Goal: Task Accomplishment & Management: Manage account settings

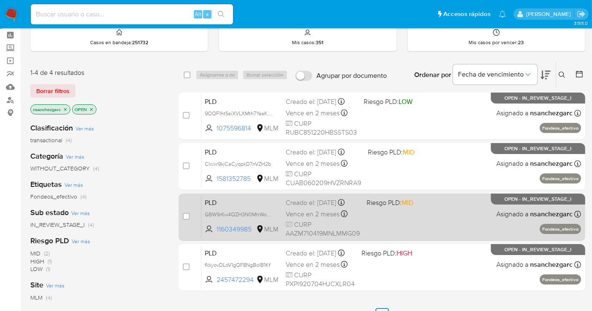
scroll to position [47, 0]
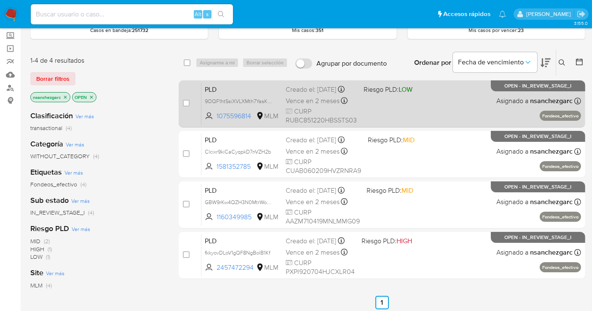
click at [327, 103] on span "Vence en 2 meses" at bounding box center [313, 100] width 54 height 9
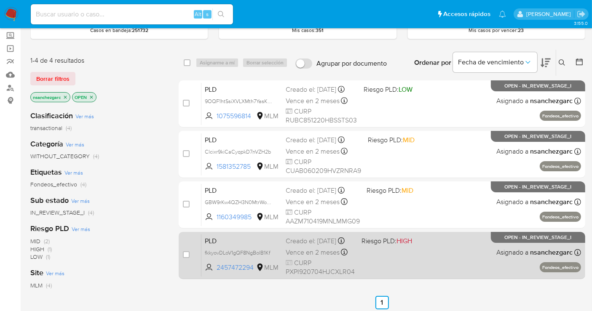
click at [300, 255] on span "Vence en 2 meses" at bounding box center [313, 252] width 54 height 9
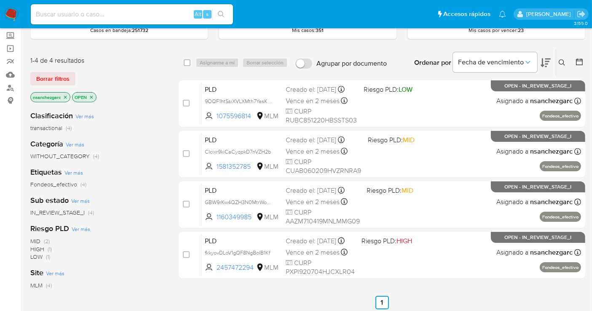
click at [9, 19] on img at bounding box center [11, 14] width 14 height 14
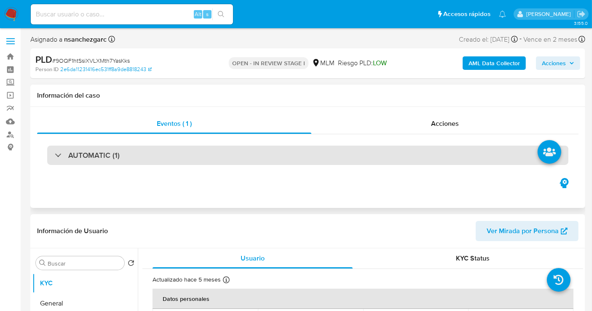
select select "10"
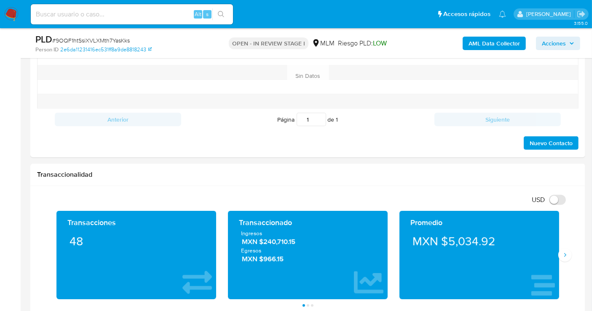
scroll to position [562, 0]
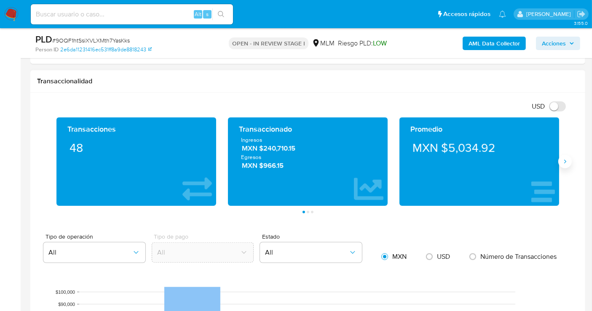
click at [562, 163] on icon "Siguiente" at bounding box center [565, 161] width 7 height 7
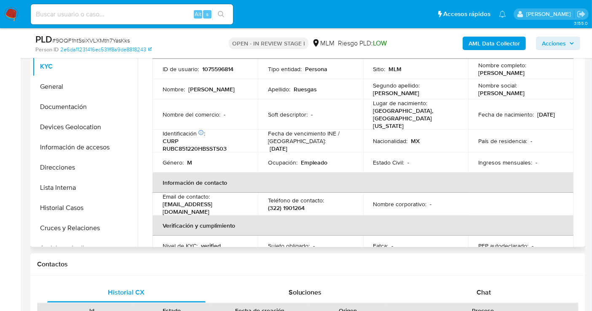
scroll to position [0, 0]
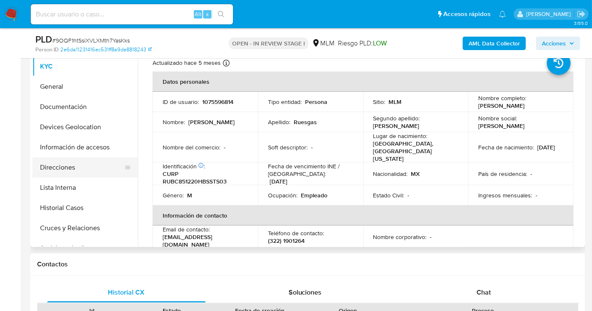
click at [64, 169] on button "Direcciones" at bounding box center [81, 168] width 99 height 20
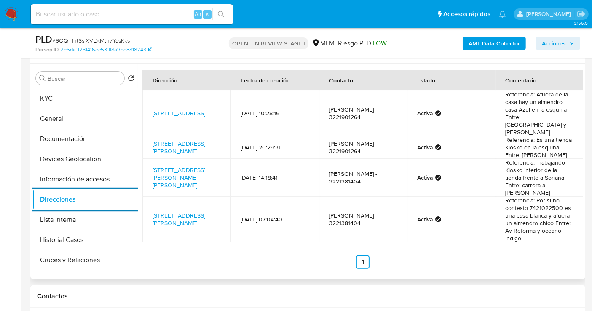
scroll to position [140, 0]
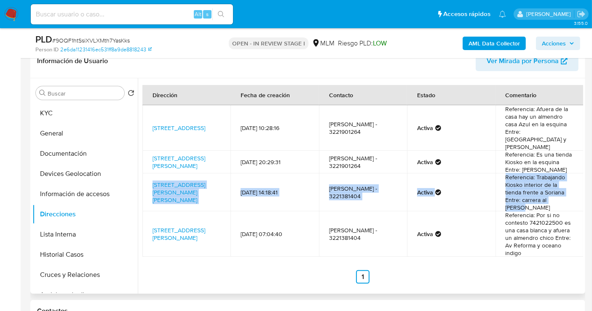
drag, startPoint x: 573, startPoint y: 190, endPoint x: 146, endPoint y: 171, distance: 427.7
click at [146, 174] on tr "Calle Lázaro Cárdenas 150, Bahía De Banderas, Nayarit, 63737, Mexico 150 05/06/…" at bounding box center [362, 193] width 441 height 38
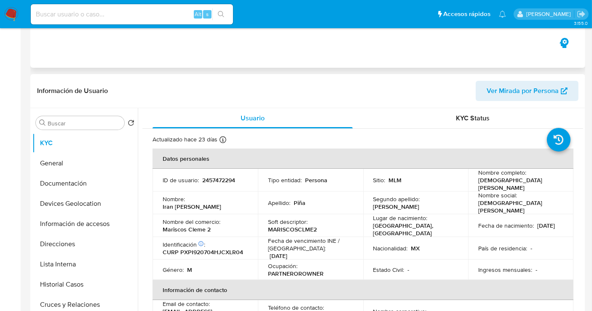
select select "10"
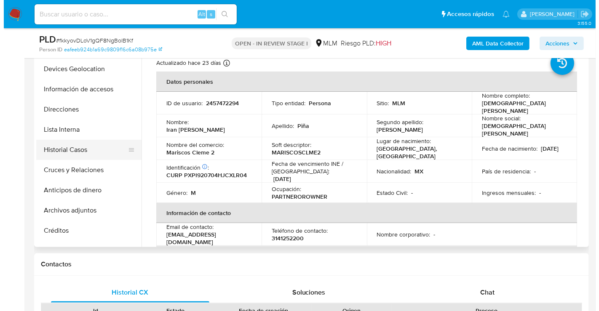
scroll to position [140, 0]
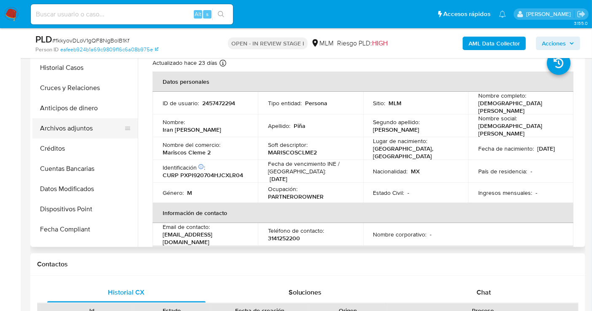
click at [64, 126] on button "Archivos adjuntos" at bounding box center [81, 128] width 99 height 20
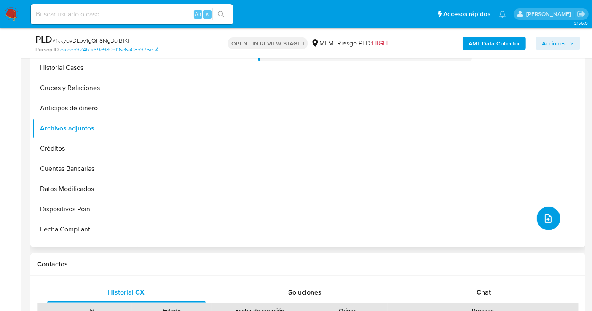
click at [538, 214] on button "upload-file" at bounding box center [549, 219] width 24 height 24
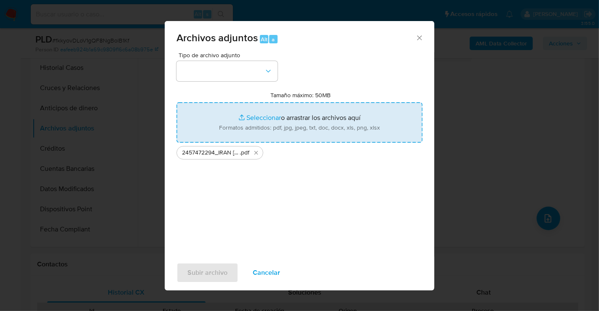
type input "C:\fakepath\2457472294_IRAN JANNIER PINA PELAYO_AGO25.xlsx"
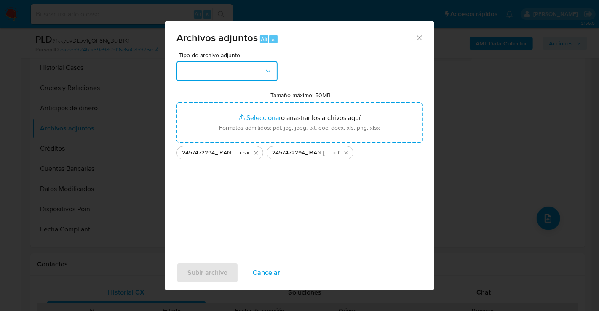
click at [220, 79] on button "button" at bounding box center [227, 71] width 101 height 20
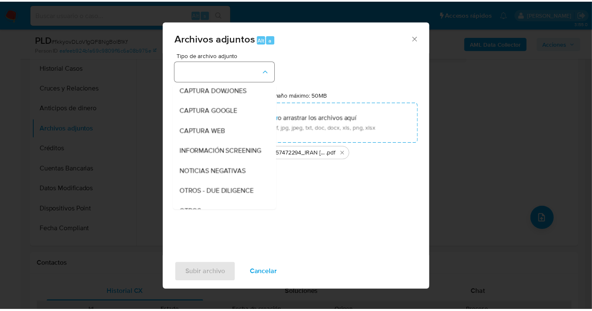
scroll to position [43, 0]
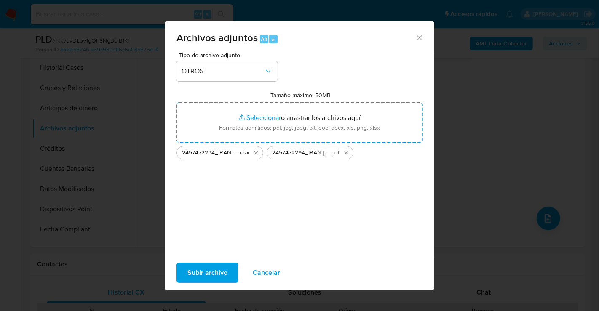
click at [205, 275] on span "Subir archivo" at bounding box center [207, 273] width 40 height 19
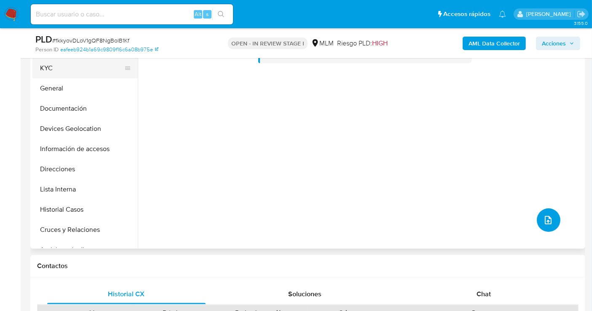
scroll to position [140, 0]
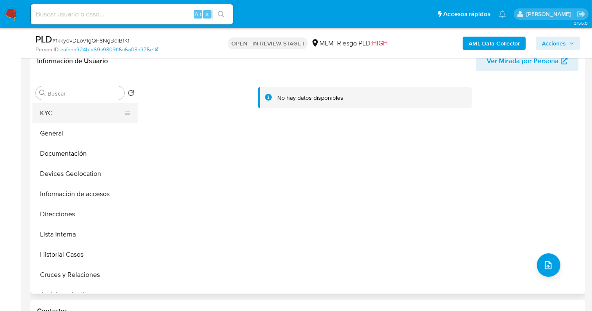
click at [46, 110] on button "KYC" at bounding box center [81, 113] width 99 height 20
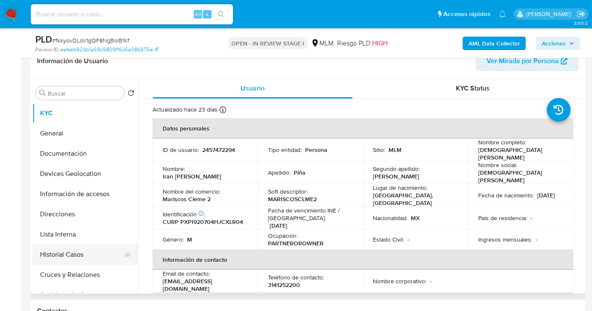
click at [60, 257] on button "Historial Casos" at bounding box center [81, 255] width 99 height 20
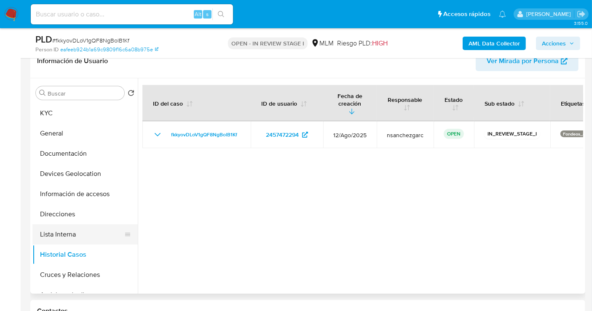
click at [57, 234] on button "Lista Interna" at bounding box center [81, 235] width 99 height 20
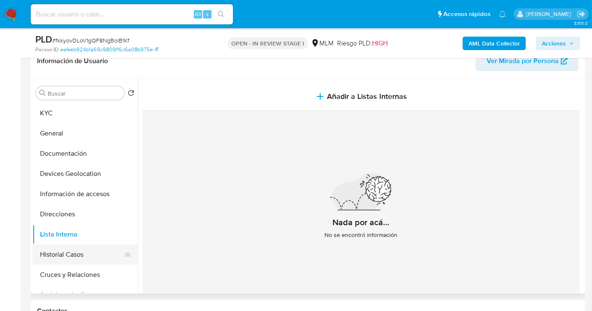
click at [58, 256] on button "Historial Casos" at bounding box center [81, 255] width 99 height 20
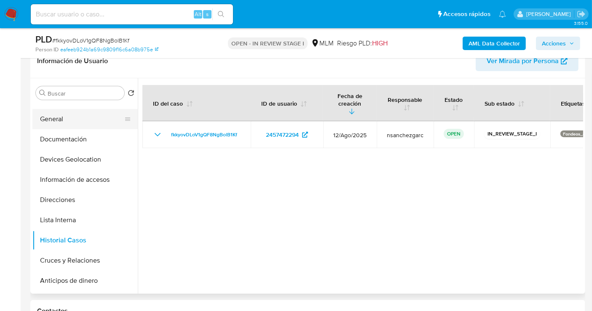
scroll to position [0, 0]
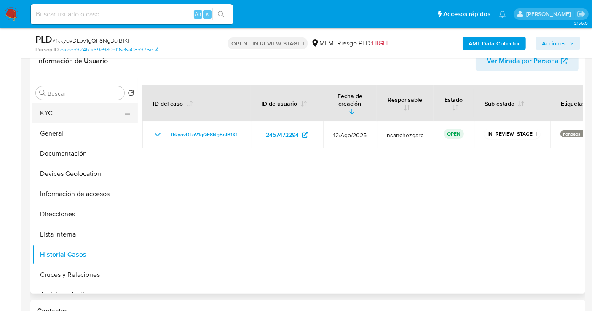
click at [56, 115] on button "KYC" at bounding box center [81, 113] width 99 height 20
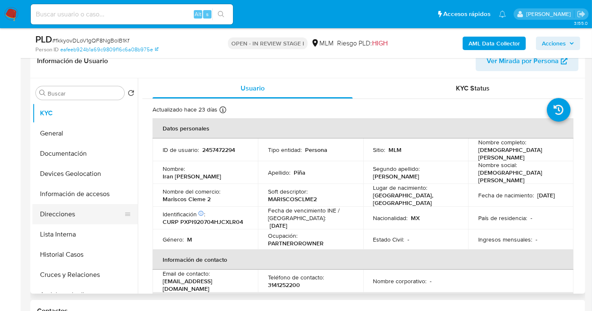
scroll to position [94, 0]
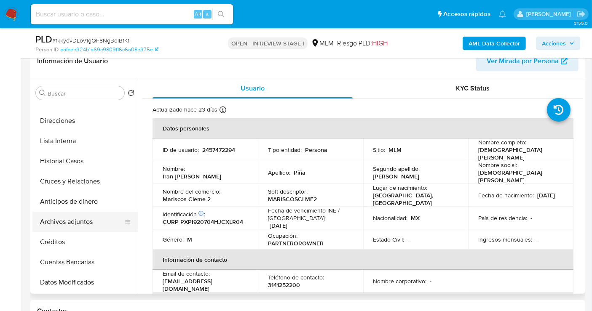
click at [62, 222] on button "Archivos adjuntos" at bounding box center [81, 222] width 99 height 20
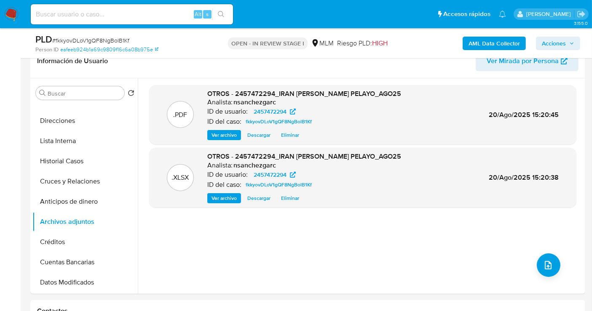
click at [553, 41] on span "Acciones" at bounding box center [554, 43] width 24 height 13
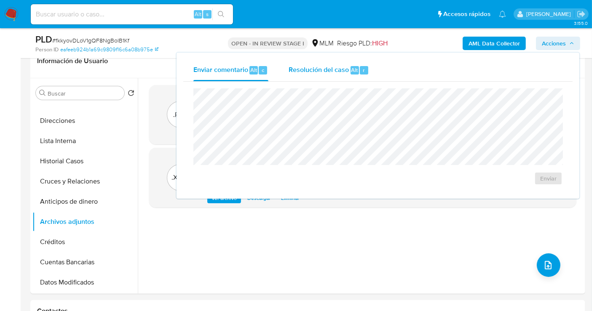
click at [336, 70] on span "Resolución del caso" at bounding box center [319, 70] width 60 height 10
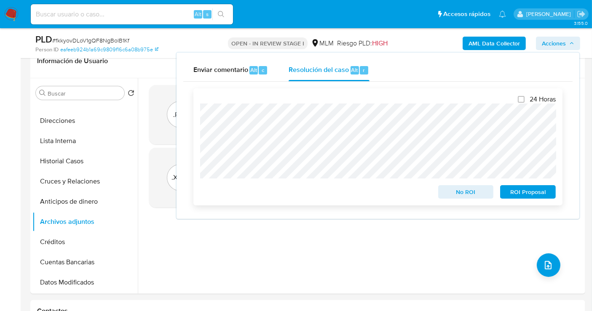
click at [461, 188] on span "No ROI" at bounding box center [466, 192] width 44 height 12
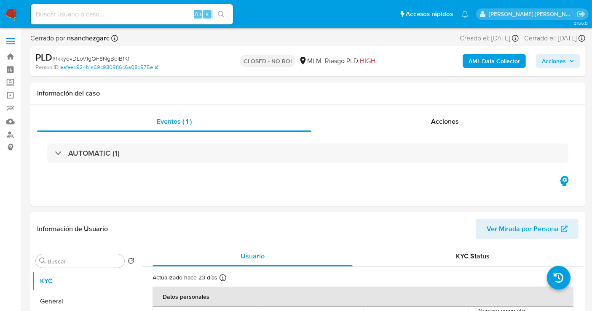
select select "10"
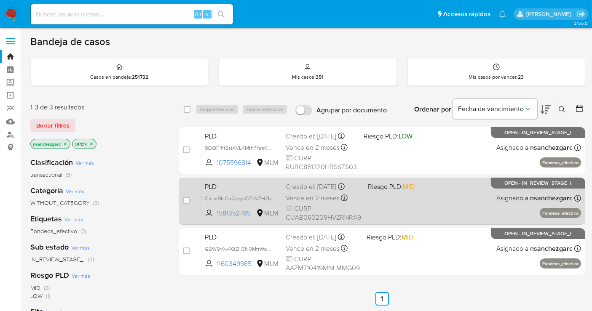
click at [306, 202] on span "Vence en 2 meses" at bounding box center [313, 198] width 54 height 9
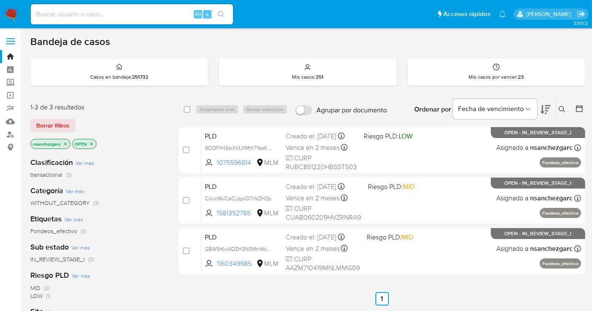
click at [16, 10] on img at bounding box center [11, 14] width 14 height 14
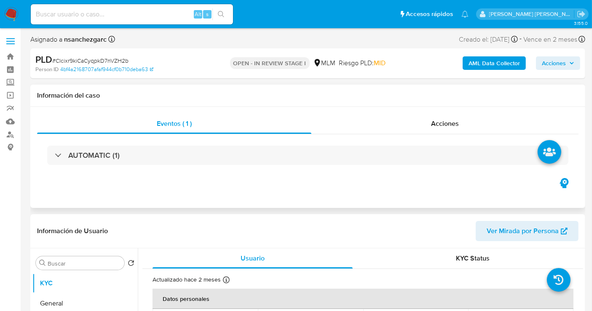
scroll to position [94, 0]
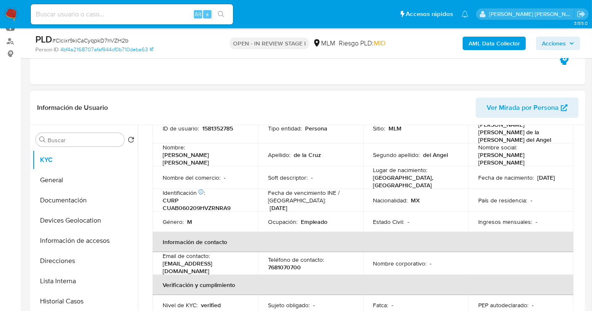
select select "10"
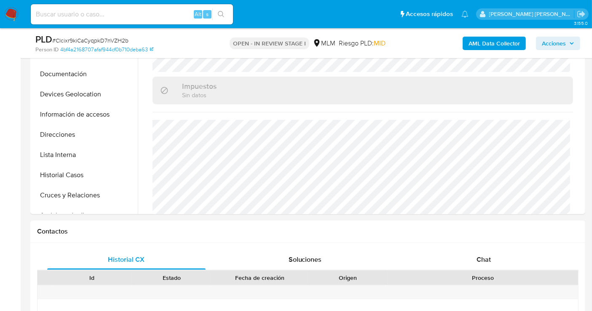
scroll to position [281, 0]
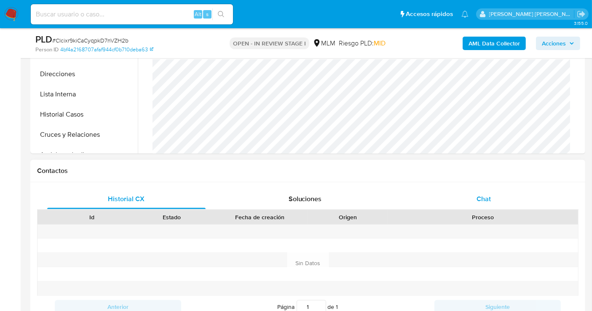
click at [481, 198] on span "Chat" at bounding box center [484, 199] width 14 height 10
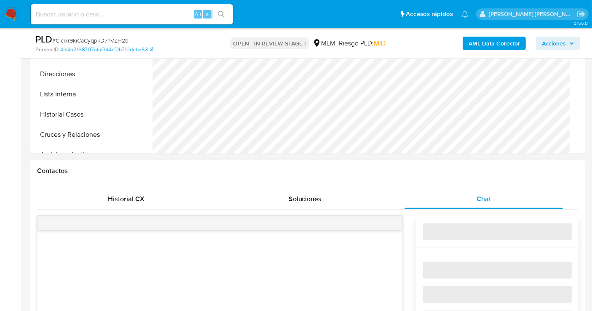
scroll to position [374, 0]
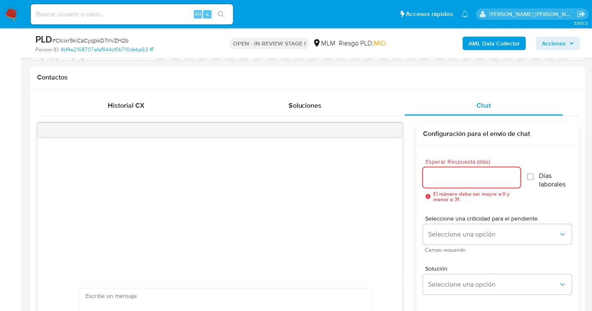
click at [458, 174] on input "Esperar Respuesta (días)" at bounding box center [471, 177] width 97 height 11
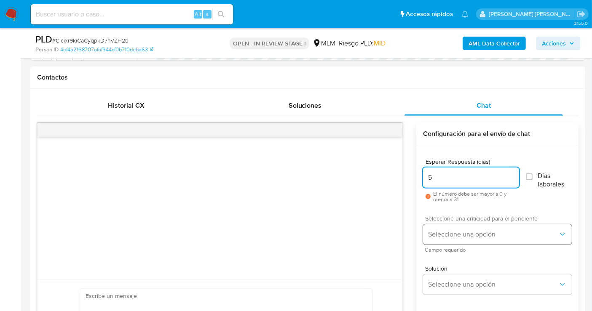
type input "5"
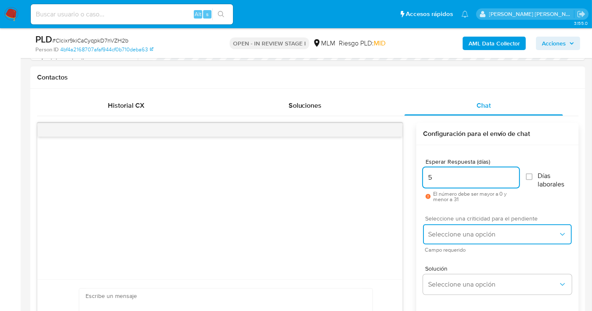
click at [453, 238] on button "Seleccione una opción" at bounding box center [497, 235] width 149 height 20
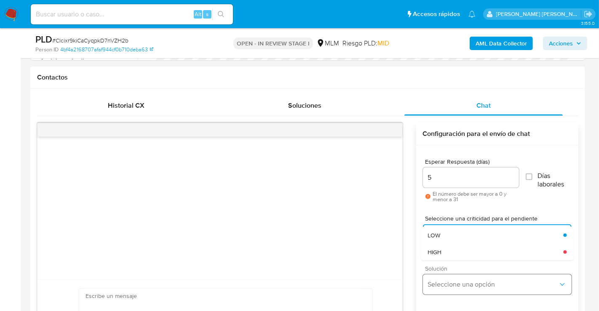
drag, startPoint x: 447, startPoint y: 253, endPoint x: 444, endPoint y: 283, distance: 30.0
click at [447, 256] on div "HIGH" at bounding box center [496, 252] width 136 height 17
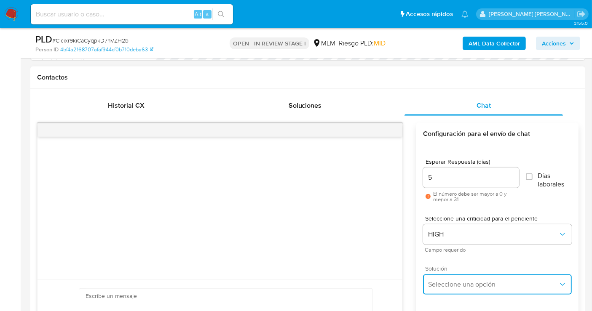
click at [442, 290] on button "Seleccione una opción" at bounding box center [497, 285] width 149 height 20
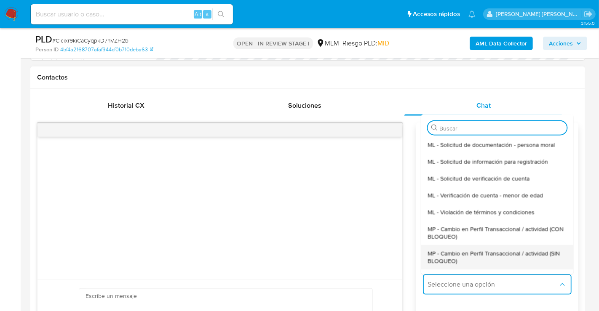
click at [446, 258] on span "MP - Cambio en Perfil Transaccional / actividad (SIN BLOQUEO)" at bounding box center [497, 256] width 139 height 15
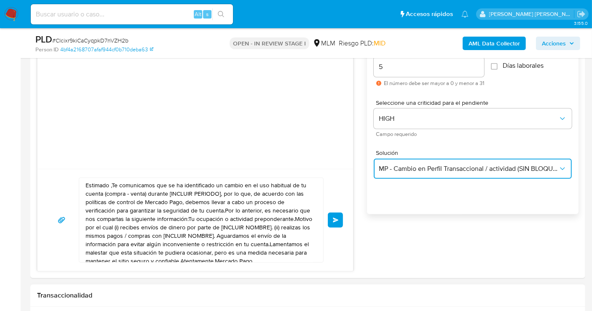
scroll to position [562, 0]
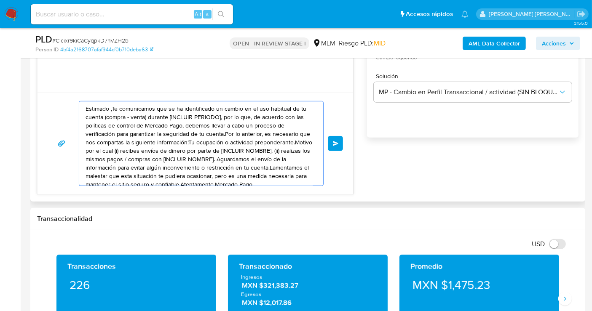
click at [150, 158] on textarea "Estimado ,Te comunicamos que se ha identificado un cambio en el uso habitual de…" at bounding box center [199, 144] width 227 height 84
paste textarea "cliente se ha identificado un cambio en el uso habitual de tu cuenta para garan…"
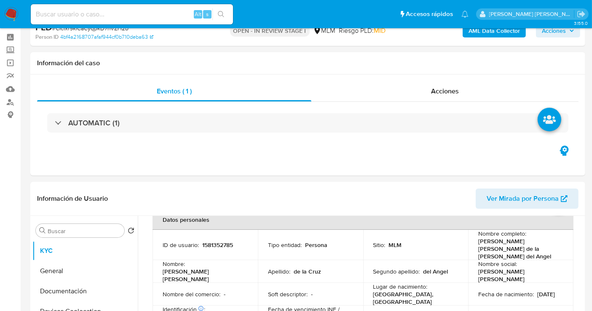
scroll to position [47, 0]
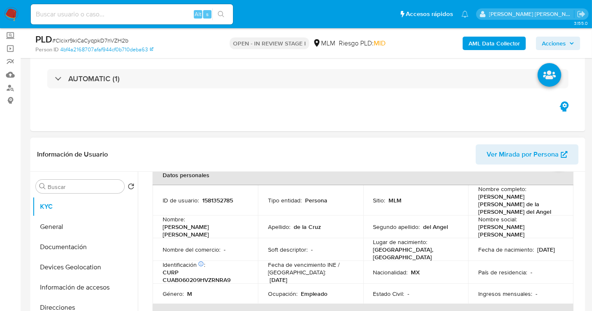
type textarea "Estimado cliente se ha identificado un cambio en el uso habitual de tu cuenta p…"
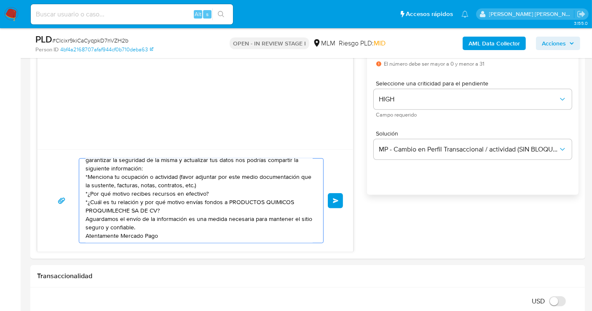
scroll to position [515, 0]
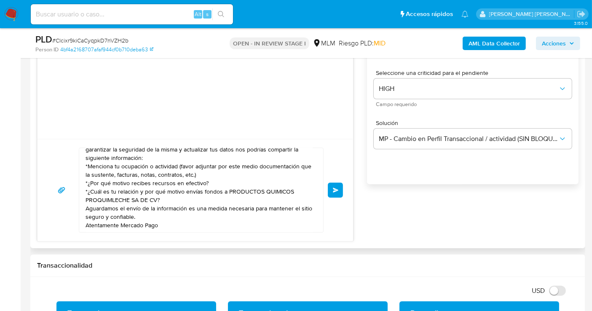
click at [335, 191] on span "Enviar" at bounding box center [336, 190] width 6 height 5
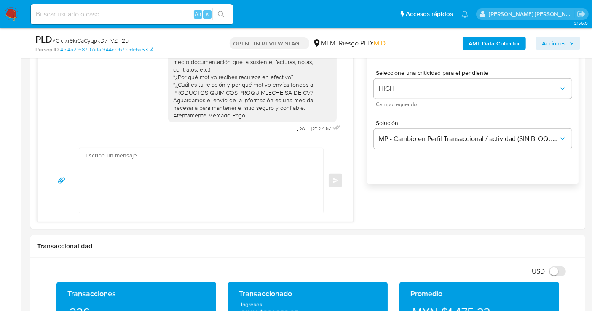
scroll to position [0, 0]
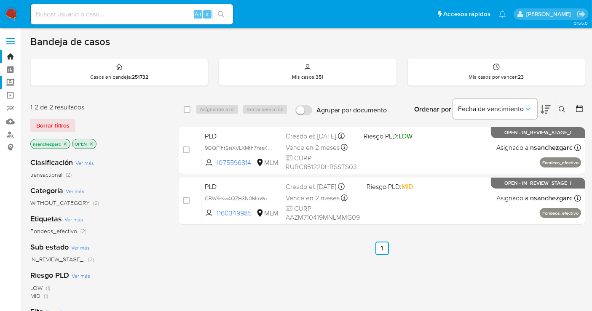
click at [10, 81] on label "Screening" at bounding box center [50, 82] width 100 height 13
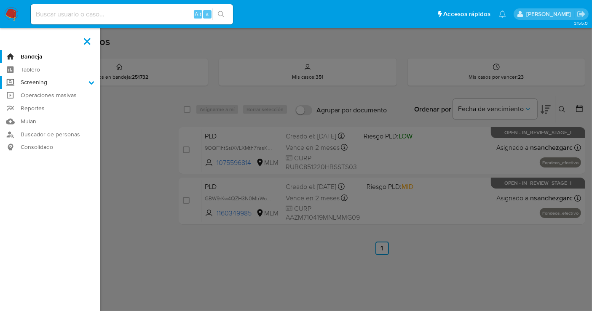
click at [0, 0] on input "Screening" at bounding box center [0, 0] width 0 height 0
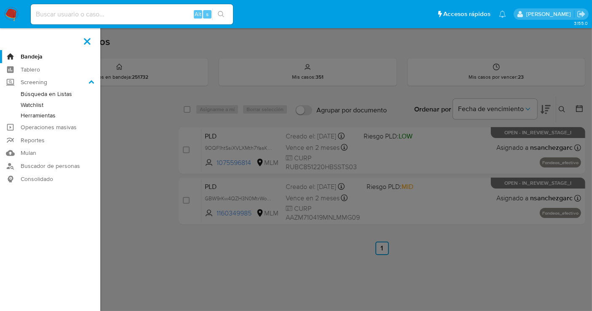
click at [33, 116] on link "Herramientas" at bounding box center [50, 115] width 100 height 11
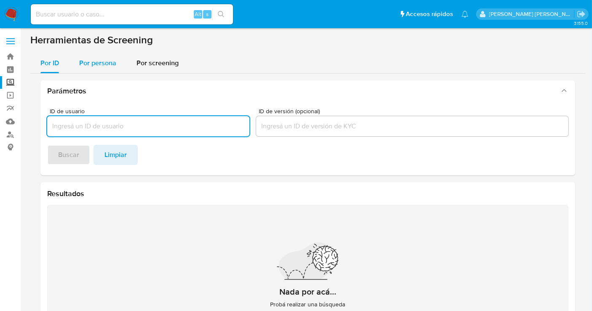
click at [102, 64] on span "Por persona" at bounding box center [97, 63] width 37 height 10
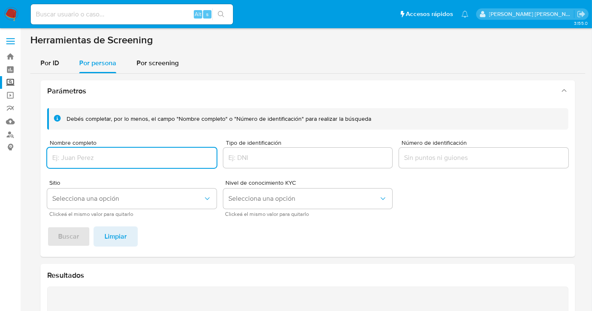
click at [79, 161] on input "Nombre completo" at bounding box center [131, 158] width 169 height 11
type input "JULIAN APOLINAR CALIXTO"
click at [71, 233] on span "Buscar" at bounding box center [68, 237] width 21 height 19
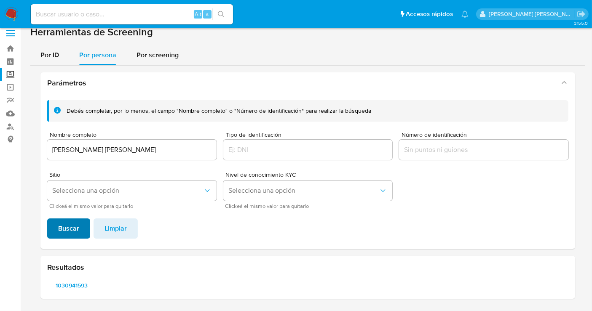
scroll to position [7, 0]
click at [79, 286] on span "1030941593" at bounding box center [71, 287] width 37 height 12
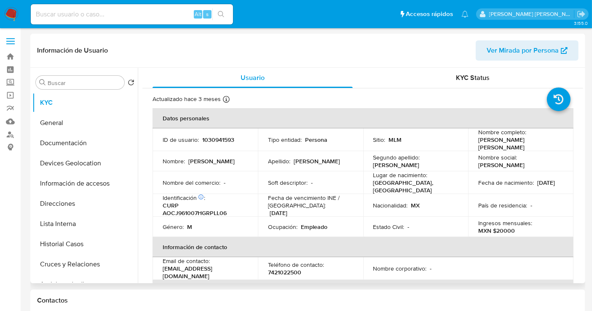
select select "10"
click at [215, 140] on p "1030941593" at bounding box center [218, 140] width 32 height 8
copy p "1030941593"
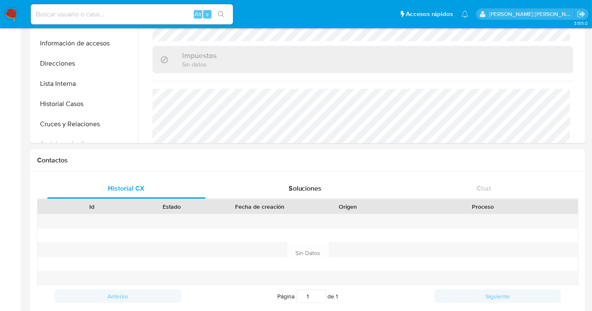
scroll to position [438, 0]
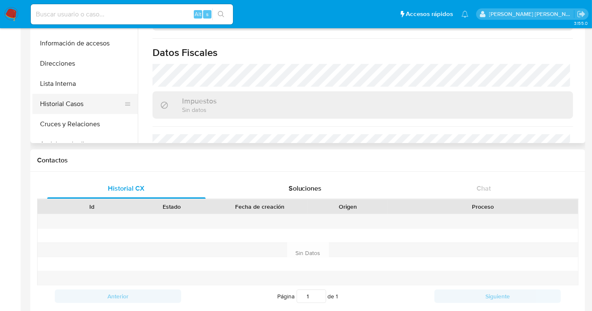
click at [60, 104] on button "Historial Casos" at bounding box center [81, 104] width 99 height 20
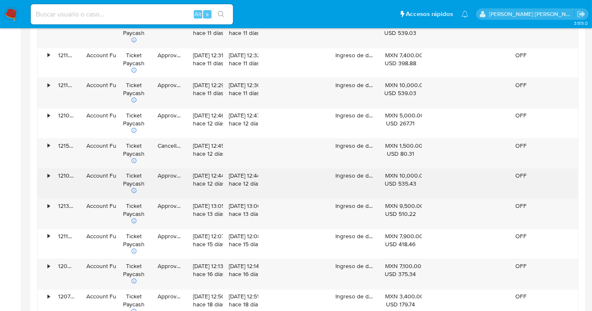
scroll to position [1054, 0]
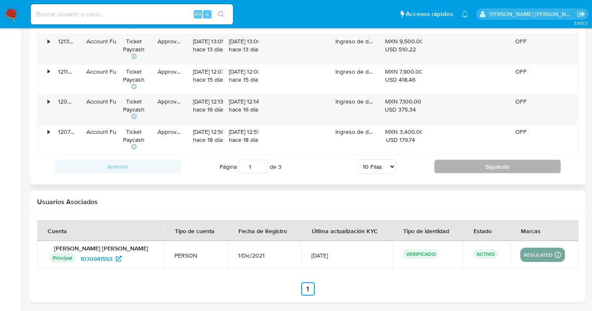
click at [481, 165] on button "Siguiente" at bounding box center [497, 166] width 126 height 13
click at [487, 165] on button "Siguiente" at bounding box center [497, 167] width 126 height 13
type input "3"
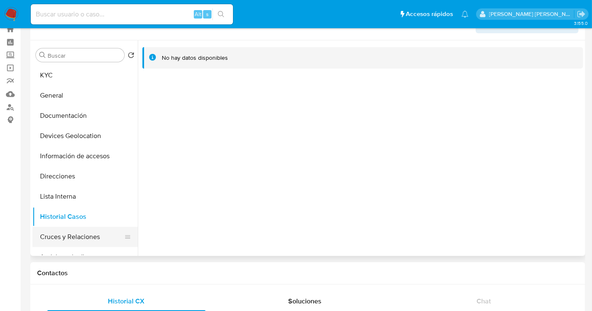
scroll to position [0, 0]
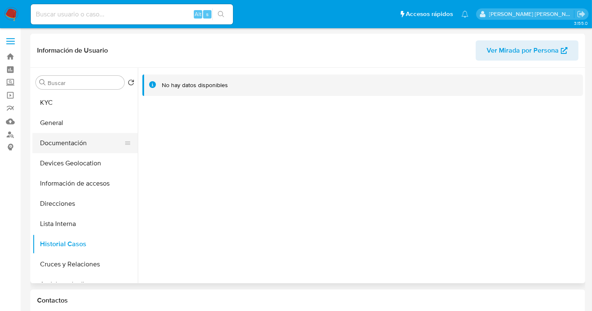
click at [66, 144] on button "Documentación" at bounding box center [81, 143] width 99 height 20
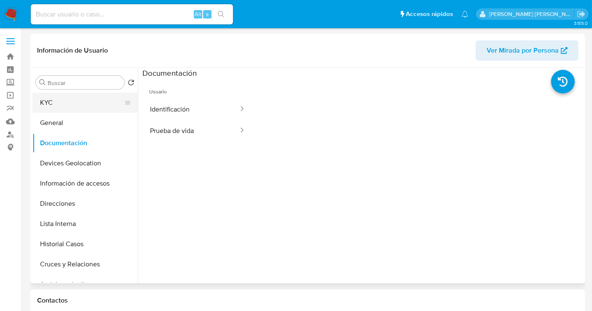
click at [48, 100] on button "KYC" at bounding box center [81, 103] width 99 height 20
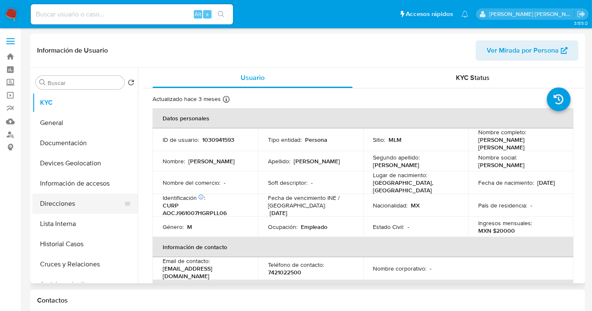
click at [71, 203] on button "Direcciones" at bounding box center [81, 204] width 99 height 20
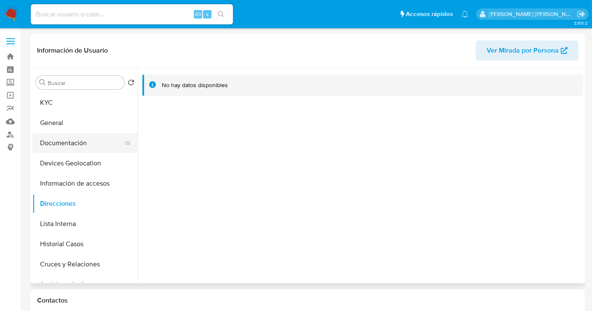
click at [68, 139] on button "Documentación" at bounding box center [81, 143] width 99 height 20
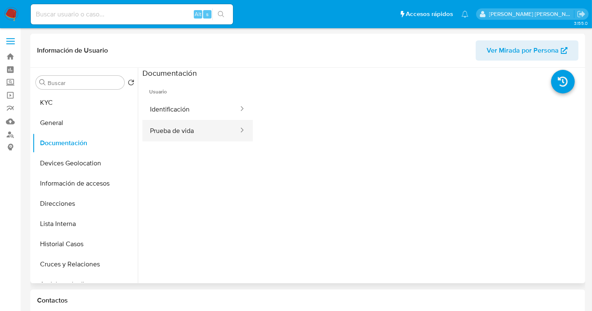
click at [179, 129] on button "Prueba de vida" at bounding box center [190, 130] width 97 height 21
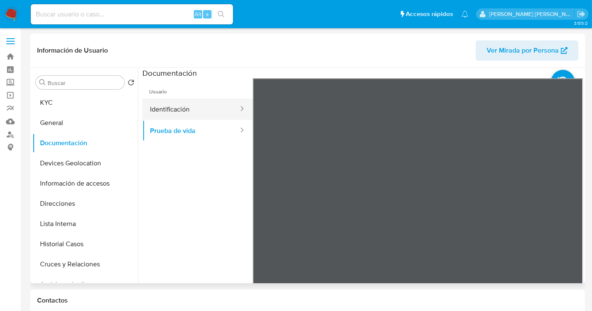
click at [172, 111] on button "Identificación" at bounding box center [190, 109] width 97 height 21
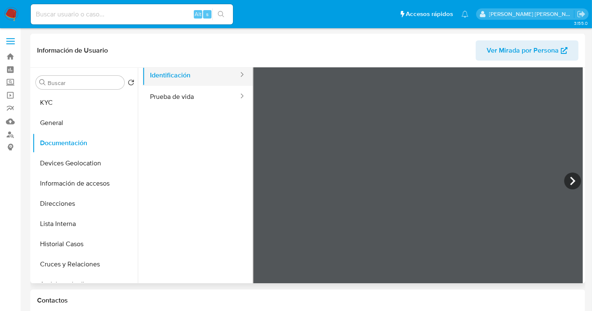
scroll to position [47, 0]
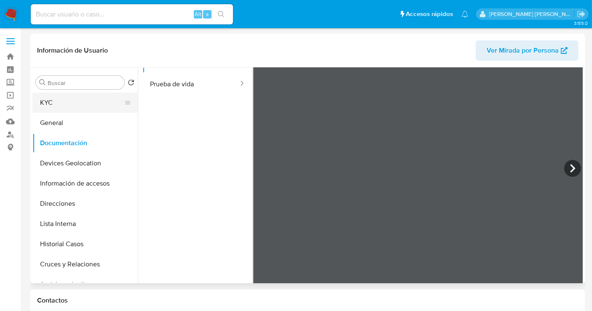
click at [58, 103] on button "KYC" at bounding box center [81, 103] width 99 height 20
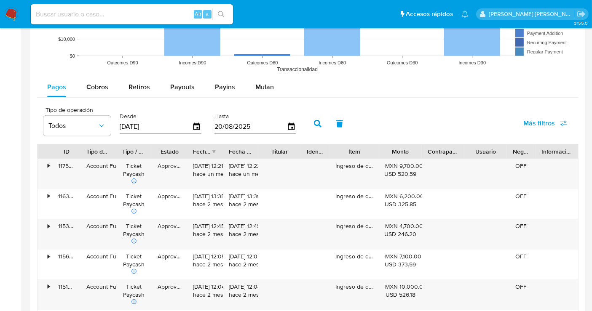
scroll to position [749, 0]
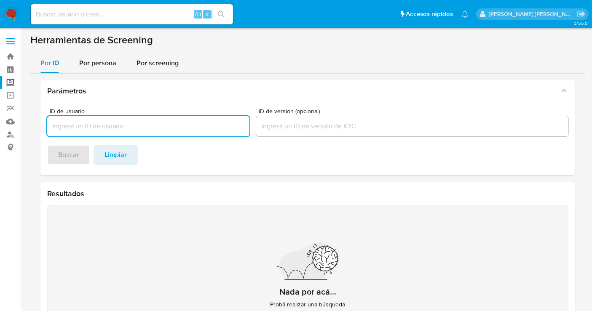
click at [11, 16] on img at bounding box center [11, 14] width 14 height 14
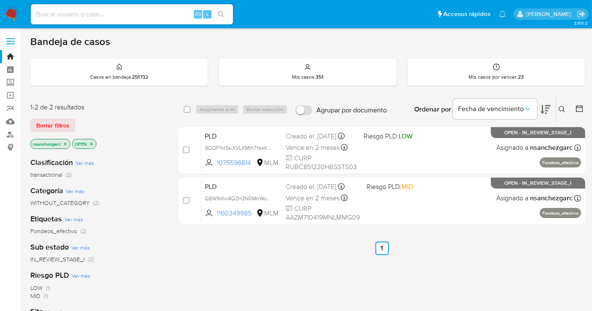
click at [565, 112] on icon at bounding box center [562, 109] width 7 height 7
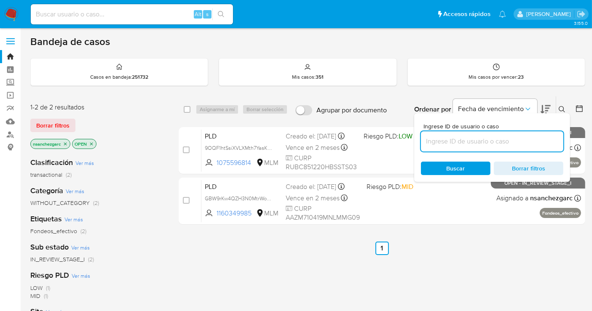
click at [451, 144] on input at bounding box center [492, 141] width 142 height 11
type input "1857619247"
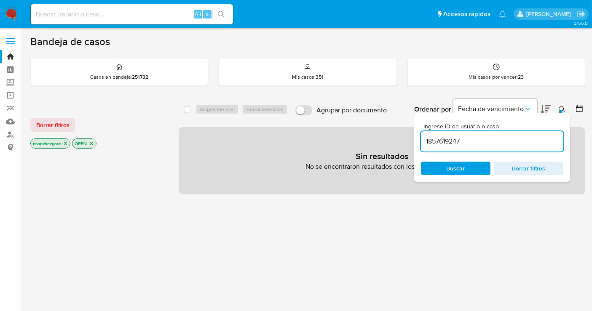
click at [66, 143] on icon "close-filter" at bounding box center [65, 143] width 3 height 3
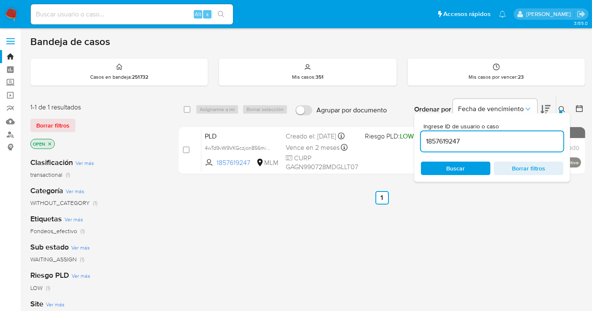
drag, startPoint x: 271, startPoint y: 153, endPoint x: 298, endPoint y: 213, distance: 65.4
click at [270, 152] on span "4wTd9vW9VKGczjon856miocx" at bounding box center [239, 147] width 69 height 9
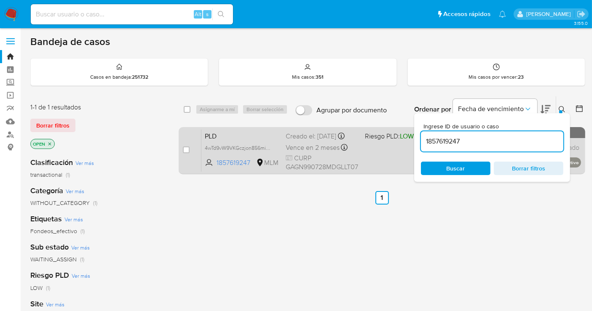
drag, startPoint x: 185, startPoint y: 147, endPoint x: 196, endPoint y: 146, distance: 10.6
click at [185, 147] on input "checkbox" at bounding box center [186, 150] width 7 height 7
checkbox input "true"
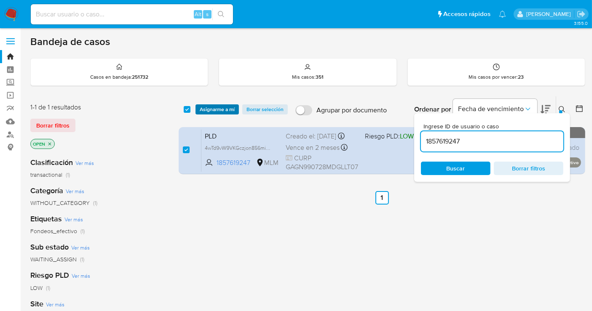
click at [220, 106] on span "Asignarme a mí" at bounding box center [217, 109] width 35 height 8
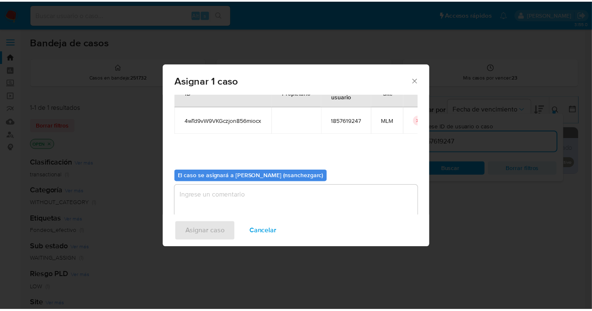
scroll to position [43, 0]
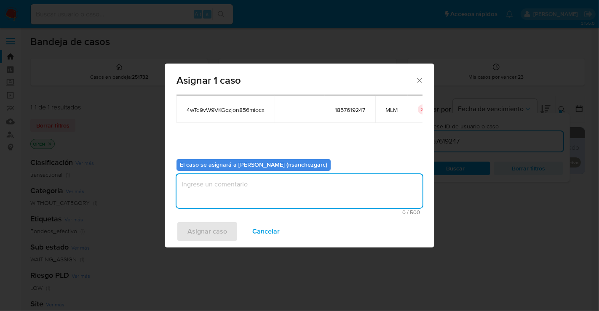
click at [222, 186] on textarea "assign-modal" at bounding box center [300, 191] width 246 height 34
type textarea "nesg"
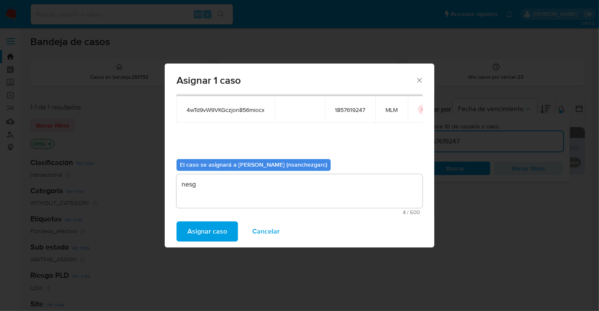
click at [198, 228] on span "Asignar caso" at bounding box center [207, 231] width 40 height 19
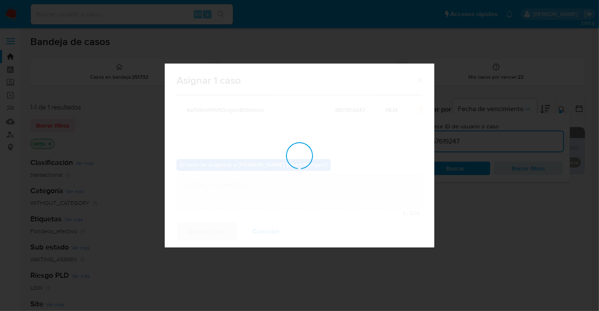
checkbox input "false"
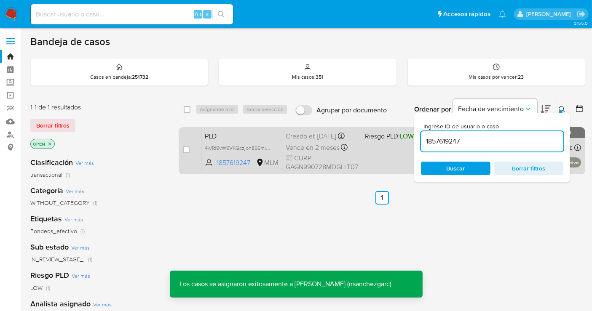
click at [233, 139] on span "PLD" at bounding box center [242, 135] width 74 height 11
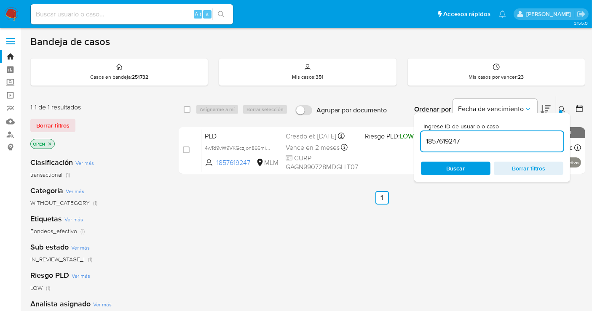
click at [10, 14] on img at bounding box center [11, 14] width 14 height 14
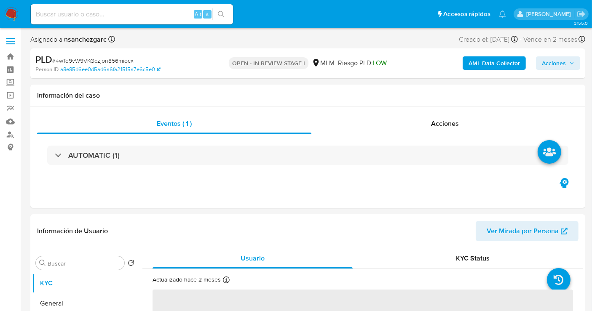
select select "10"
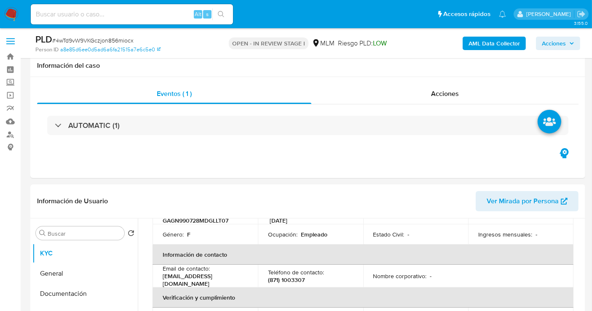
scroll to position [140, 0]
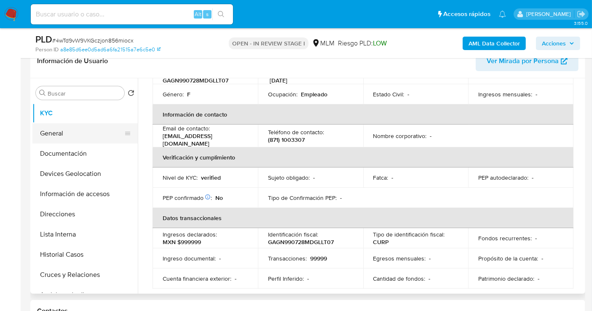
click at [54, 132] on button "General" at bounding box center [81, 133] width 99 height 20
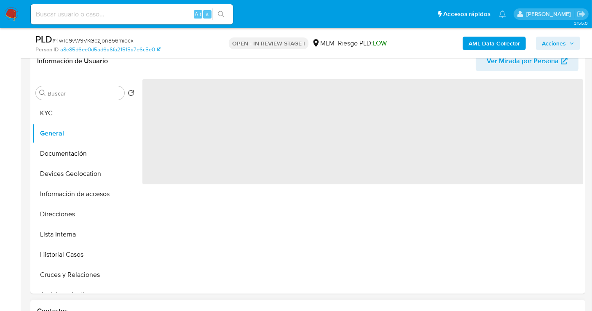
scroll to position [0, 0]
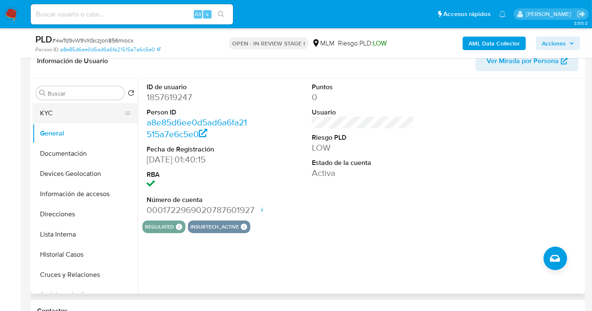
click at [58, 118] on button "KYC" at bounding box center [81, 113] width 99 height 20
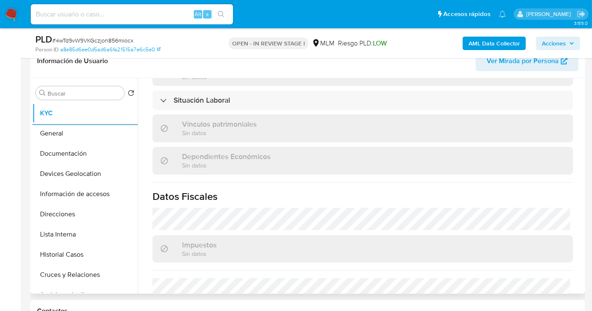
scroll to position [532, 0]
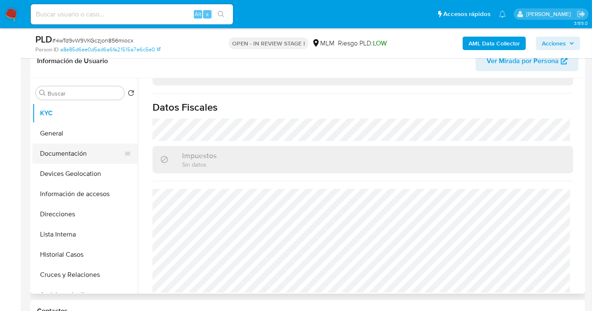
click at [56, 154] on button "Documentación" at bounding box center [81, 154] width 99 height 20
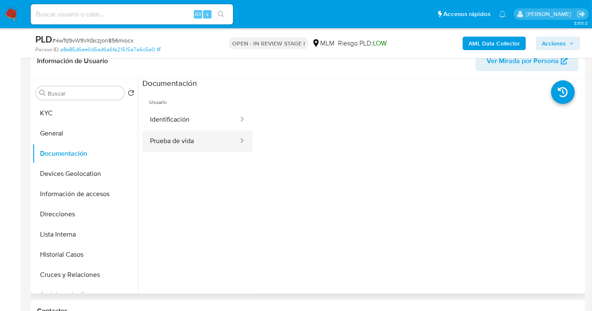
click at [201, 142] on button "Prueba de vida" at bounding box center [190, 141] width 97 height 21
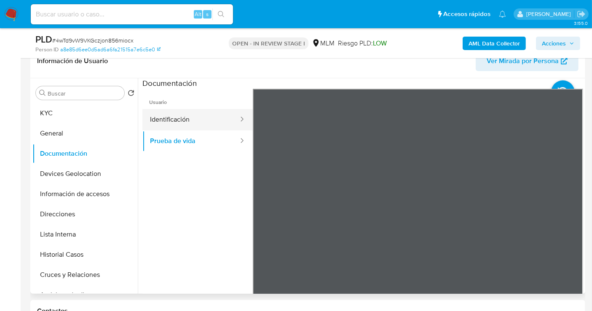
click at [193, 122] on button "Identificación" at bounding box center [190, 119] width 97 height 21
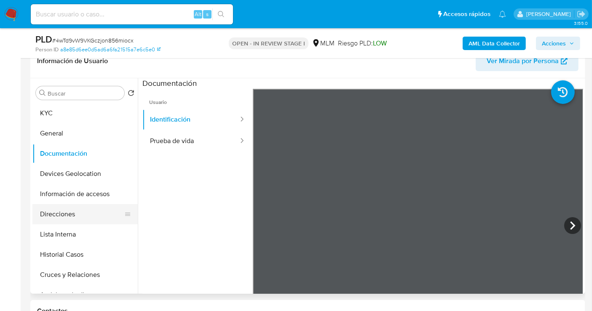
click at [62, 214] on button "Direcciones" at bounding box center [81, 214] width 99 height 20
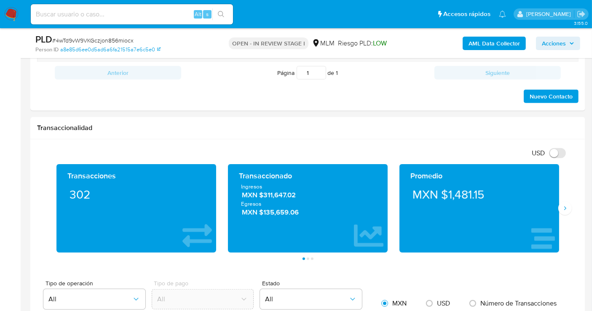
scroll to position [562, 0]
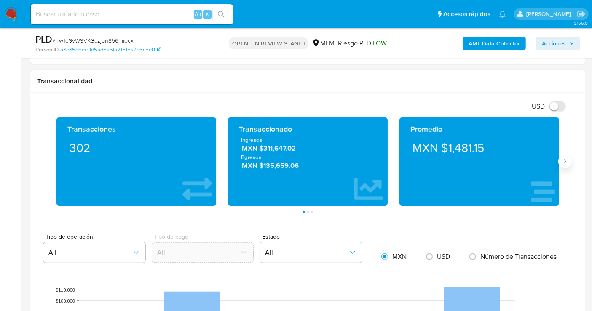
click at [565, 158] on icon "Siguiente" at bounding box center [565, 161] width 7 height 7
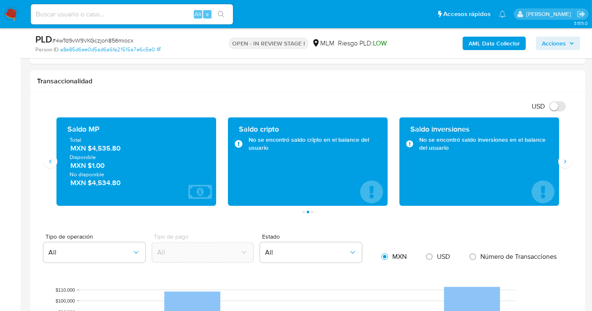
click at [102, 149] on span "MXN $4,535.80" at bounding box center [136, 149] width 133 height 10
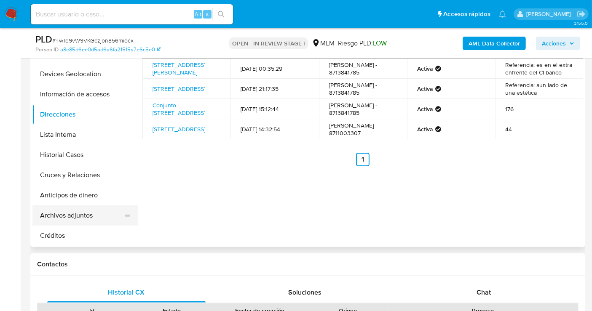
scroll to position [0, 0]
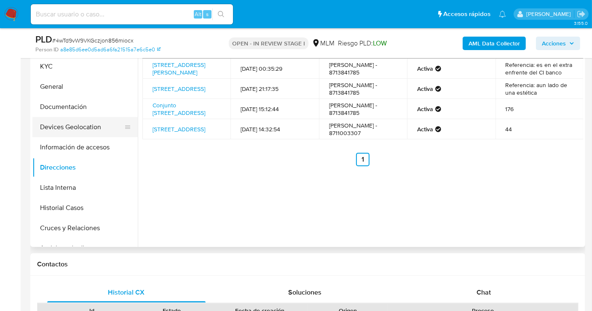
click at [66, 127] on button "Devices Geolocation" at bounding box center [81, 127] width 99 height 20
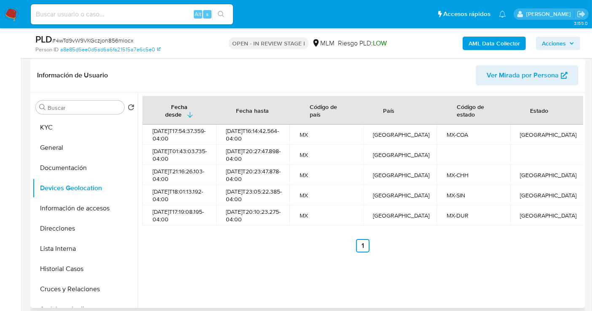
scroll to position [140, 0]
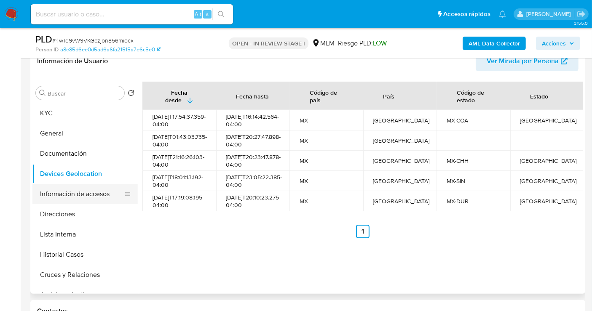
click at [75, 191] on button "Información de accesos" at bounding box center [81, 194] width 99 height 20
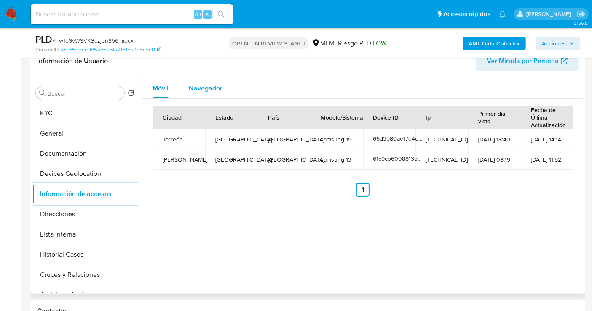
click at [204, 88] on span "Navegador" at bounding box center [206, 88] width 34 height 10
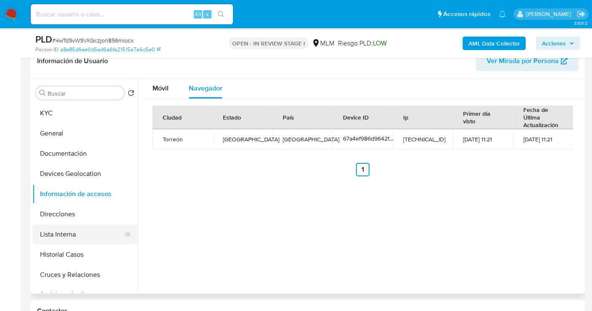
click at [54, 238] on button "Lista Interna" at bounding box center [81, 235] width 99 height 20
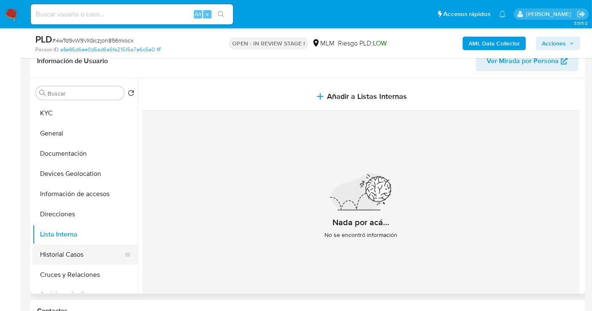
click at [67, 257] on button "Historial Casos" at bounding box center [81, 255] width 99 height 20
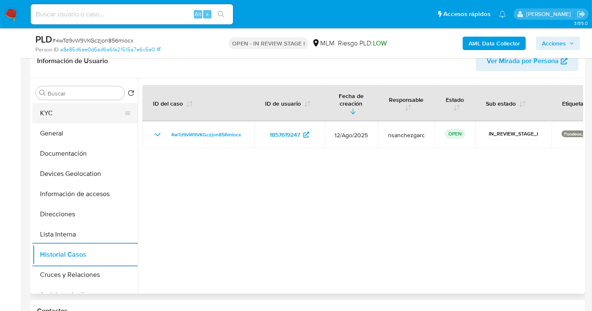
click at [45, 112] on button "KYC" at bounding box center [81, 113] width 99 height 20
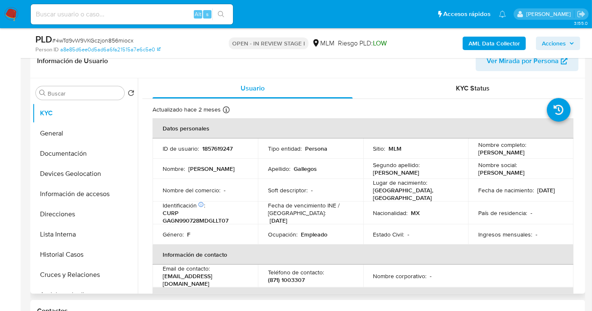
drag, startPoint x: 161, startPoint y: 277, endPoint x: 266, endPoint y: 279, distance: 104.9
click at [258, 279] on td "Email de contacto : nataliaabigailgallegosgil053@gmail.com" at bounding box center [205, 276] width 105 height 23
copy p "nataliaabigailgallegosgil053@gmail.com"
drag, startPoint x: 307, startPoint y: 279, endPoint x: 268, endPoint y: 279, distance: 38.3
click at [268, 279] on div "Teléfono de contacto : (871) 1003307" at bounding box center [310, 276] width 85 height 15
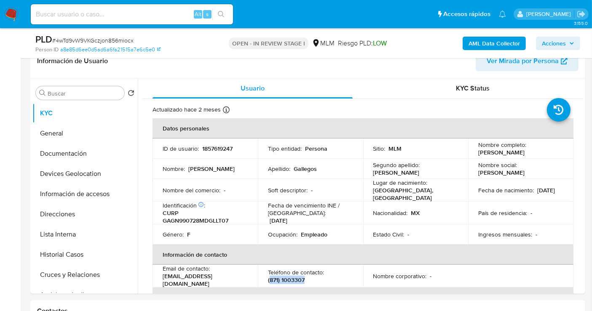
copy p "871) 1003307"
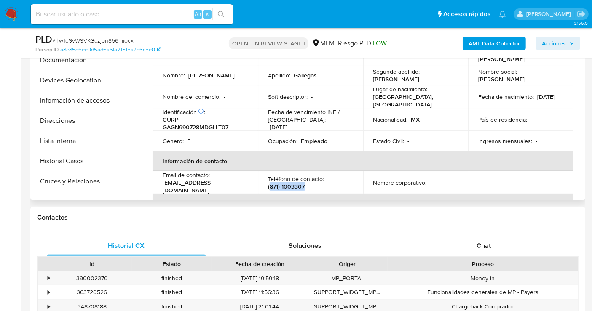
scroll to position [187, 0]
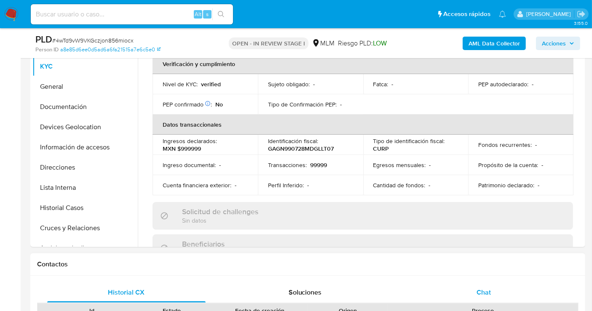
click at [485, 293] on span "Chat" at bounding box center [484, 293] width 14 height 10
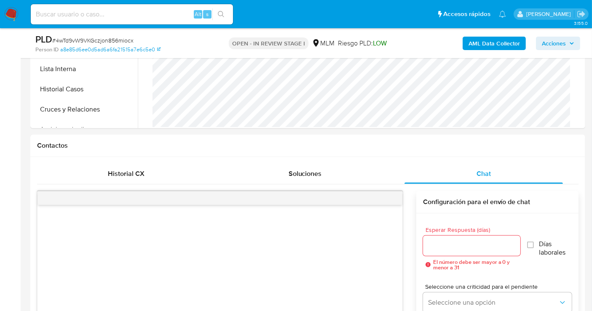
scroll to position [374, 0]
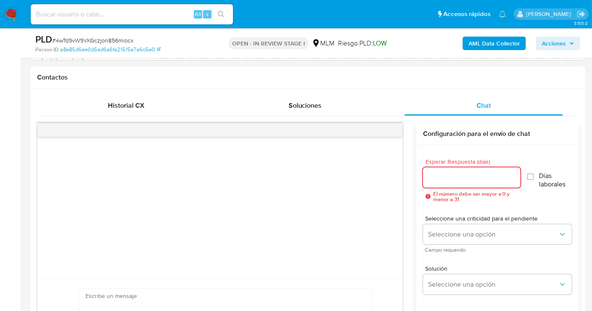
click at [465, 182] on input "Esperar Respuesta (días)" at bounding box center [471, 177] width 97 height 11
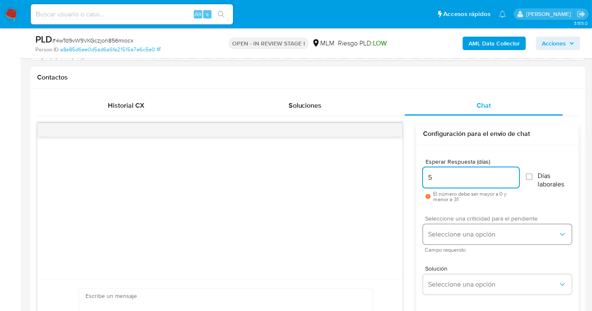
type input "5"
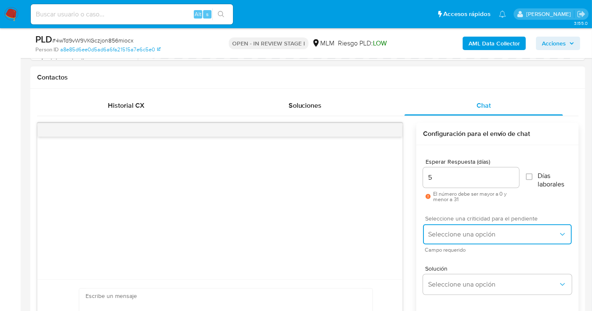
click at [454, 229] on button "Seleccione una opción" at bounding box center [497, 235] width 149 height 20
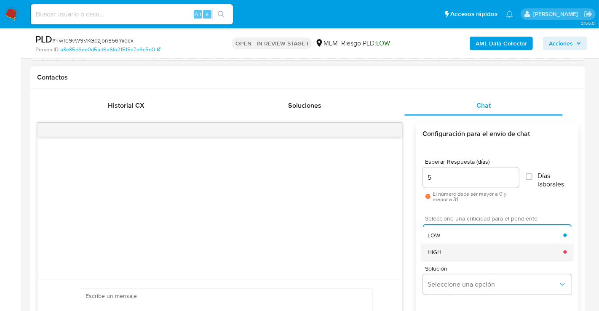
click at [450, 249] on div "HIGH" at bounding box center [496, 252] width 136 height 17
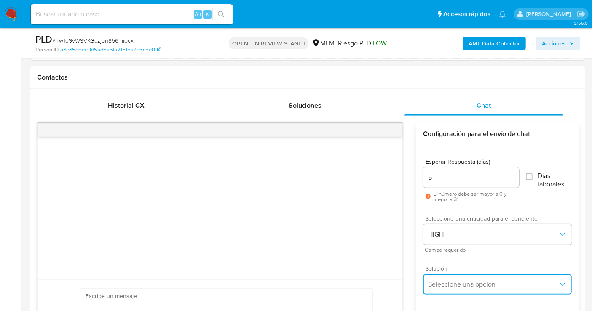
click at [457, 283] on span "Seleccione una opción" at bounding box center [493, 285] width 130 height 8
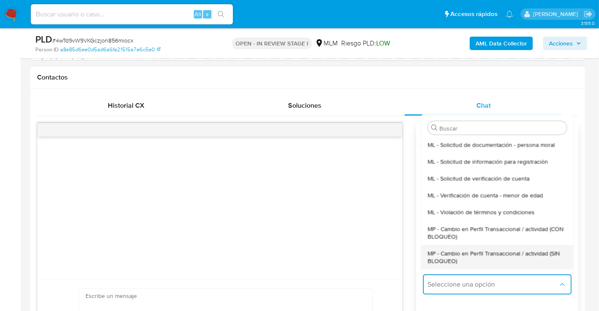
click at [456, 256] on span "MP - Cambio en Perfil Transaccional / actividad (SIN BLOQUEO)" at bounding box center [497, 256] width 139 height 15
type textarea "Estimado ,Te comunicamos que se ha identificado un cambio en el uso habitual de…"
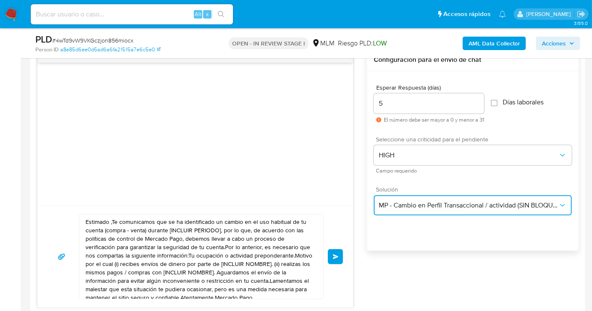
scroll to position [515, 0]
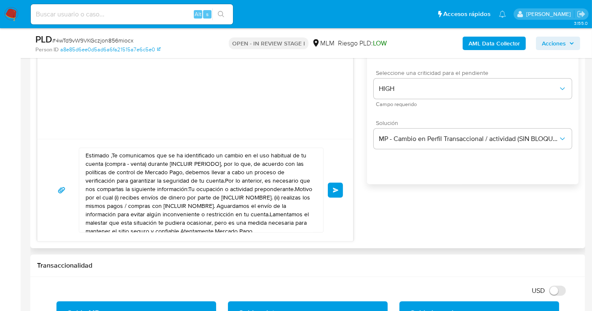
click at [134, 199] on textarea "Estimado ,Te comunicamos que se ha identificado un cambio en el uso habitual de…" at bounding box center [199, 190] width 227 height 84
paste textarea "cliente se ha identificado un cambio en el uso habitual de tu cuenta para garan…"
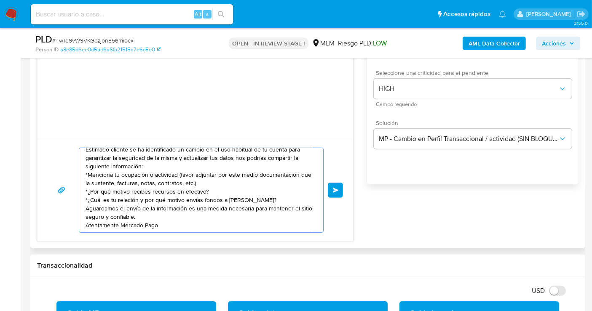
scroll to position [14, 0]
drag, startPoint x: 204, startPoint y: 181, endPoint x: 211, endPoint y: 193, distance: 14.0
click at [209, 186] on textarea "Estimado cliente se ha identificado un cambio en el uso habitual de tu cuenta p…" at bounding box center [199, 190] width 227 height 84
paste textarea "WENDY NAYELI FRAIRE GALLEGOS"
type textarea "Estimado cliente se ha identificado un cambio en el uso habitual de tu cuenta p…"
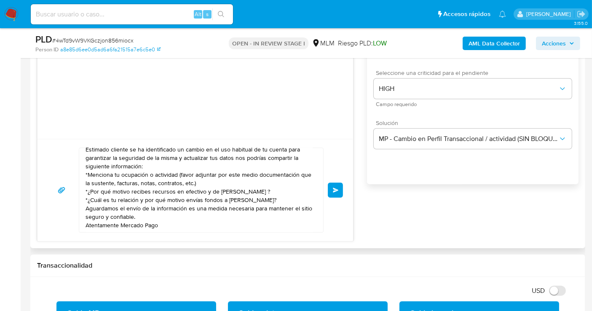
click at [333, 188] on span "Enviar" at bounding box center [336, 190] width 6 height 5
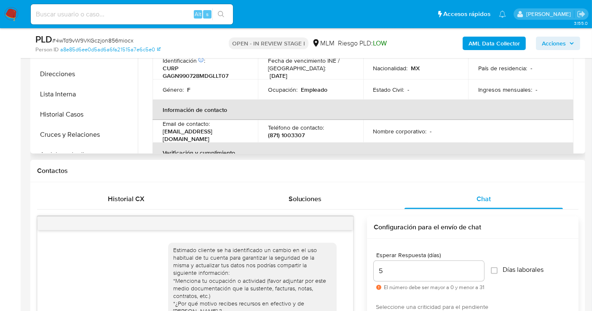
scroll to position [0, 0]
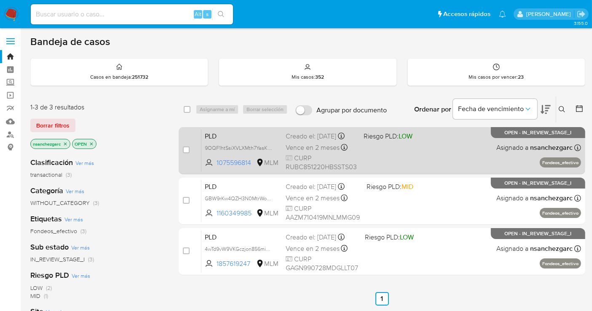
click at [307, 148] on div "Vence en 2 meses Vence el [DATE] 02:11:28" at bounding box center [321, 147] width 71 height 11
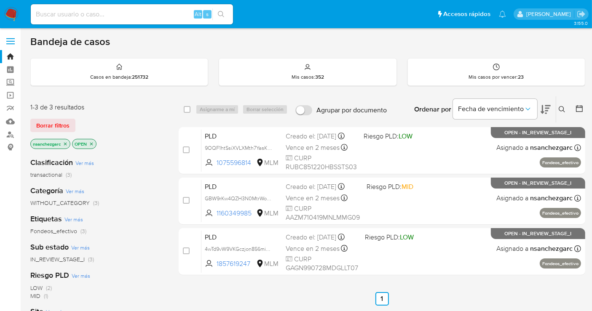
click at [10, 14] on img at bounding box center [11, 14] width 14 height 14
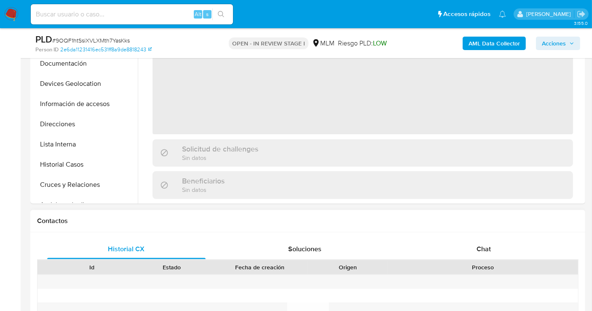
scroll to position [234, 0]
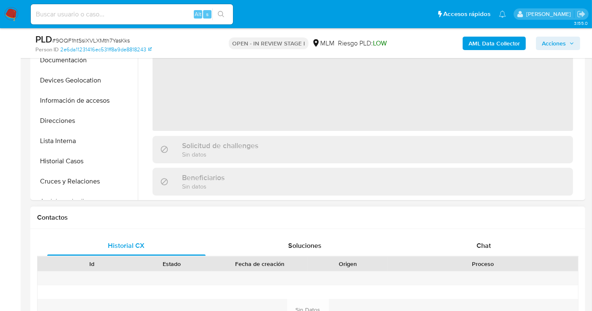
select select "10"
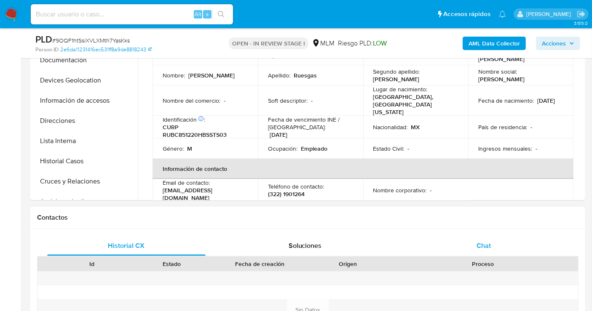
click at [481, 242] on span "Chat" at bounding box center [484, 246] width 14 height 10
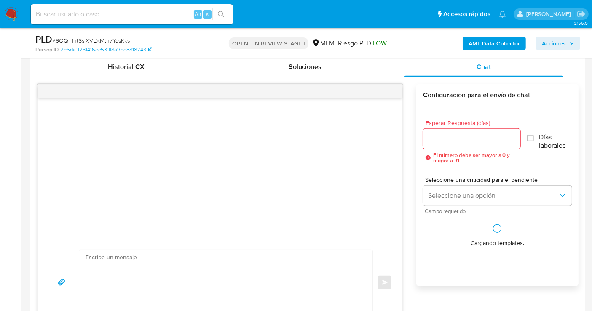
scroll to position [421, 0]
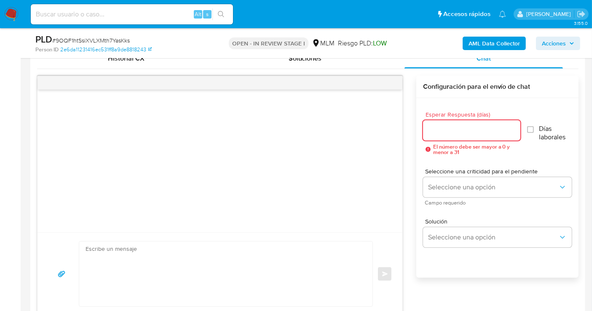
click at [452, 129] on input "Esperar Respuesta (días)" at bounding box center [471, 130] width 97 height 11
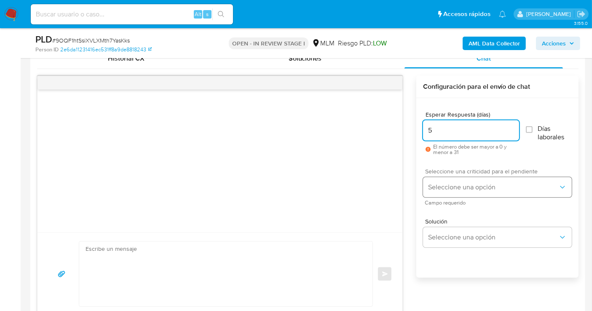
type input "5"
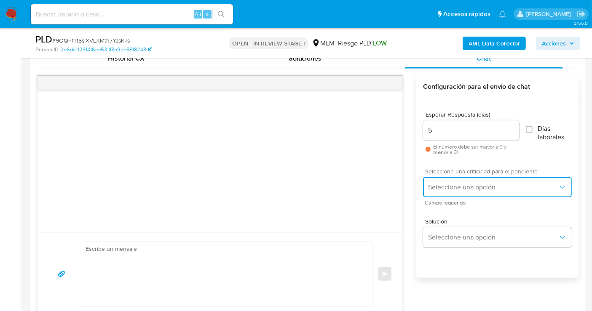
click at [447, 185] on span "Seleccione una opción" at bounding box center [493, 187] width 130 height 8
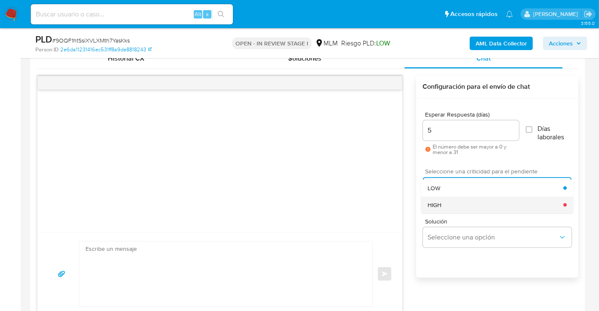
click at [435, 204] on span "HIGH" at bounding box center [435, 205] width 14 height 8
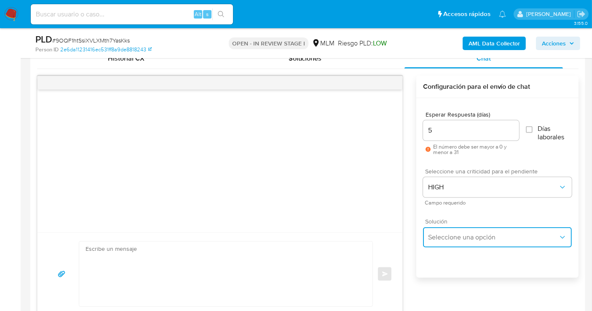
click at [444, 244] on button "Seleccione una opción" at bounding box center [497, 238] width 149 height 20
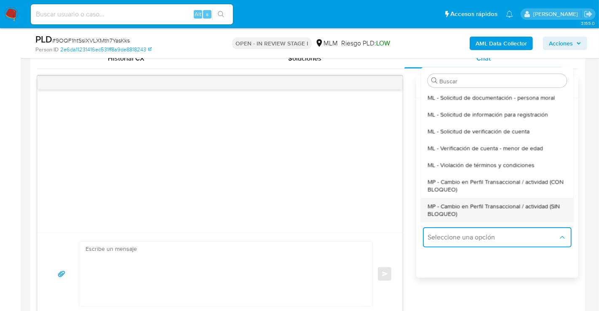
click at [437, 211] on span "MP - Cambio en Perfil Transaccional / actividad (SIN BLOQUEO)" at bounding box center [497, 209] width 139 height 15
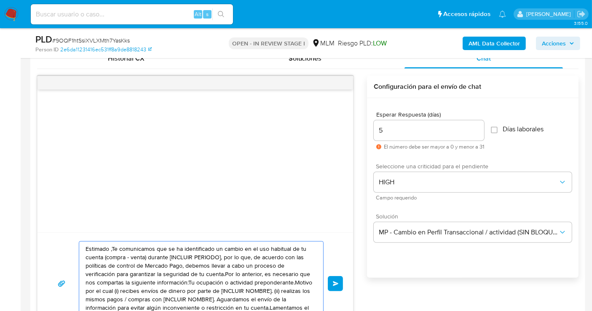
click at [200, 287] on textarea "Estimado ,Te comunicamos que se ha identificado un cambio en el uso habitual de…" at bounding box center [199, 284] width 227 height 84
paste textarea "cliente se ha identificado un cambio en el uso habitual de tu cuenta para garan…"
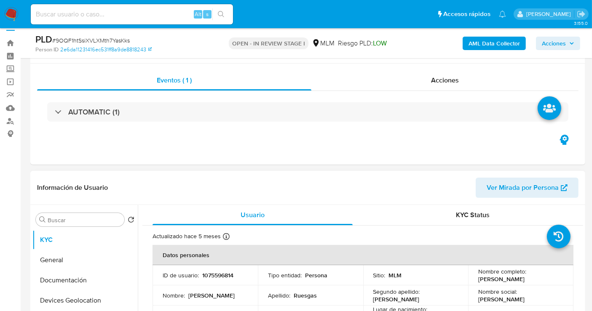
scroll to position [201, 0]
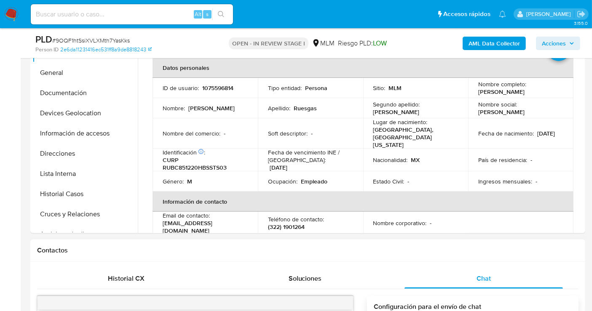
type textarea "Estimado cliente se ha identificado un cambio en el uso habitual de tu cuenta p…"
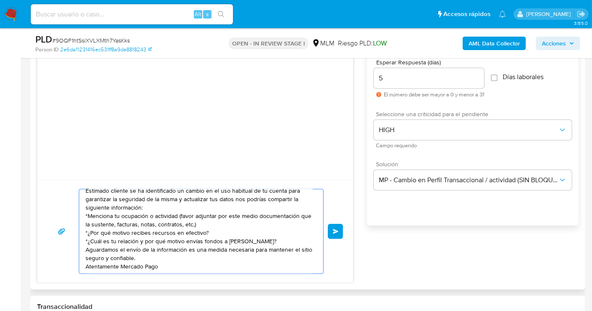
scroll to position [528, 0]
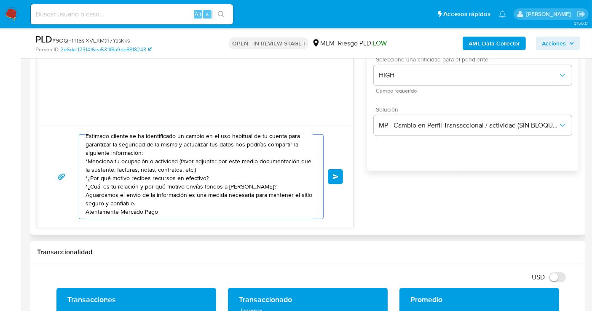
click at [338, 170] on button "Enviar" at bounding box center [335, 176] width 15 height 15
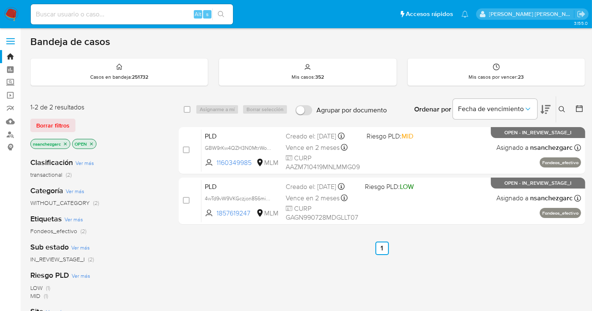
click at [85, 21] on div "Alt s" at bounding box center [132, 14] width 202 height 20
click at [76, 14] on input at bounding box center [132, 14] width 202 height 11
paste input "655364936"
type input "655364936"
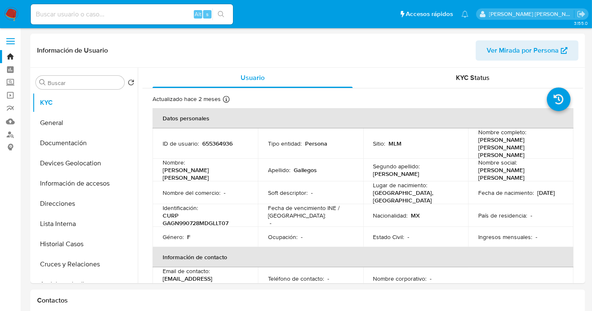
select select "10"
click at [77, 144] on button "Documentación" at bounding box center [81, 143] width 99 height 20
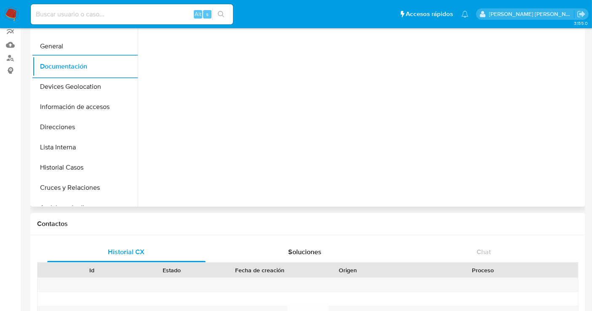
scroll to position [47, 0]
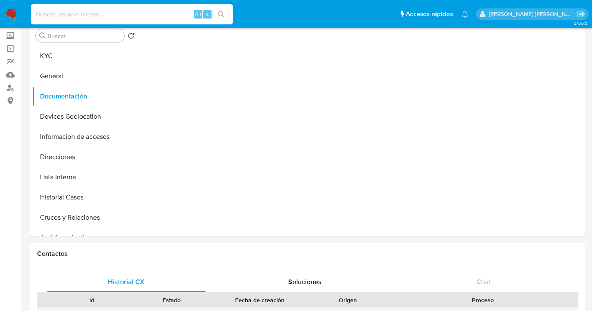
click at [51, 18] on input at bounding box center [132, 14] width 202 height 11
paste input "1249005553"
type input "1249005553"
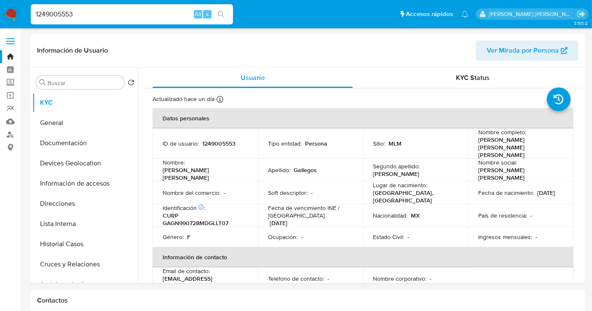
select select "10"
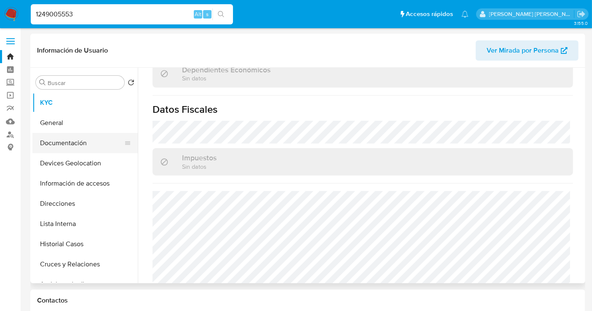
click at [55, 146] on button "Documentación" at bounding box center [81, 143] width 99 height 20
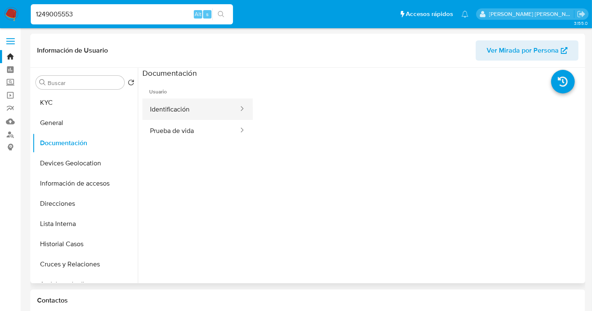
click at [171, 104] on button "Identificación" at bounding box center [190, 109] width 97 height 21
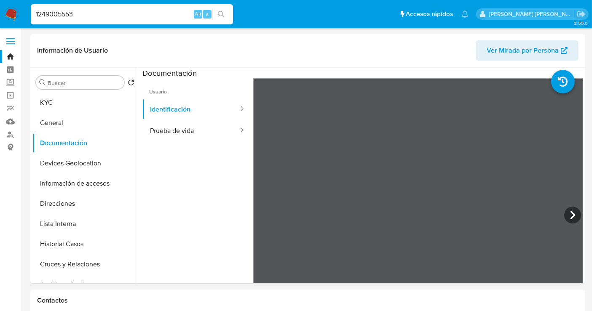
click at [48, 13] on input "1249005553" at bounding box center [132, 14] width 202 height 11
paste input "2035687664"
type input "2035687664"
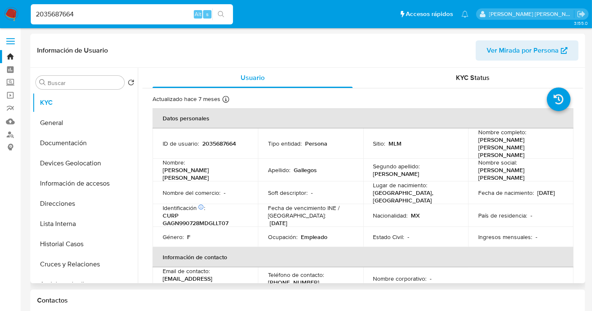
select select "10"
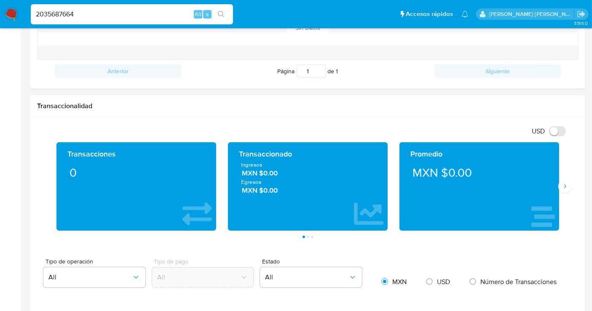
scroll to position [468, 0]
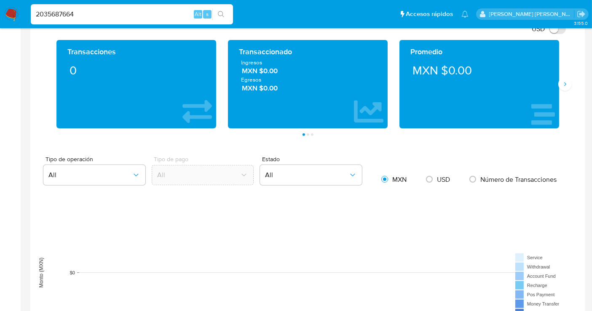
drag, startPoint x: 6, startPoint y: 8, endPoint x: 16, endPoint y: 8, distance: 10.1
click at [6, 8] on img at bounding box center [11, 14] width 14 height 14
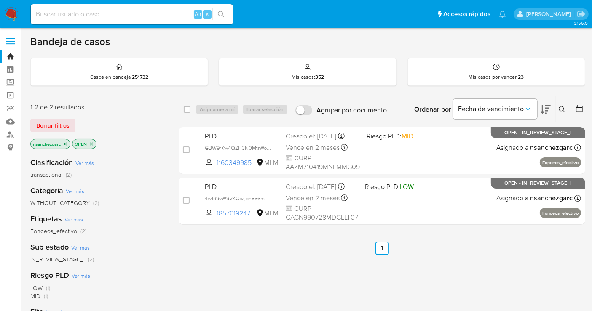
drag, startPoint x: 11, startPoint y: 16, endPoint x: 224, endPoint y: 252, distance: 318.0
click at [11, 17] on img at bounding box center [11, 14] width 14 height 14
click at [46, 13] on input at bounding box center [132, 14] width 202 height 11
paste input "2397864707"
type input "2397864707"
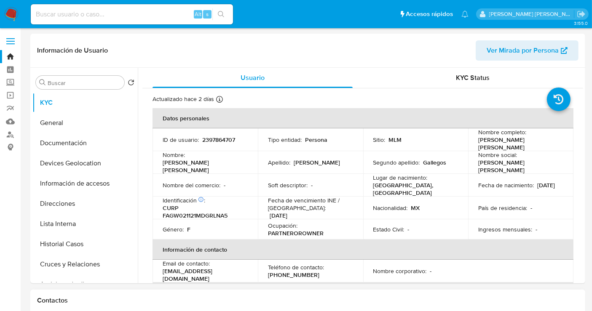
select select "10"
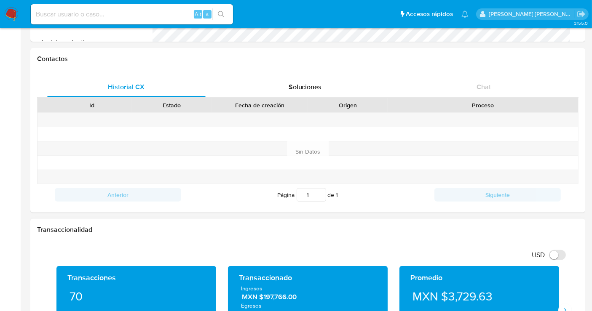
scroll to position [94, 0]
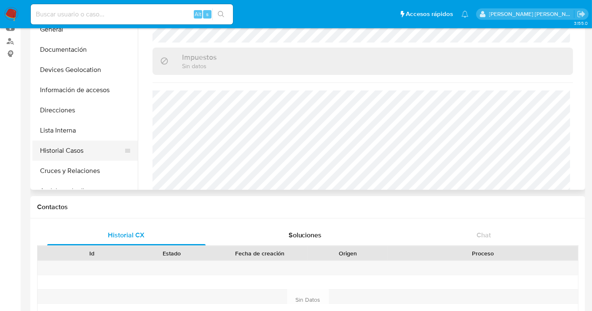
click at [58, 148] on button "Historial Casos" at bounding box center [81, 151] width 99 height 20
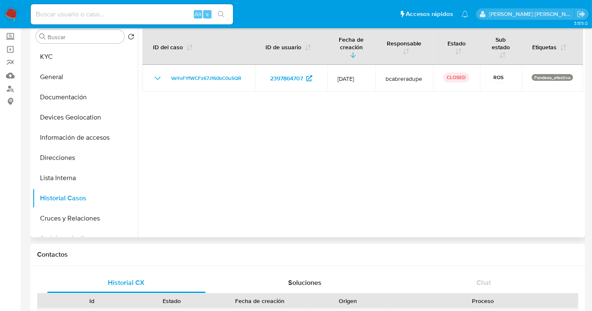
scroll to position [0, 0]
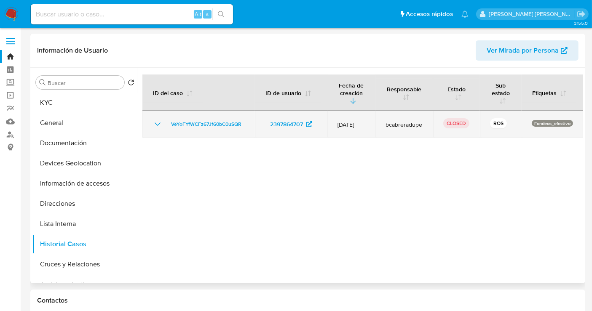
click at [155, 126] on icon "Mostrar/Ocultar" at bounding box center [158, 124] width 10 height 10
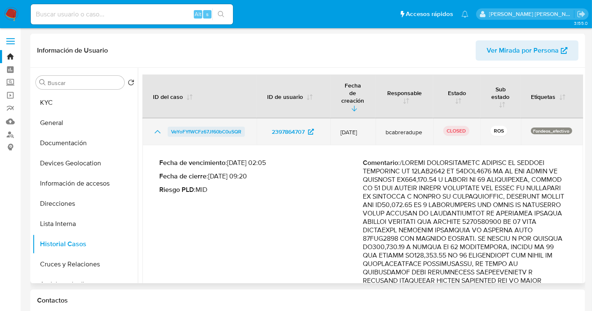
click at [211, 127] on span "VeYoFYfWCFz67Jf60bC0uSQR" at bounding box center [206, 132] width 70 height 10
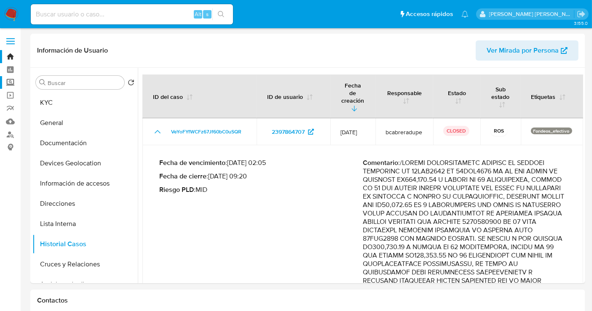
click at [12, 81] on label "Screening" at bounding box center [50, 82] width 100 height 13
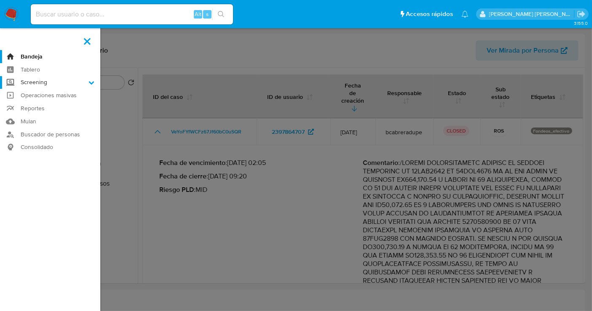
click at [0, 0] on input "Screening" at bounding box center [0, 0] width 0 height 0
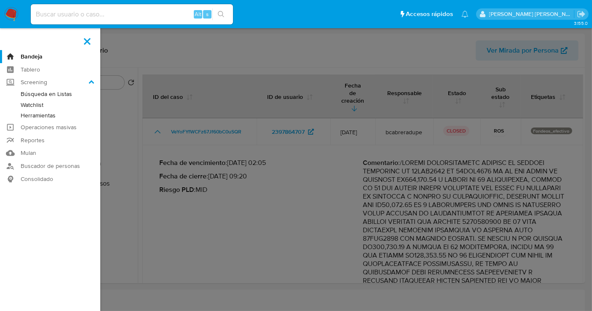
click at [42, 118] on link "Herramientas" at bounding box center [50, 115] width 100 height 11
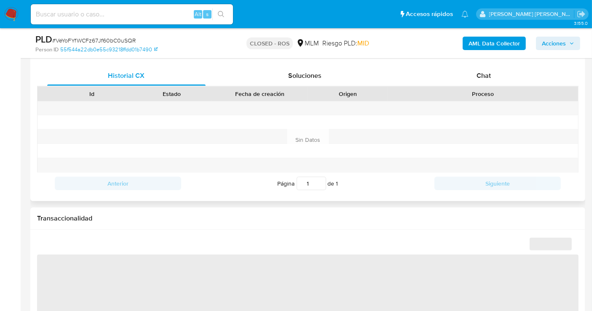
scroll to position [327, 0]
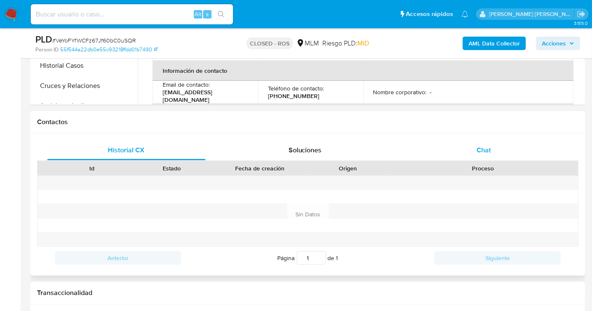
select select "10"
click at [486, 152] on span "Chat" at bounding box center [484, 150] width 14 height 10
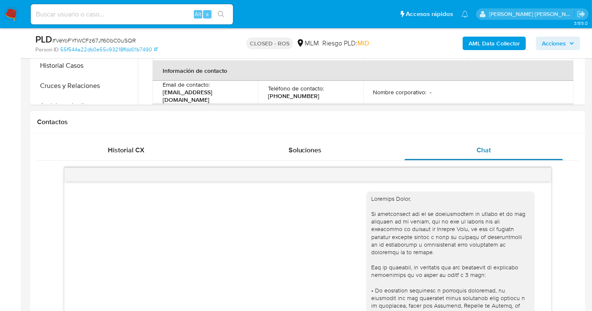
scroll to position [166, 0]
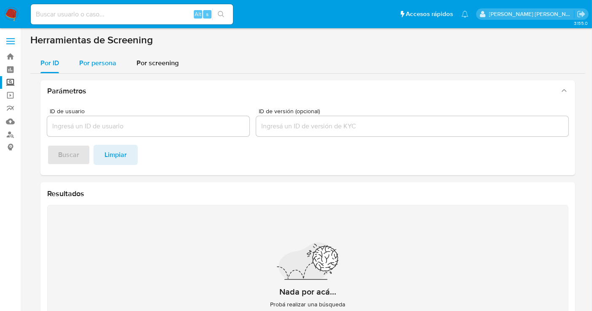
click at [86, 68] on div "Por persona" at bounding box center [97, 63] width 37 height 20
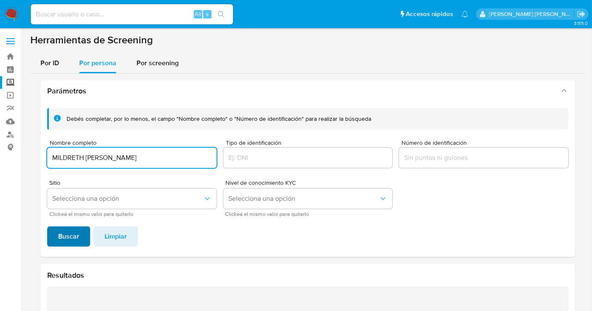
type input "MILDRETH ELIZABETH DAVILA CASTANEDA"
click at [84, 236] on button "Buscar" at bounding box center [68, 237] width 43 height 20
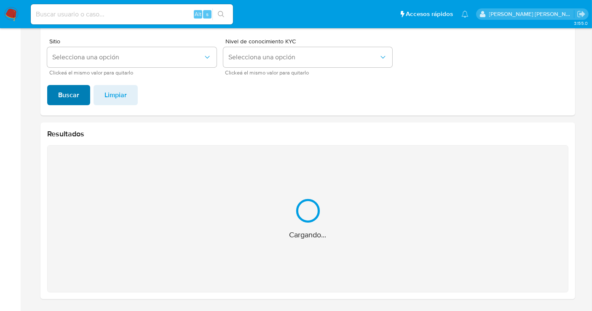
scroll to position [7, 0]
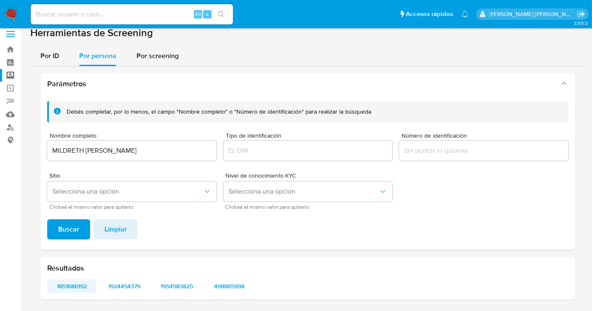
click at [84, 289] on span "1851686192" at bounding box center [71, 287] width 37 height 12
click at [131, 281] on span "1924454379" at bounding box center [124, 287] width 37 height 12
click at [183, 282] on span "1954583825" at bounding box center [176, 287] width 37 height 12
click at [242, 287] on span "498865998" at bounding box center [229, 287] width 37 height 12
click at [12, 15] on img at bounding box center [11, 14] width 14 height 14
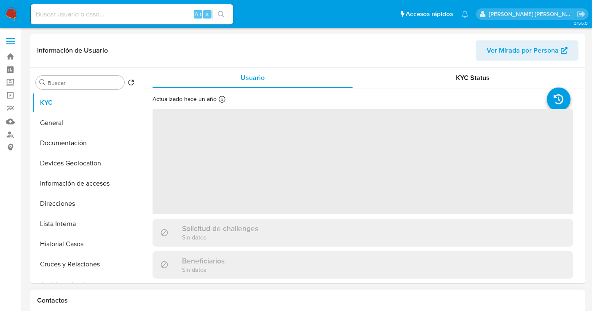
select select "10"
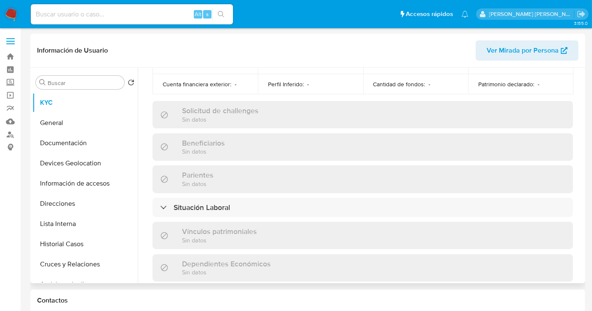
scroll to position [534, 0]
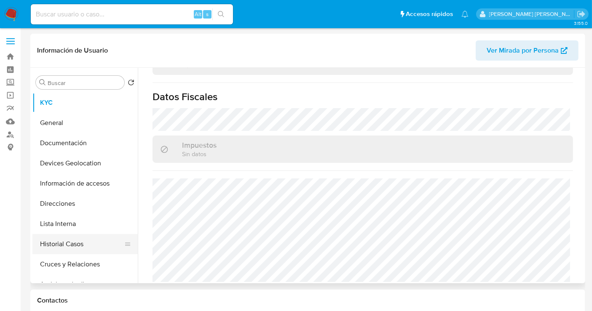
click at [70, 242] on button "Historial Casos" at bounding box center [81, 244] width 99 height 20
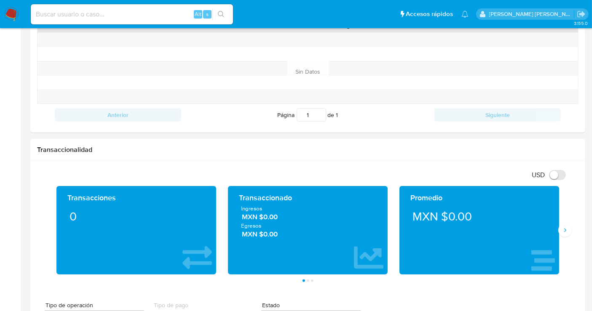
scroll to position [374, 0]
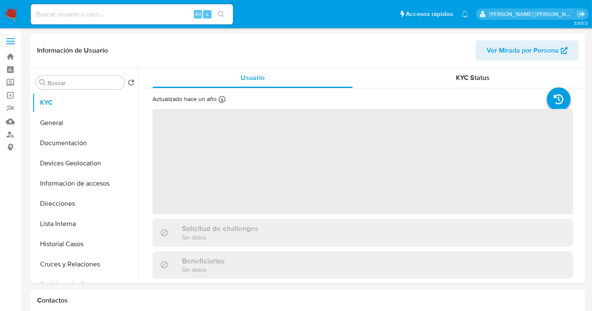
select select "10"
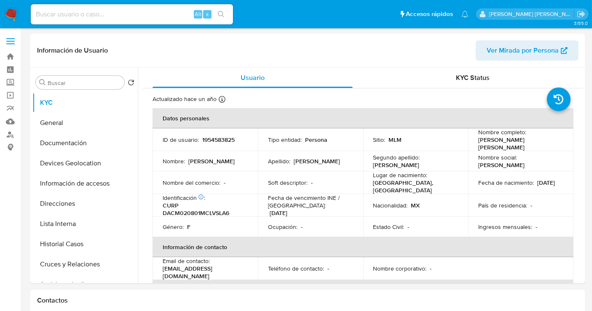
select select "10"
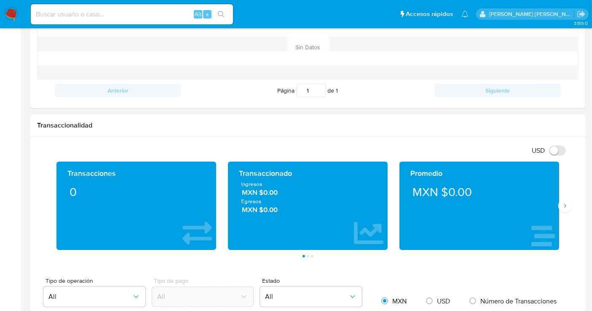
scroll to position [374, 0]
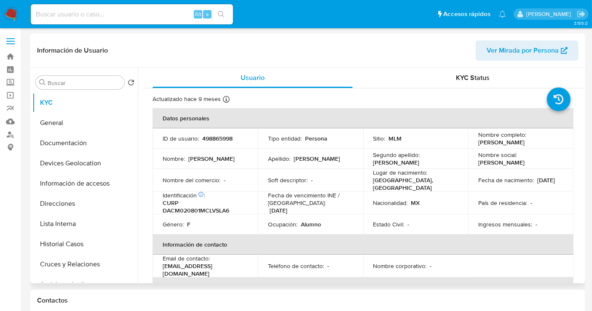
select select "10"
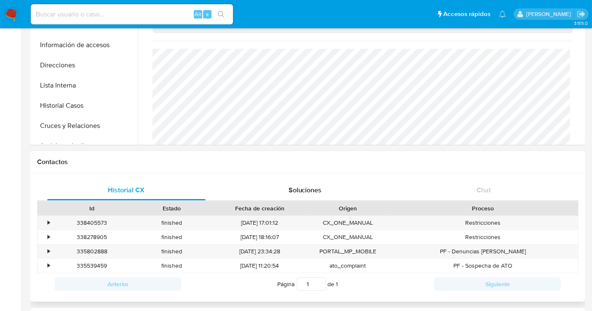
scroll to position [47, 0]
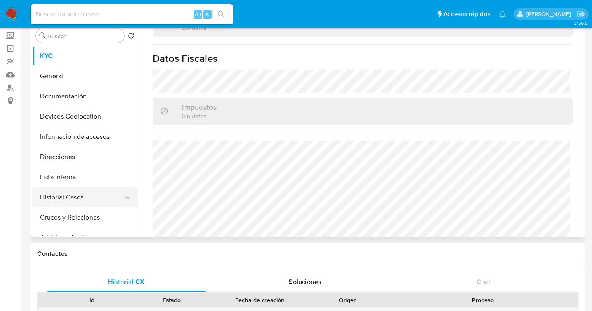
click at [67, 194] on button "Historial Casos" at bounding box center [81, 197] width 99 height 20
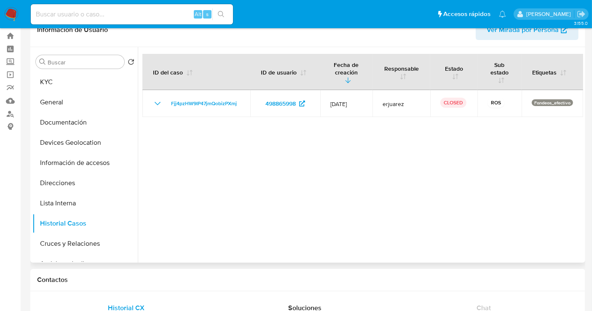
scroll to position [0, 0]
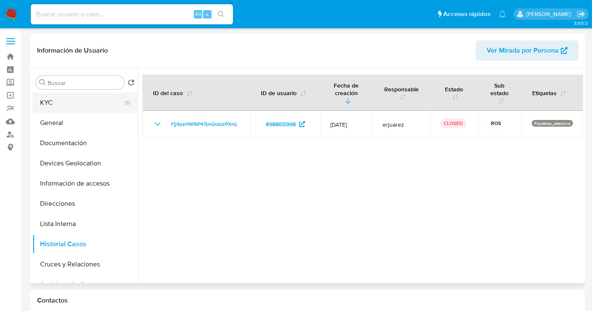
click at [48, 103] on button "KYC" at bounding box center [81, 103] width 99 height 20
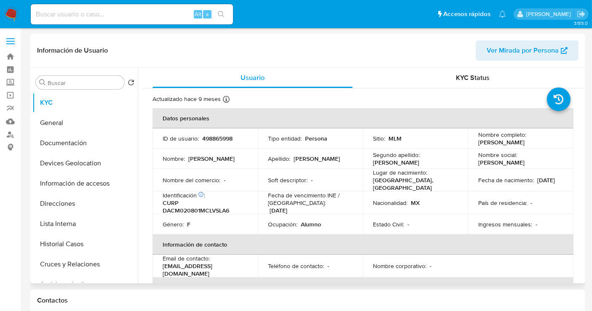
click at [221, 137] on p "498865998" at bounding box center [217, 139] width 30 height 8
copy p "498865998"
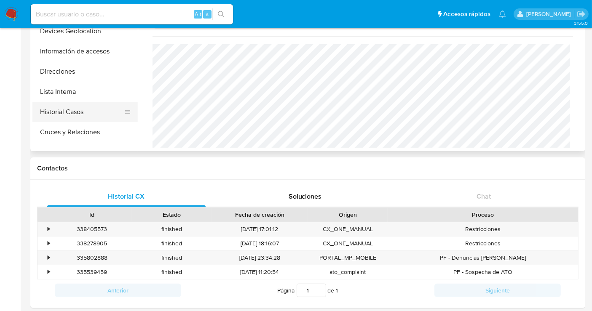
scroll to position [94, 0]
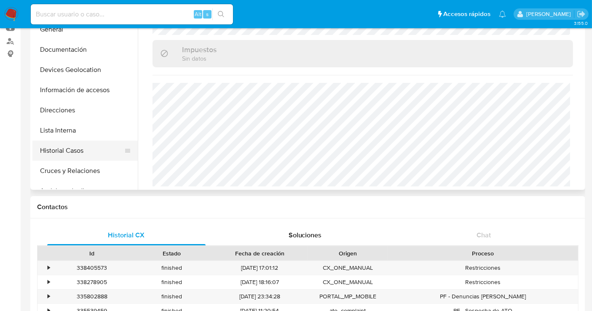
click at [72, 148] on button "Historial Casos" at bounding box center [81, 151] width 99 height 20
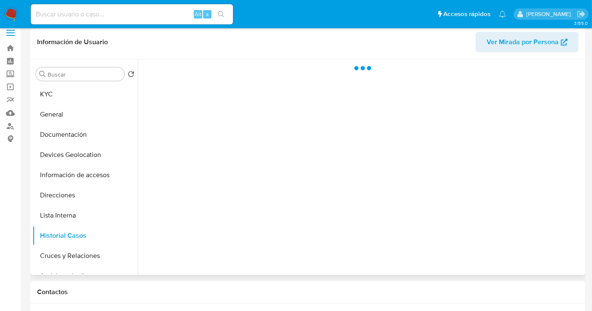
scroll to position [0, 0]
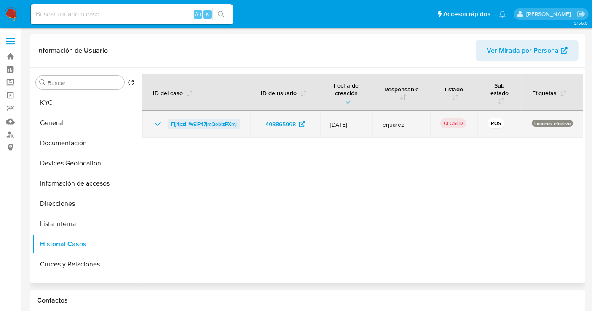
click at [222, 124] on span "Fjj4pzHW9IP47jmQobizPXmj" at bounding box center [204, 124] width 66 height 10
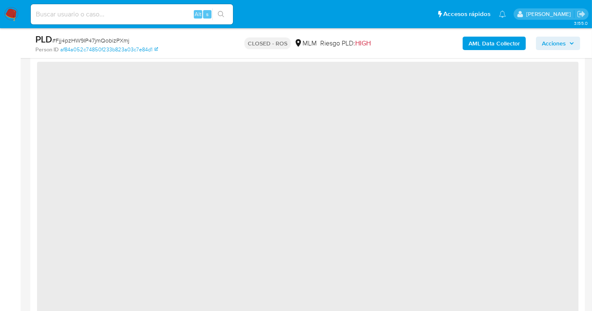
select select "10"
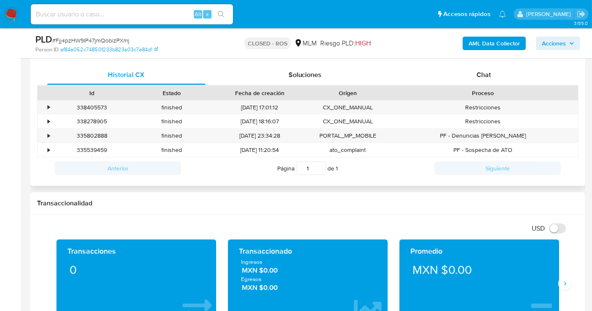
scroll to position [374, 0]
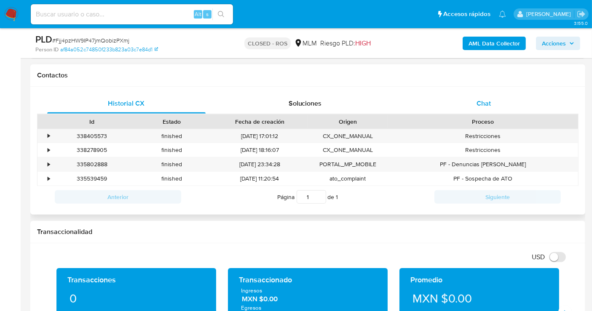
click at [488, 105] on span "Chat" at bounding box center [484, 104] width 14 height 10
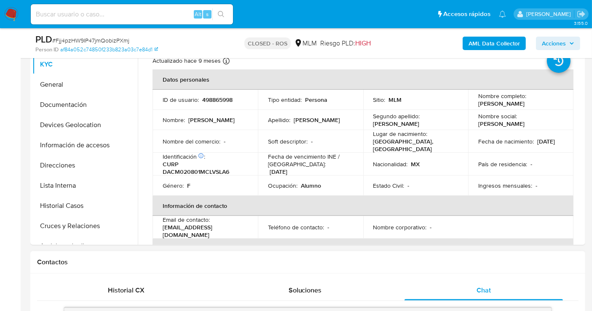
scroll to position [0, 0]
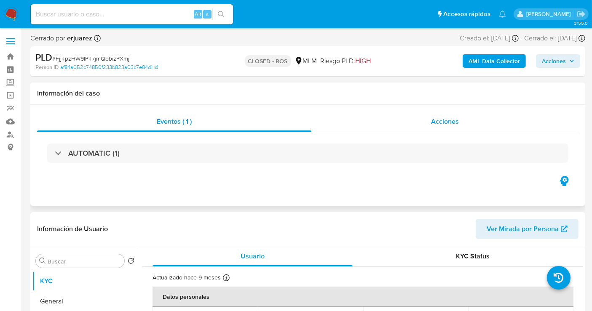
click at [433, 123] on span "Acciones" at bounding box center [445, 122] width 28 height 10
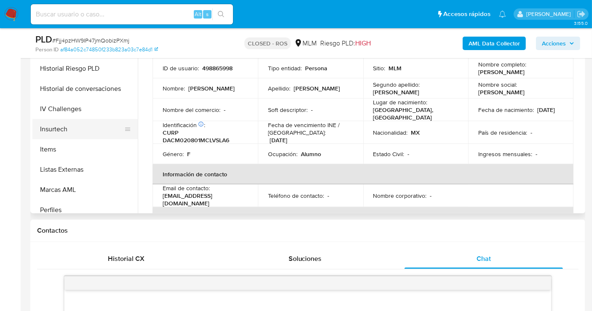
scroll to position [356, 0]
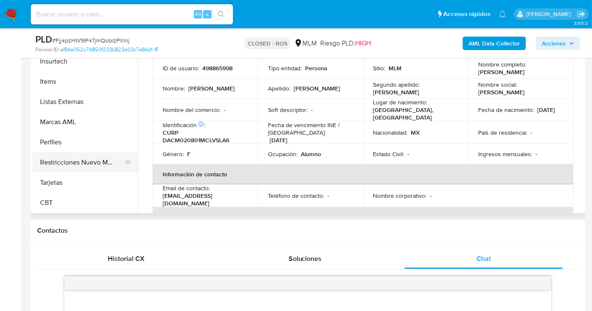
click at [70, 163] on button "Restricciones Nuevo Mundo" at bounding box center [81, 163] width 99 height 20
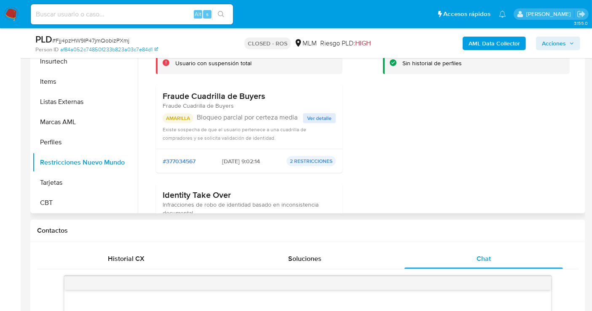
scroll to position [234, 0]
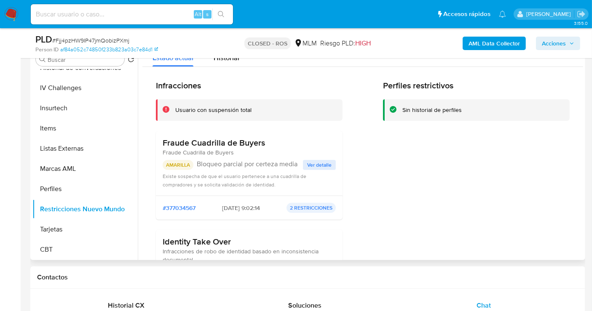
click at [314, 166] on span "Ver detalle" at bounding box center [319, 165] width 24 height 8
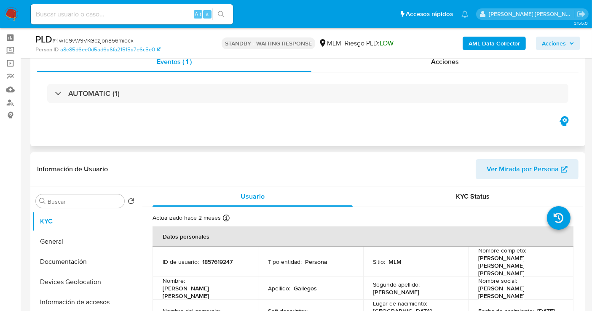
scroll to position [47, 0]
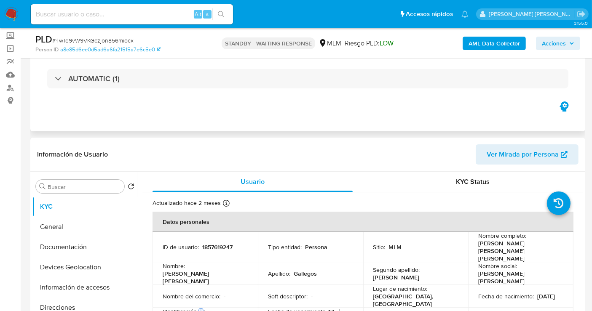
select select "10"
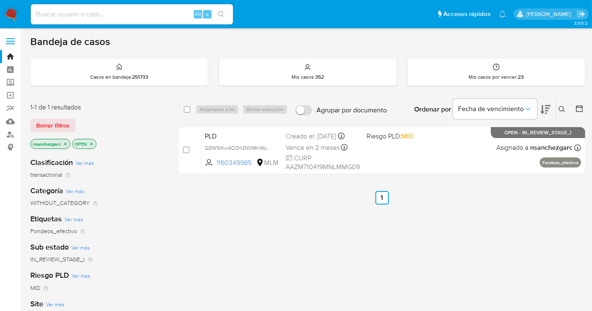
click at [562, 107] on icon at bounding box center [562, 109] width 7 height 7
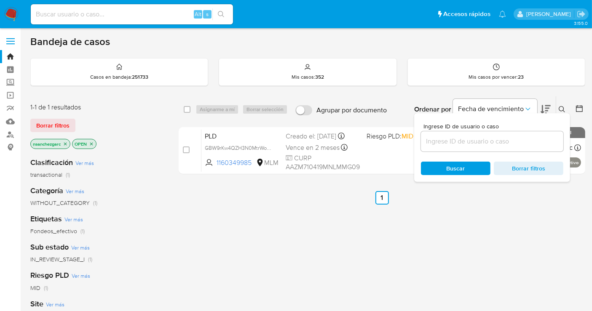
click at [457, 143] on input at bounding box center [492, 141] width 142 height 11
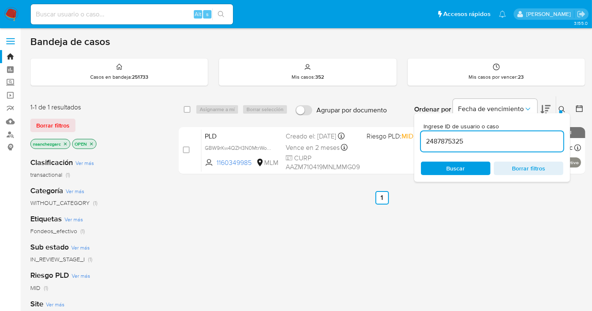
type input "2487875325"
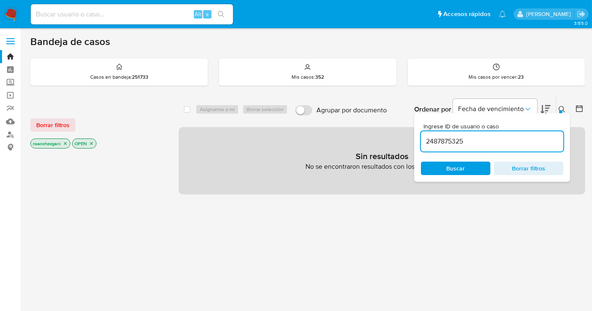
click at [64, 142] on icon "close-filter" at bounding box center [65, 143] width 5 height 5
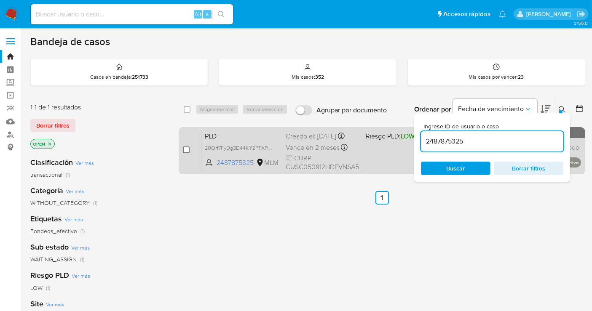
click at [185, 151] on input "checkbox" at bounding box center [186, 150] width 7 height 7
checkbox input "true"
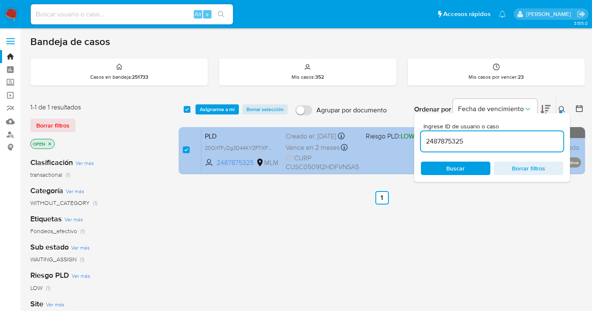
drag, startPoint x: 267, startPoint y: 153, endPoint x: 279, endPoint y: 166, distance: 17.9
click at [268, 152] on span "20Orf7FyDg3D44KYZPTXPlLw" at bounding box center [240, 147] width 70 height 9
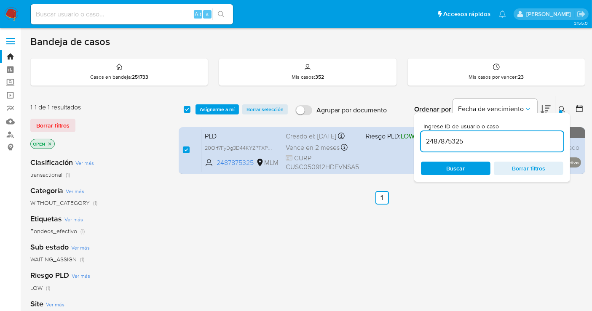
click at [211, 111] on span "Asignarme a mí" at bounding box center [217, 109] width 35 height 8
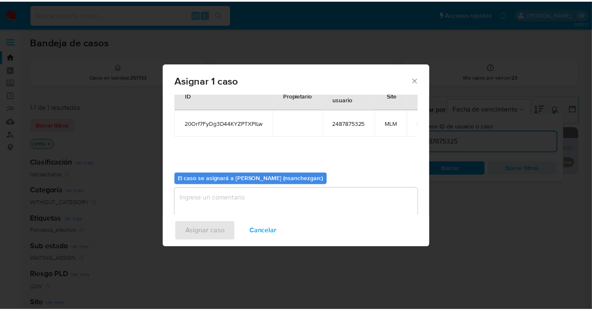
scroll to position [43, 0]
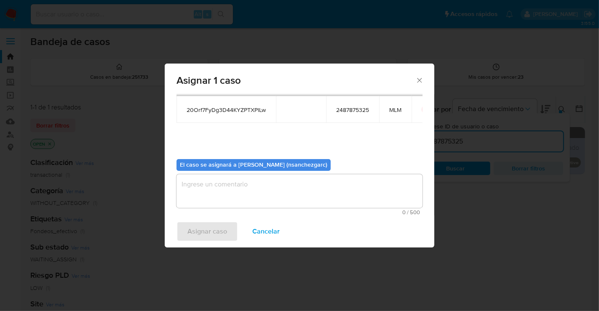
click at [202, 190] on textarea "assign-modal" at bounding box center [300, 191] width 246 height 34
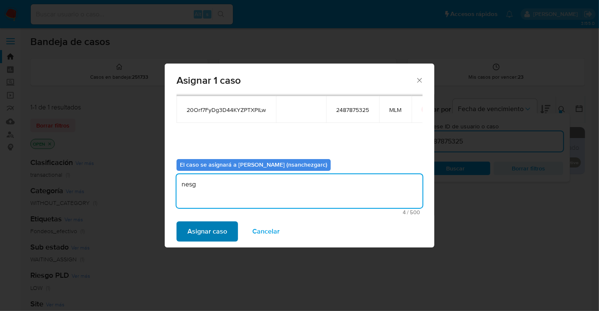
type textarea "nesg"
click at [208, 228] on span "Asignar caso" at bounding box center [207, 231] width 40 height 19
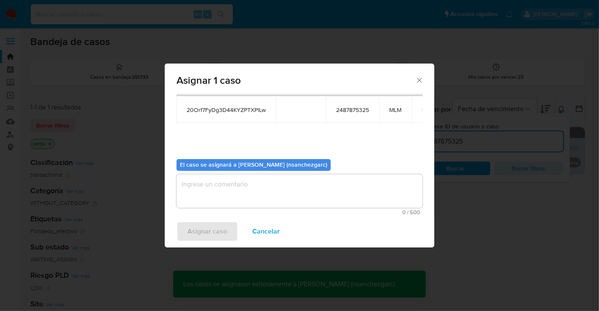
checkbox input "false"
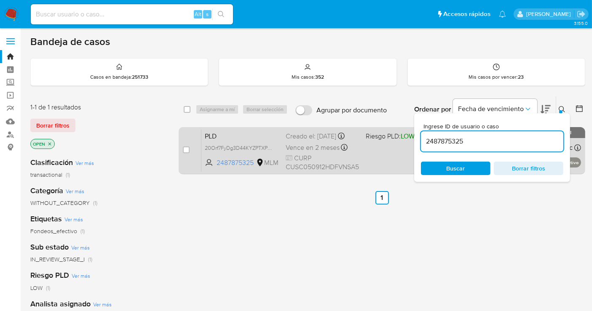
click at [299, 138] on div "Creado el: [DATE] Creado el: [DATE] 02:09:35" at bounding box center [322, 136] width 73 height 9
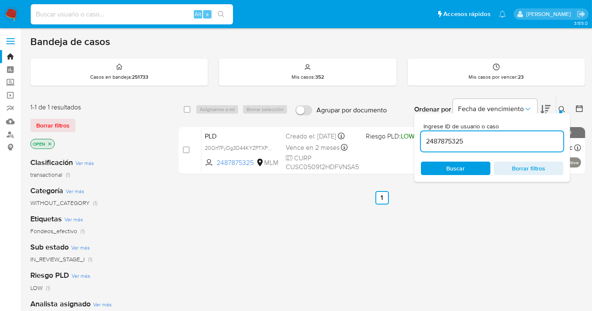
click at [52, 11] on input at bounding box center [132, 14] width 202 height 11
paste input "512031911"
type input "512031911"
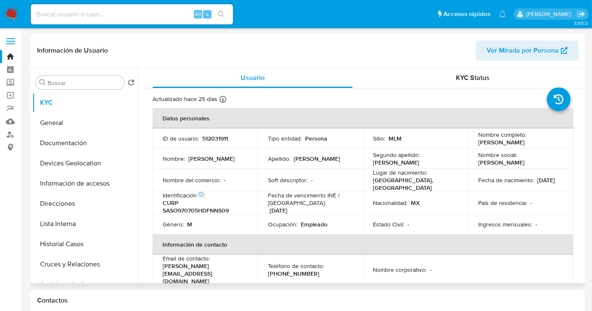
select select "10"
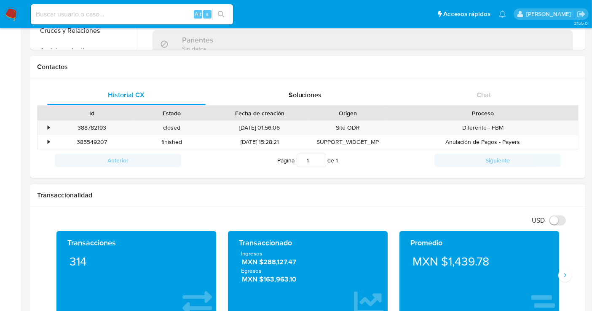
scroll to position [47, 0]
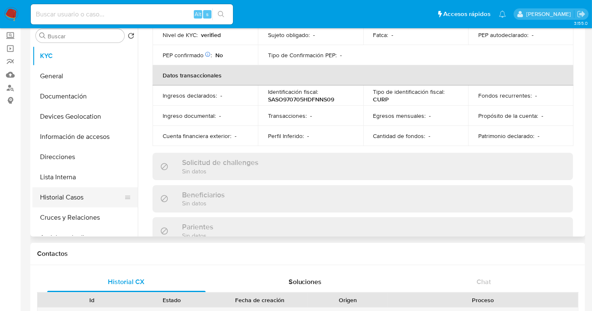
click at [62, 194] on button "Historial Casos" at bounding box center [81, 197] width 99 height 20
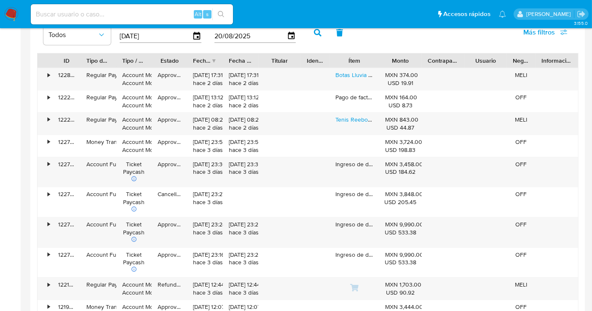
scroll to position [936, 0]
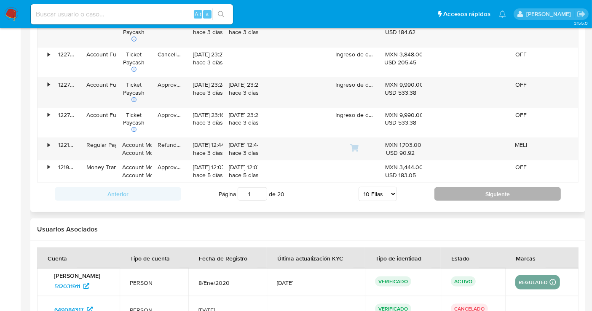
click at [493, 188] on button "Siguiente" at bounding box center [497, 193] width 126 height 13
type input "2"
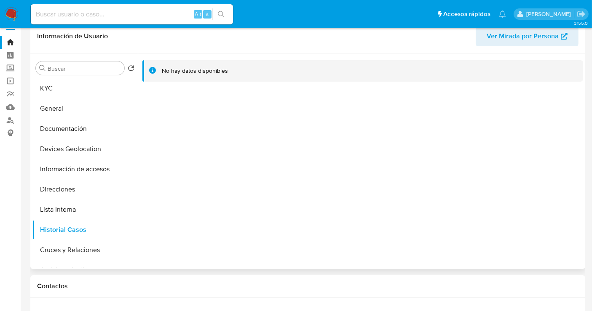
scroll to position [0, 0]
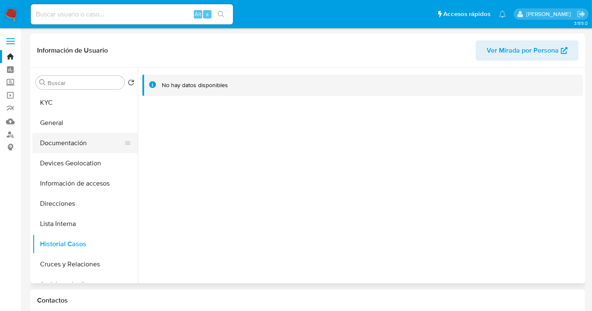
click at [64, 150] on button "Documentación" at bounding box center [81, 143] width 99 height 20
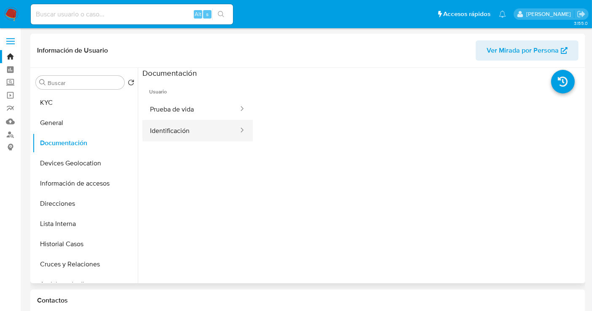
click at [173, 121] on button "Identificación" at bounding box center [190, 130] width 97 height 21
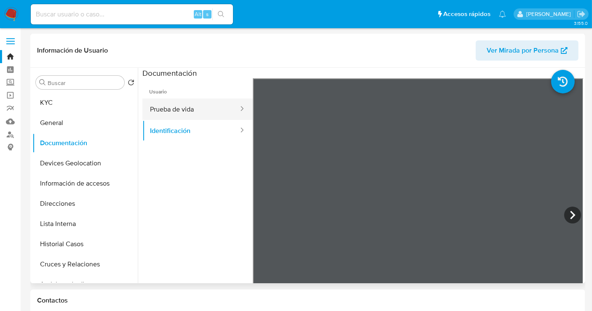
click at [183, 110] on button "Prueba de vida" at bounding box center [190, 109] width 97 height 21
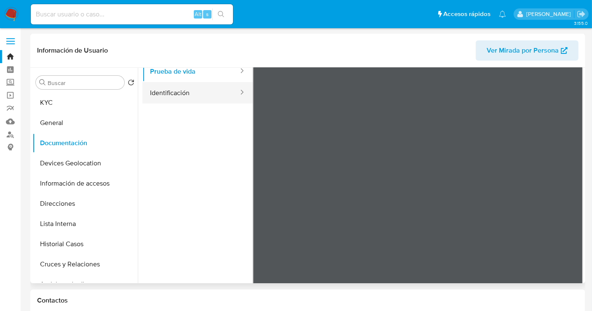
scroll to position [47, 0]
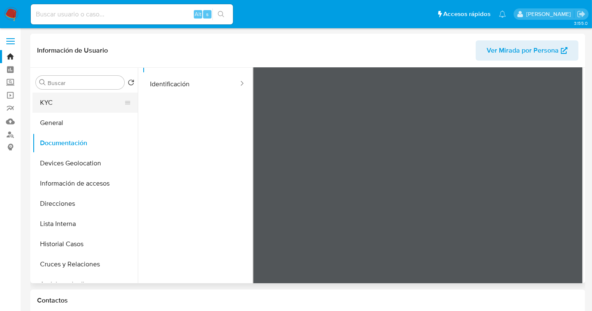
click at [68, 104] on button "KYC" at bounding box center [81, 103] width 99 height 20
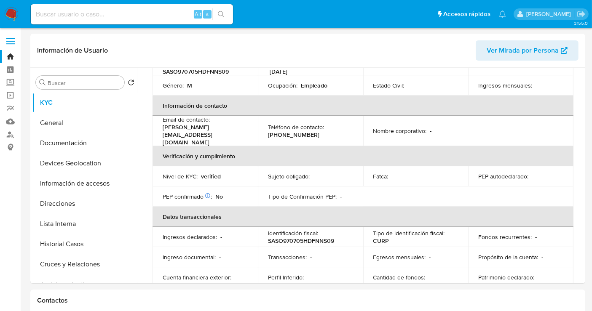
scroll to position [140, 0]
drag, startPoint x: 234, startPoint y: 127, endPoint x: 160, endPoint y: 131, distance: 73.8
click at [160, 131] on td "Email de contacto : adrian.san1013@gmail.com" at bounding box center [205, 130] width 105 height 30
copy p "adrian.san1013@gmail.com"
drag, startPoint x: 312, startPoint y: 130, endPoint x: 262, endPoint y: 131, distance: 49.3
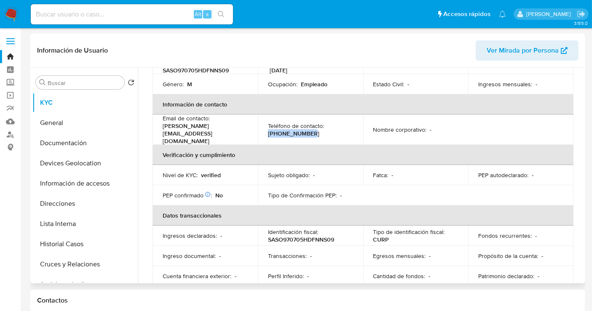
click at [262, 131] on td "Teléfono de contacto : (55) 39645109" at bounding box center [310, 130] width 105 height 30
copy p "(55) 39645109"
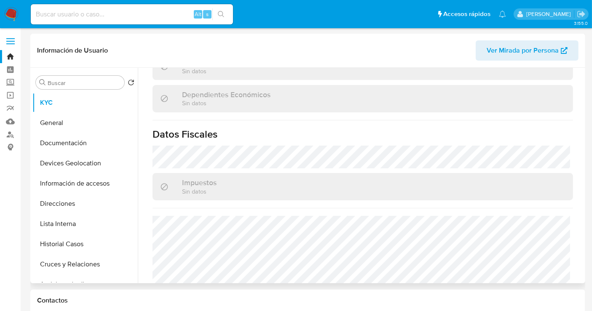
scroll to position [534, 0]
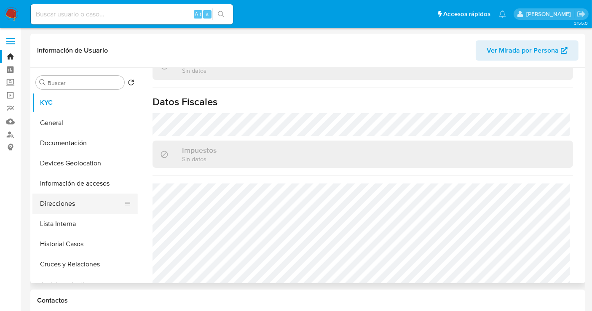
click at [65, 201] on button "Direcciones" at bounding box center [81, 204] width 99 height 20
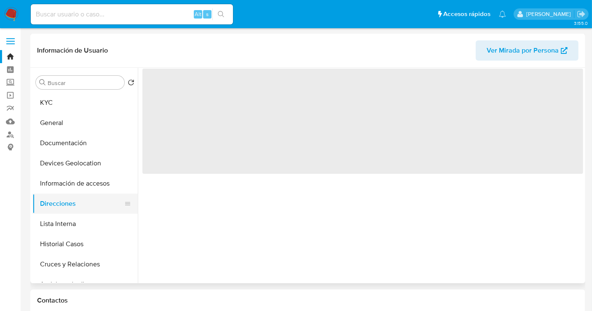
scroll to position [0, 0]
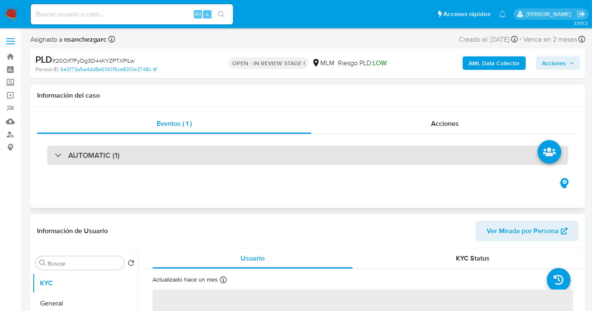
select select "10"
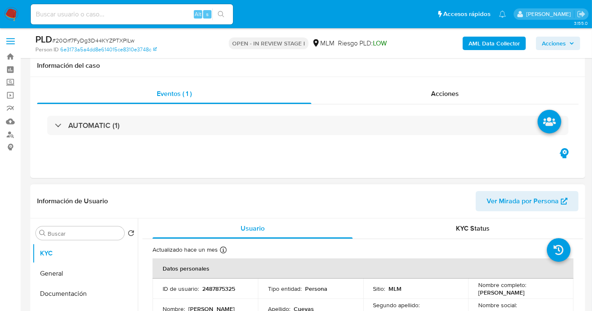
scroll to position [140, 0]
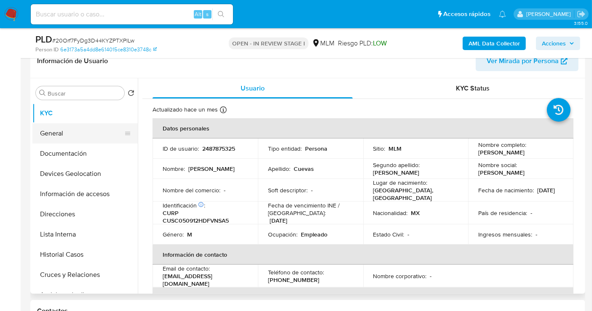
click at [61, 131] on button "General" at bounding box center [81, 133] width 99 height 20
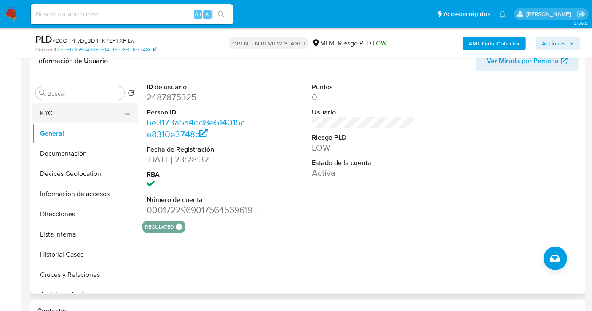
click at [64, 110] on button "KYC" at bounding box center [81, 113] width 99 height 20
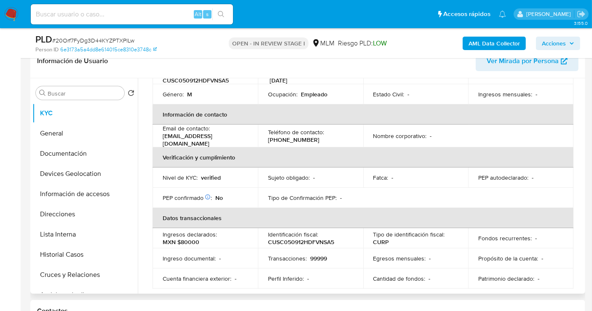
drag, startPoint x: 584, startPoint y: 139, endPoint x: 584, endPoint y: 152, distance: 12.6
click at [584, 153] on div "Buscar Volver al orden por defecto KYC General Documentación Devices Geolocatio…" at bounding box center [307, 186] width 555 height 216
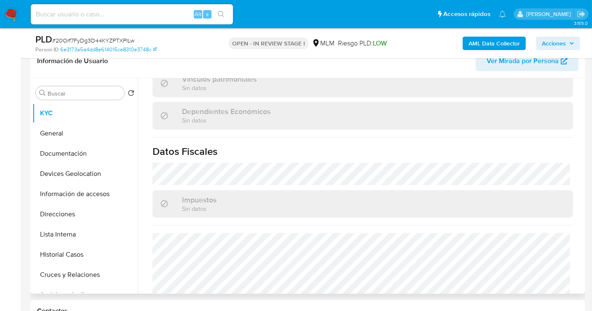
scroll to position [532, 0]
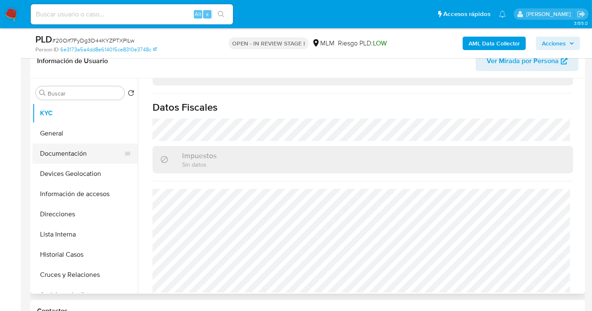
click at [71, 147] on button "Documentación" at bounding box center [81, 154] width 99 height 20
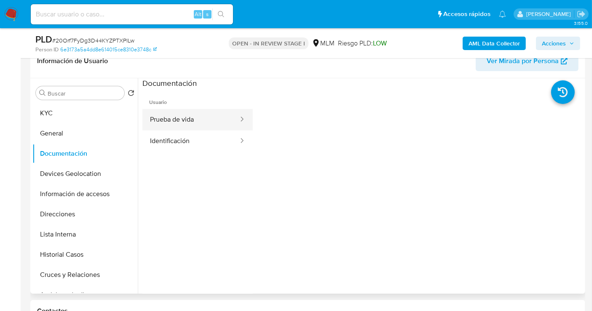
click at [196, 115] on button "Prueba de vida" at bounding box center [190, 119] width 97 height 21
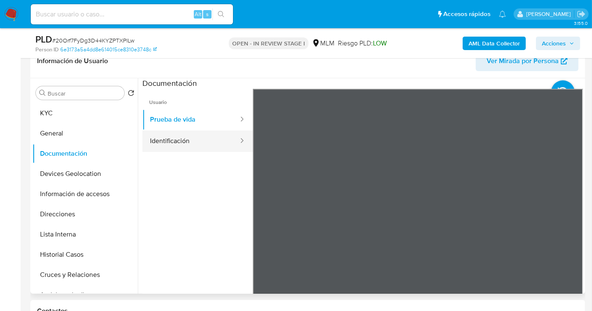
click at [196, 141] on button "Identificación" at bounding box center [190, 141] width 97 height 21
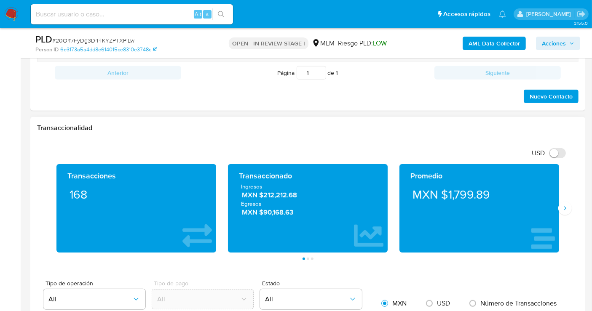
scroll to position [608, 0]
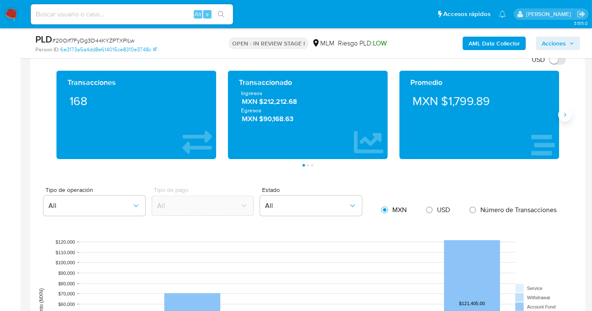
click at [565, 112] on icon "Siguiente" at bounding box center [565, 115] width 7 height 7
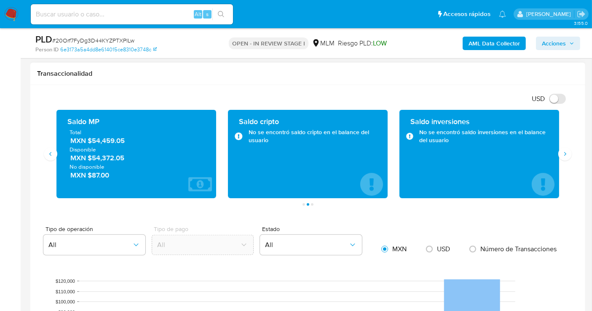
scroll to position [515, 0]
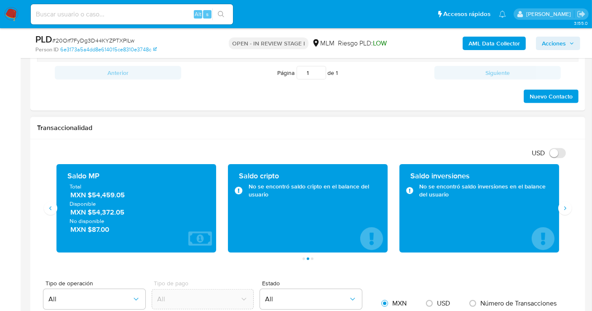
click at [107, 197] on span "MXN $54,459.05" at bounding box center [136, 195] width 133 height 10
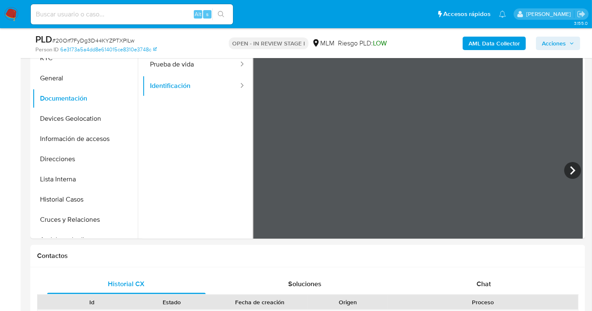
scroll to position [140, 0]
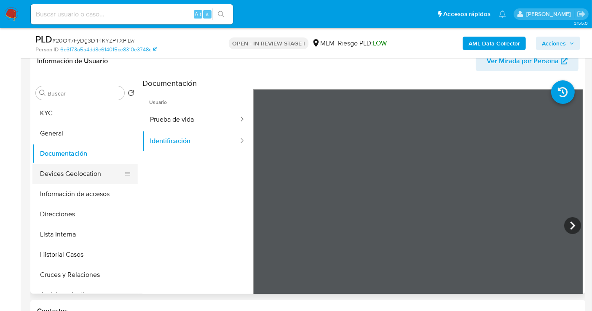
click at [60, 175] on button "Devices Geolocation" at bounding box center [81, 174] width 99 height 20
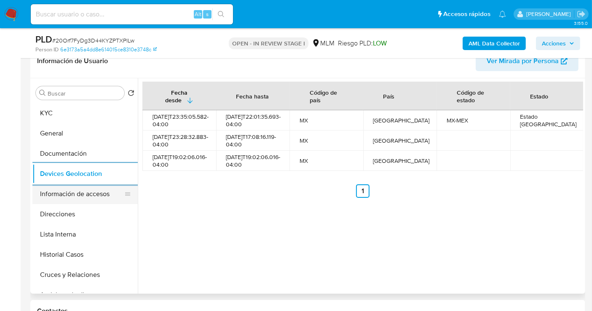
click at [84, 193] on button "Información de accesos" at bounding box center [81, 194] width 99 height 20
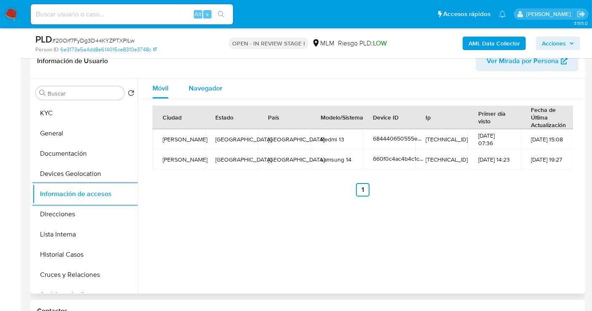
click at [215, 85] on span "Navegador" at bounding box center [206, 88] width 34 height 10
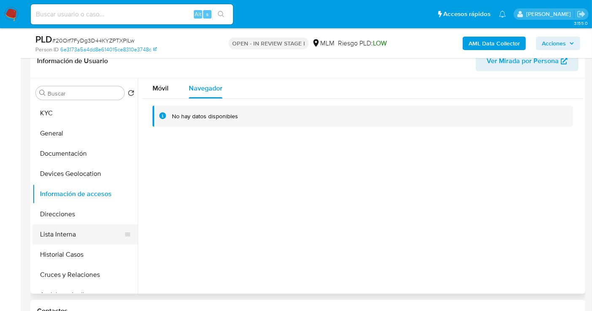
click at [70, 229] on button "Lista Interna" at bounding box center [81, 235] width 99 height 20
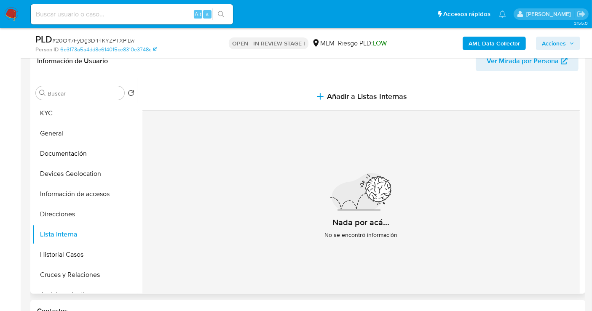
drag, startPoint x: 70, startPoint y: 229, endPoint x: 280, endPoint y: 80, distance: 257.4
click at [280, 80] on section at bounding box center [362, 193] width 441 height 230
click at [64, 257] on button "Historial Casos" at bounding box center [81, 255] width 99 height 20
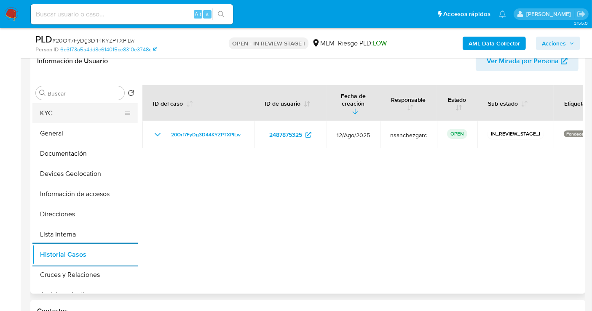
click at [51, 117] on button "KYC" at bounding box center [81, 113] width 99 height 20
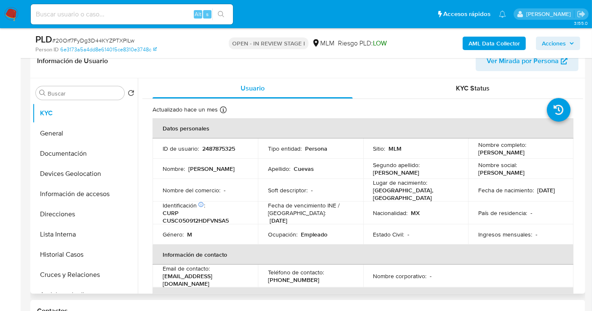
click at [212, 277] on p "oasanchezs@hotmail.com" at bounding box center [204, 280] width 82 height 15
click at [241, 277] on div "Email de contacto : oasanchezs@hotmail.com" at bounding box center [205, 276] width 85 height 23
drag, startPoint x: 235, startPoint y: 282, endPoint x: 162, endPoint y: 277, distance: 73.1
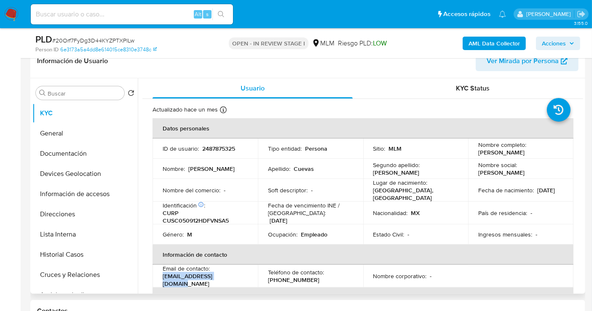
click at [162, 277] on td "Email de contacto : oasanchezs@hotmail.com" at bounding box center [205, 276] width 105 height 23
copy p "oasanchezs@hotmail.com"
drag, startPoint x: 305, startPoint y: 276, endPoint x: 262, endPoint y: 276, distance: 42.6
click at [262, 276] on td "Teléfono de contacto : (55) 20738371" at bounding box center [310, 276] width 105 height 23
copy p "(55) 20738371"
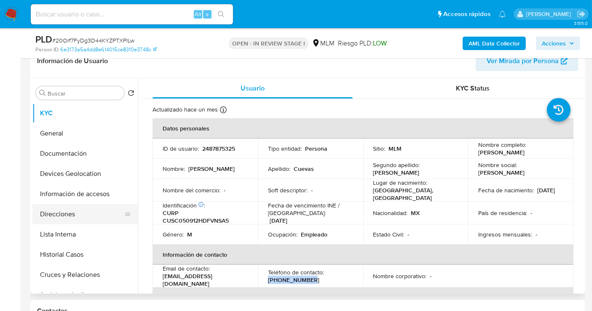
click at [67, 209] on button "Direcciones" at bounding box center [81, 214] width 99 height 20
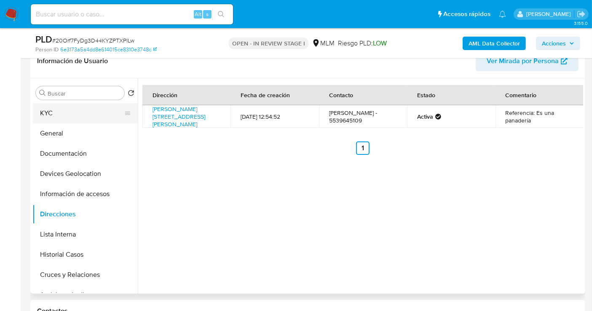
click at [49, 114] on button "KYC" at bounding box center [81, 113] width 99 height 20
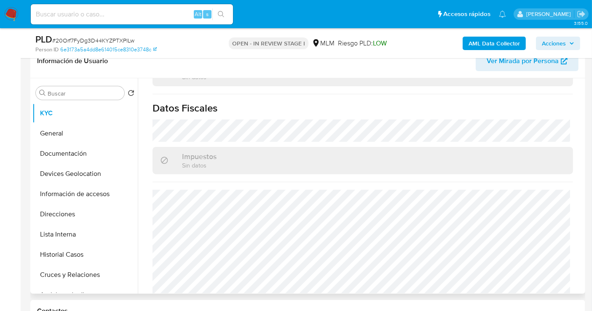
scroll to position [532, 0]
click at [62, 214] on button "Direcciones" at bounding box center [81, 214] width 99 height 20
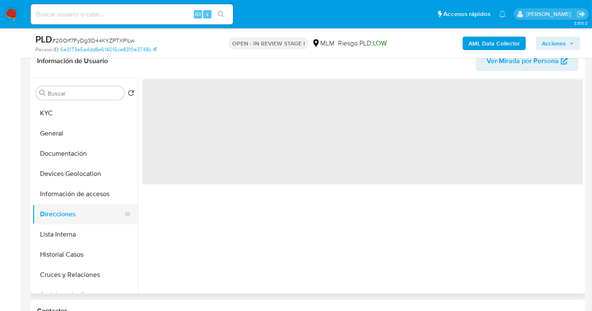
scroll to position [0, 0]
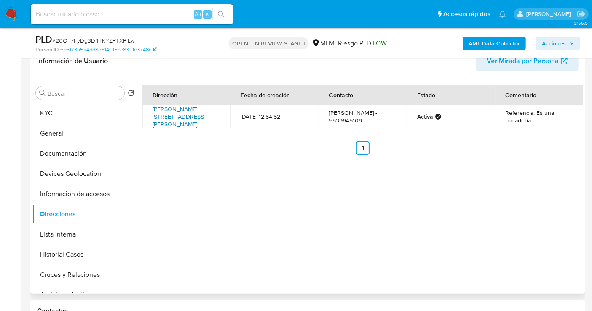
click at [177, 113] on link "Cuauhtemoc 119, Tlalnepantla De Baz, Estado De México, 54150, Mexico 119" at bounding box center [179, 117] width 53 height 24
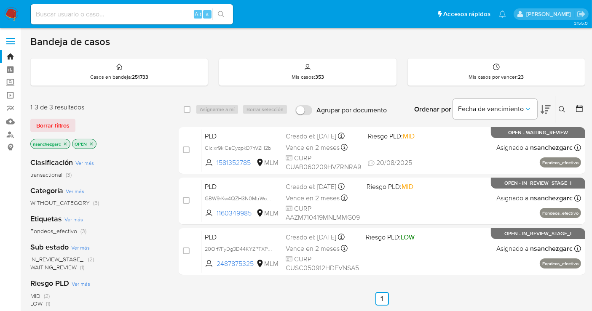
click at [562, 109] on icon at bounding box center [562, 109] width 7 height 7
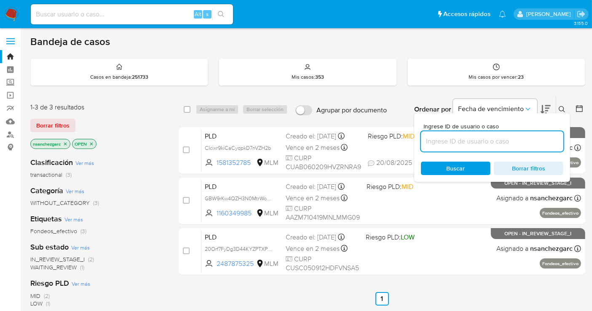
click at [461, 140] on input at bounding box center [492, 141] width 142 height 11
type input "2641896532"
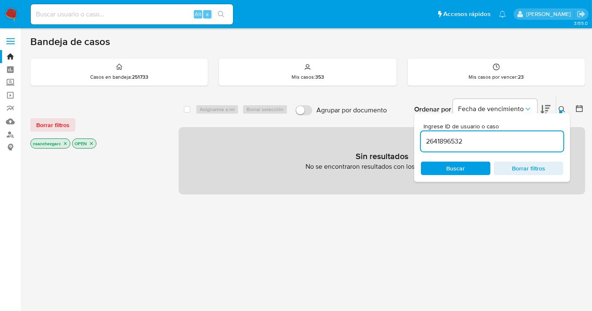
click at [66, 142] on icon "close-filter" at bounding box center [65, 143] width 3 height 3
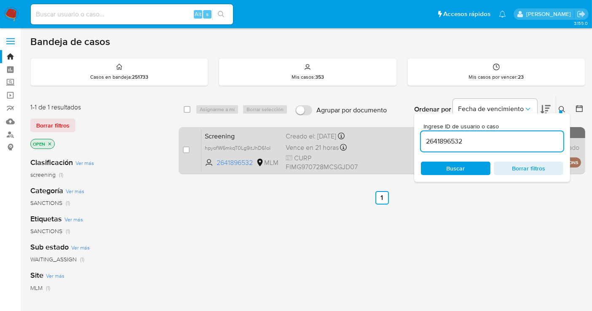
drag, startPoint x: 187, startPoint y: 147, endPoint x: 193, endPoint y: 147, distance: 5.5
click at [187, 147] on input "checkbox" at bounding box center [186, 150] width 7 height 7
checkbox input "true"
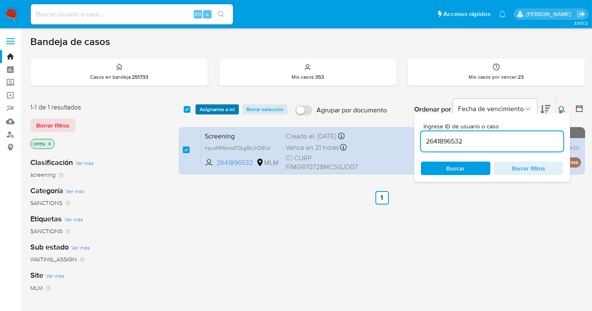
click at [217, 109] on span "Asignarme a mí" at bounding box center [217, 109] width 35 height 8
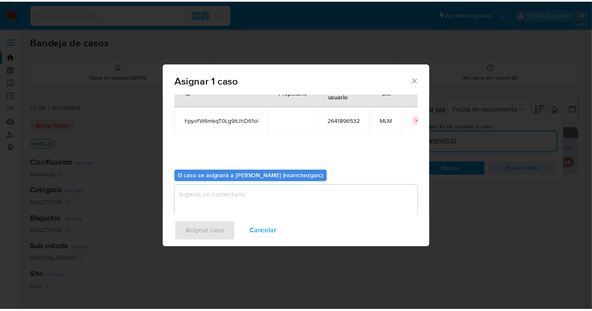
scroll to position [43, 0]
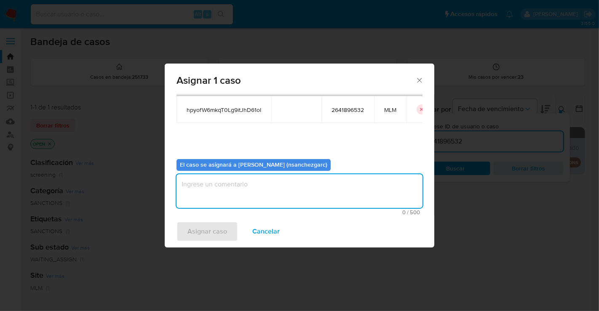
click at [196, 189] on textarea "assign-modal" at bounding box center [300, 191] width 246 height 34
type textarea "nesg"
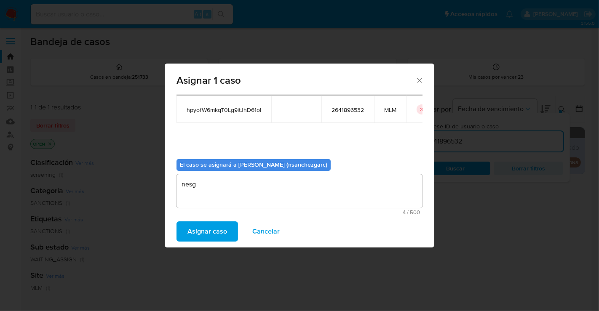
click at [207, 230] on span "Asignar caso" at bounding box center [207, 231] width 40 height 19
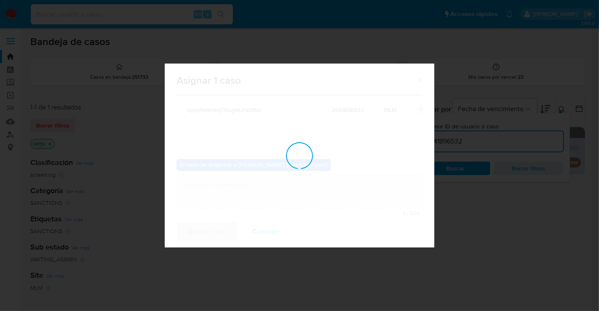
checkbox input "false"
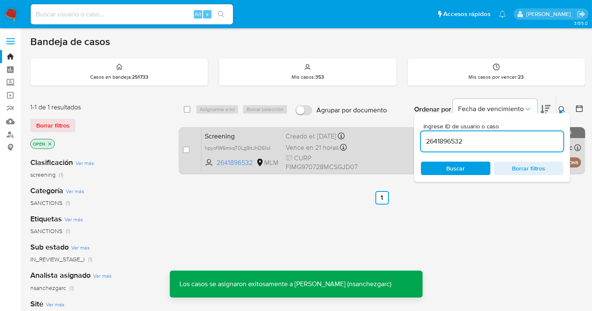
click at [291, 141] on div "Creado el: [DATE] Creado el: [DATE] 13:14:00" at bounding box center [322, 136] width 72 height 9
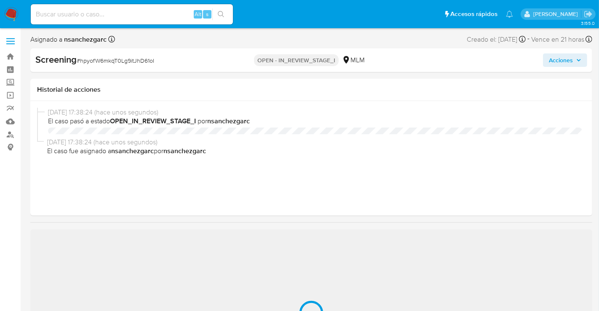
select select "10"
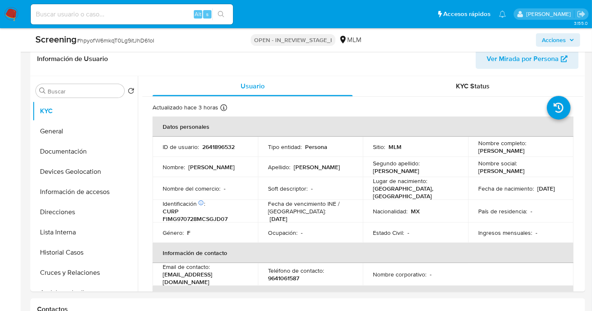
scroll to position [374, 0]
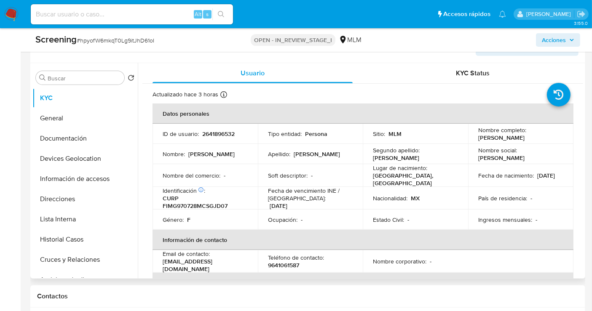
click at [227, 132] on p "2641896532" at bounding box center [218, 134] width 32 height 8
copy p "2641896532"
drag, startPoint x: 493, startPoint y: 141, endPoint x: 476, endPoint y: 135, distance: 18.0
click at [478, 135] on p "[PERSON_NAME]" at bounding box center [501, 138] width 46 height 8
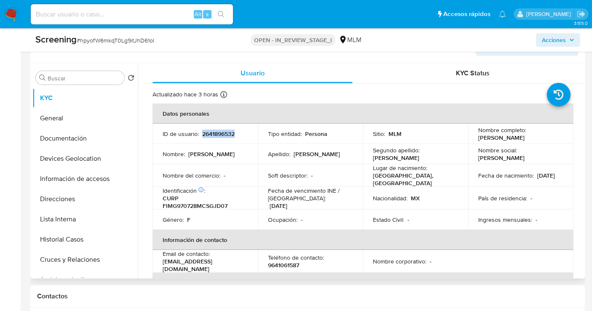
copy p "[PERSON_NAME]"
click at [51, 117] on button "General" at bounding box center [81, 118] width 99 height 20
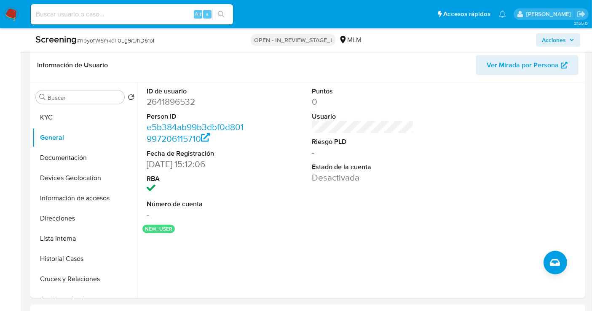
scroll to position [353, 0]
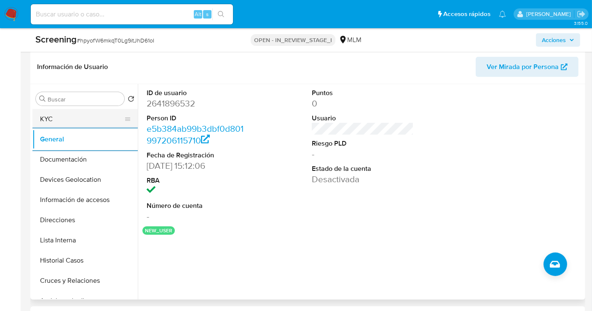
click at [54, 121] on button "KYC" at bounding box center [81, 119] width 99 height 20
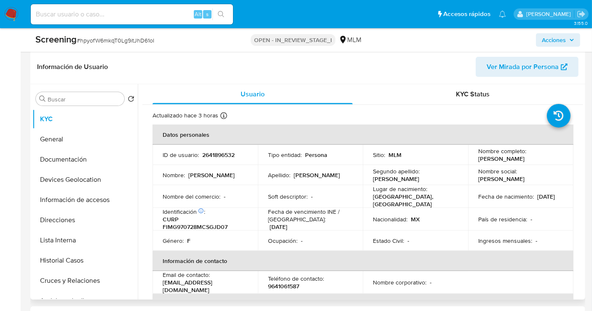
drag, startPoint x: 584, startPoint y: 127, endPoint x: 585, endPoint y: 150, distance: 23.2
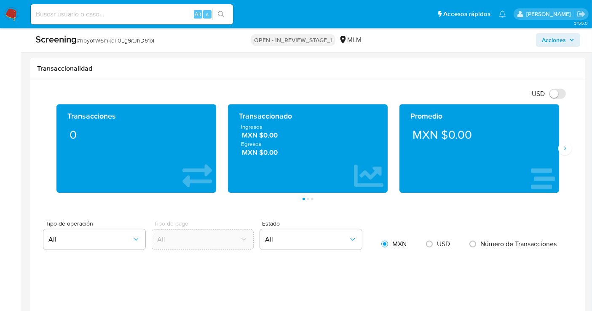
scroll to position [774, 0]
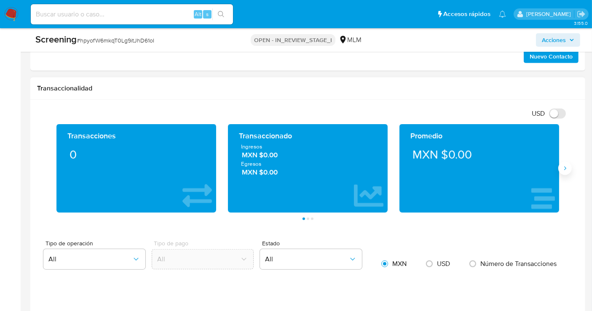
click at [567, 166] on icon "Siguiente" at bounding box center [565, 168] width 7 height 7
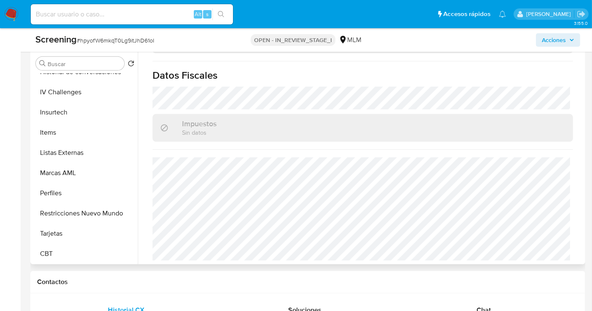
scroll to position [493, 0]
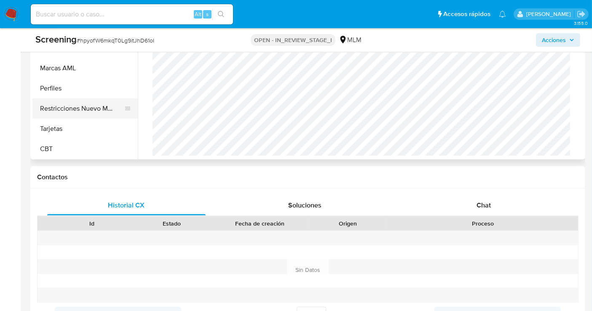
click at [88, 110] on button "Restricciones Nuevo Mundo" at bounding box center [81, 109] width 99 height 20
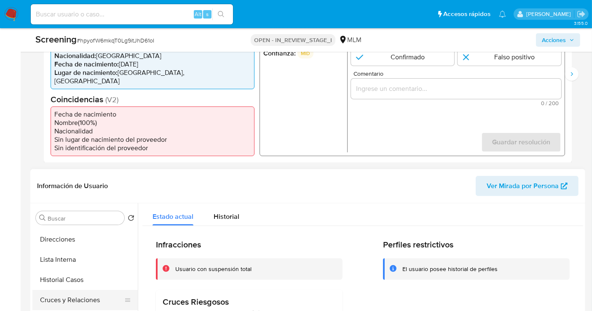
scroll to position [75, 0]
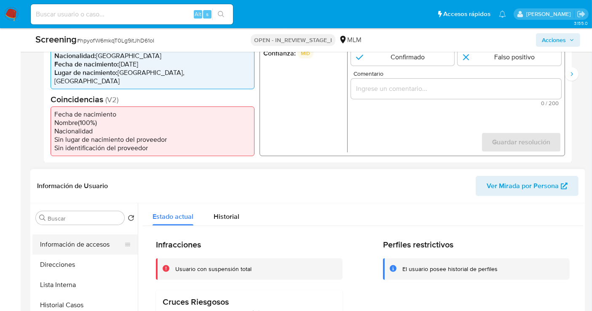
click at [54, 239] on button "Información de accesos" at bounding box center [81, 245] width 99 height 20
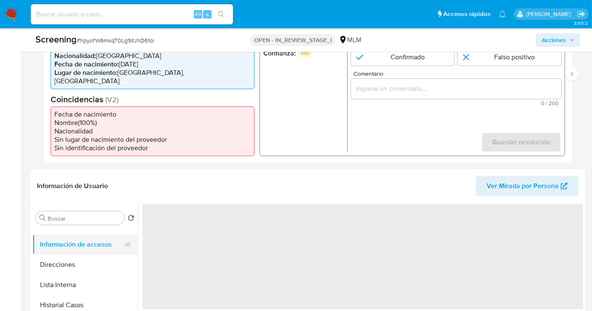
scroll to position [0, 0]
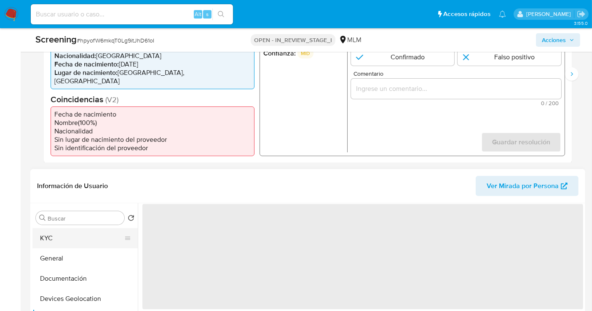
click at [53, 238] on button "KYC" at bounding box center [81, 238] width 99 height 20
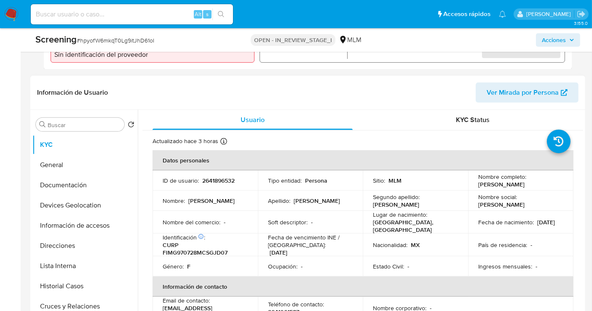
click at [191, 254] on p "CURP FIMG970728MCSGJD07" at bounding box center [204, 248] width 82 height 15
copy p "FIMG970728MCSGJD07"
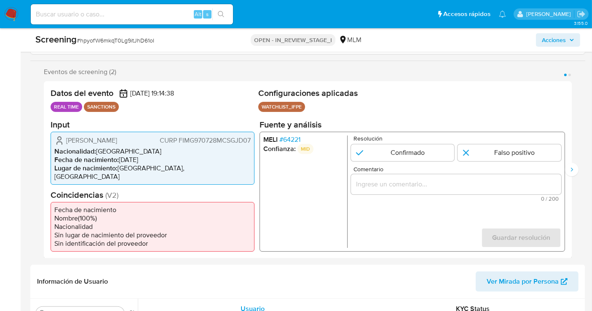
scroll to position [140, 0]
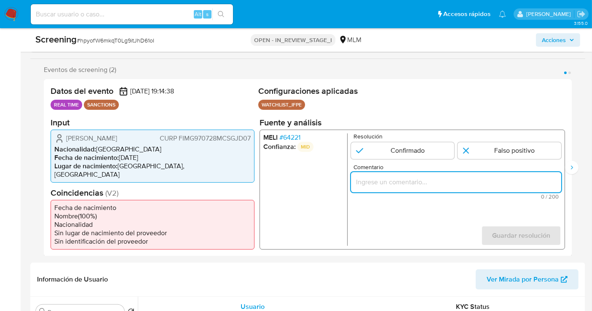
click at [383, 183] on input "Comentario" at bounding box center [456, 182] width 210 height 11
paste input "SE CONFIRMA COINCIDENCIA EN LISTA DE SANCIONES DENOMINADA IFPE LPB POR NOMBRE C…"
type input "SE CONFIRMA COINCIDENCIA EN LISTA DE SANCIONES DENOMINADA IFPE LPB POR NOMBRE C…"
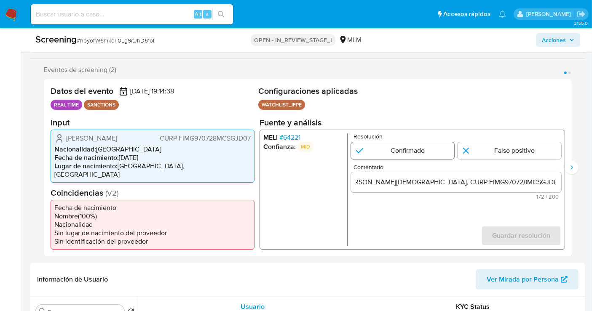
scroll to position [0, 0]
click at [396, 149] on input "1 de 2" at bounding box center [403, 150] width 104 height 17
radio input "true"
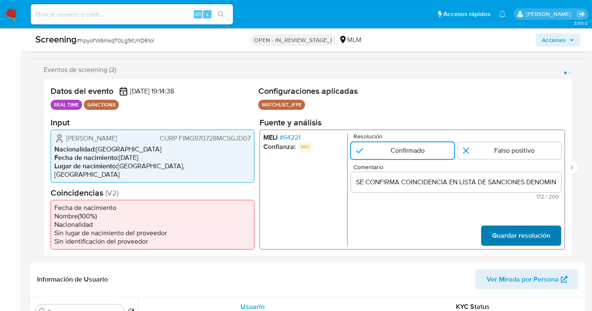
click at [507, 233] on span "Guardar resolución" at bounding box center [521, 235] width 58 height 19
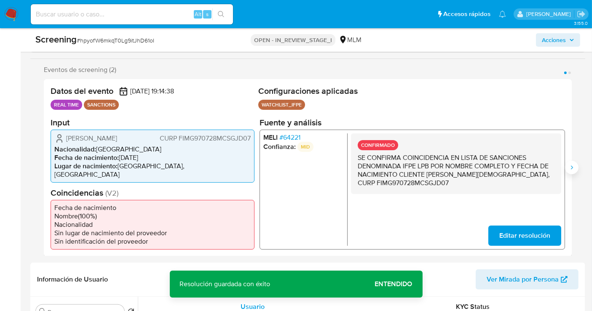
click at [571, 166] on icon "Siguiente" at bounding box center [572, 168] width 2 height 4
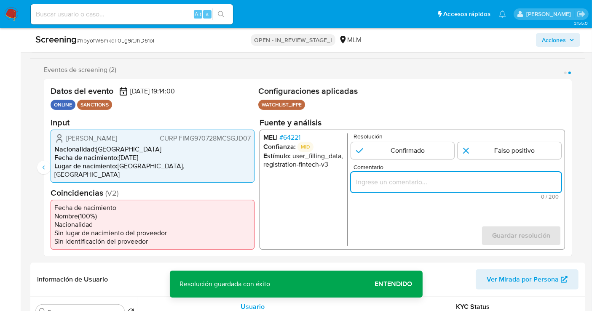
click at [398, 181] on input "Comentario" at bounding box center [456, 182] width 210 height 11
paste input "SE CONFIRMA COINCIDENCIA EN LISTA DE SANCIONES DENOMINADA IFPE LPB POR NOMBRE C…"
type input "SE CONFIRMA COINCIDENCIA EN LISTA DE SANCIONES DENOMINADA IFPE LPB POR NOMBRE C…"
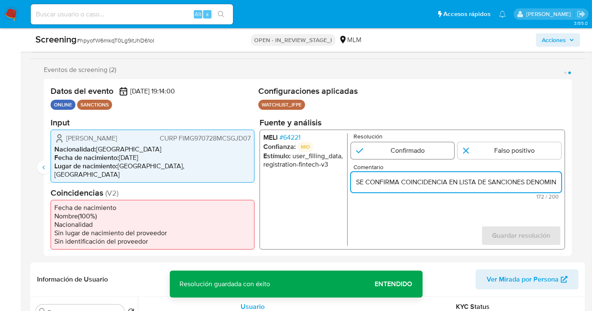
click at [381, 156] on input "2 de 2" at bounding box center [403, 150] width 104 height 17
radio input "true"
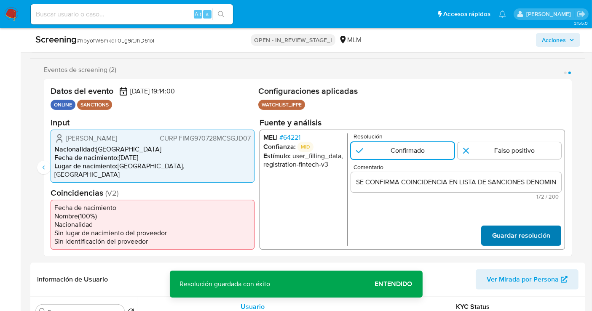
click at [499, 230] on span "Guardar resolución" at bounding box center [521, 235] width 58 height 19
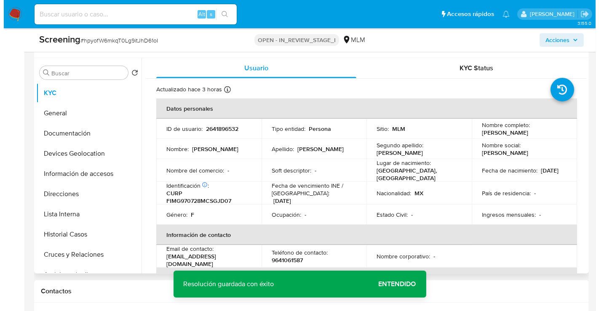
scroll to position [374, 0]
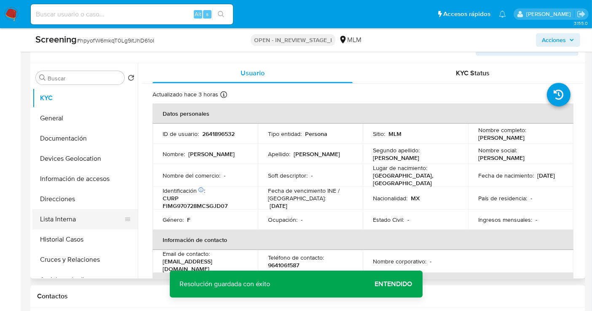
click at [64, 222] on button "Lista Interna" at bounding box center [81, 219] width 99 height 20
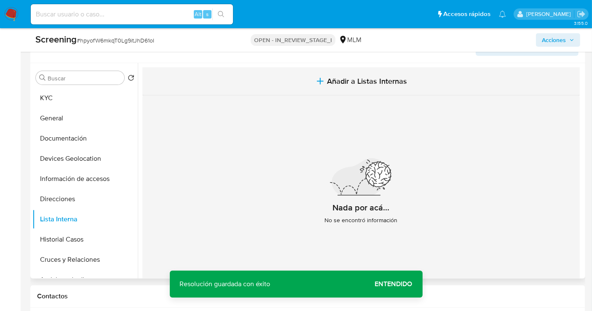
click at [346, 82] on span "Añadir a Listas Internas" at bounding box center [367, 81] width 80 height 9
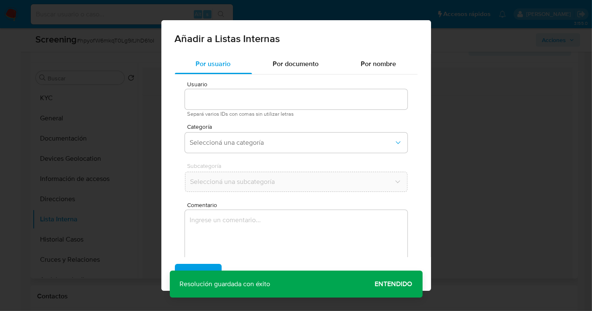
type input "2641896532"
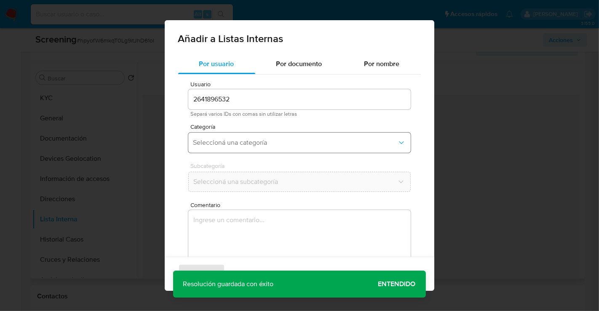
click at [238, 139] on span "Seleccioná una categoría" at bounding box center [295, 143] width 204 height 8
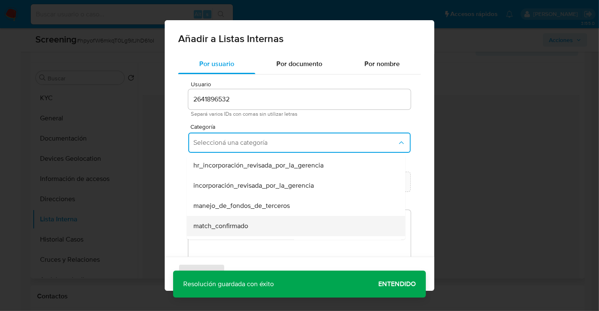
click at [231, 225] on span "match_confirmado" at bounding box center [220, 226] width 55 height 8
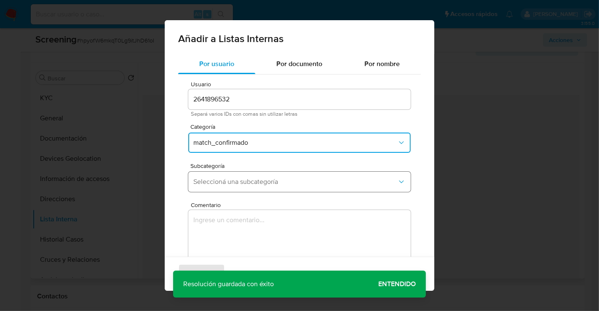
click at [209, 178] on span "Seleccioná una subcategoría" at bounding box center [295, 182] width 204 height 8
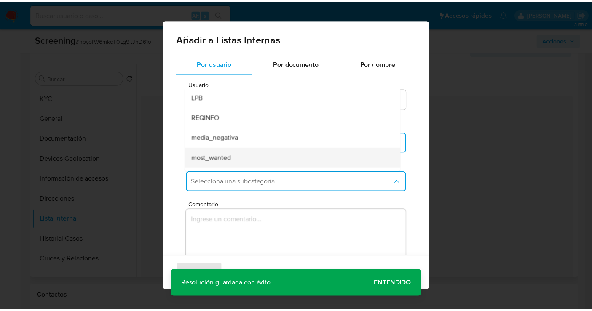
scroll to position [57, 0]
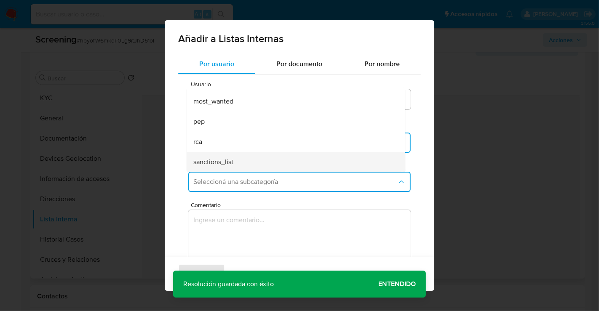
click at [221, 158] on span "sanctions_list" at bounding box center [213, 162] width 40 height 8
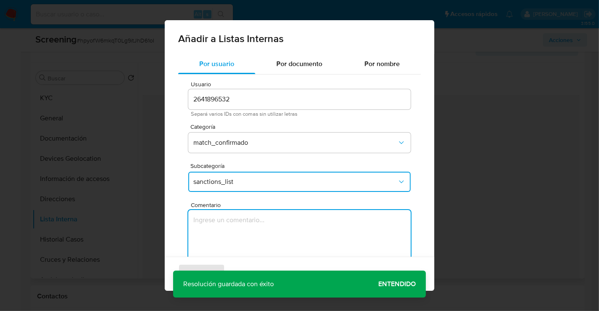
click at [227, 223] on textarea "Comentario" at bounding box center [299, 250] width 222 height 81
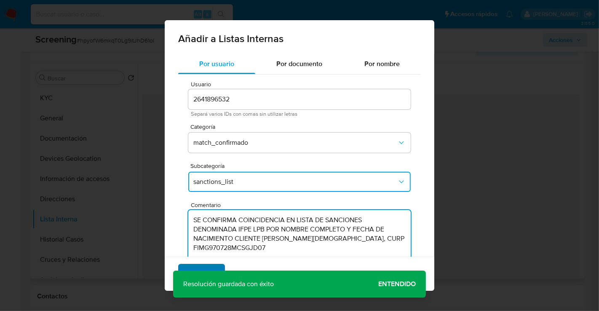
type textarea "SE CONFIRMA COINCIDENCIA EN LISTA DE SANCIONES DENOMINADA IFPE LPB POR NOMBRE C…"
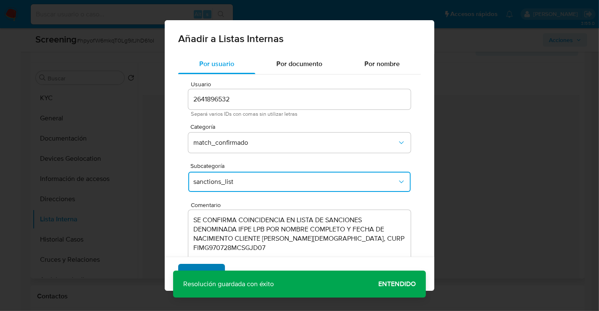
click at [202, 266] on span "Agregar" at bounding box center [201, 274] width 25 height 19
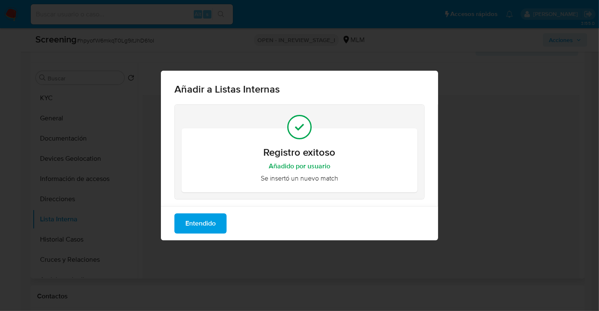
click at [209, 224] on span "Entendido" at bounding box center [200, 223] width 30 height 19
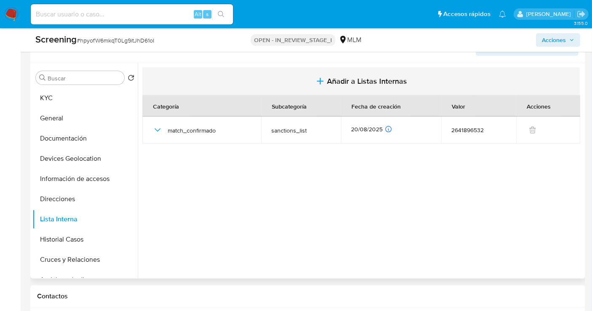
click at [340, 79] on span "Añadir a Listas Internas" at bounding box center [367, 81] width 80 height 9
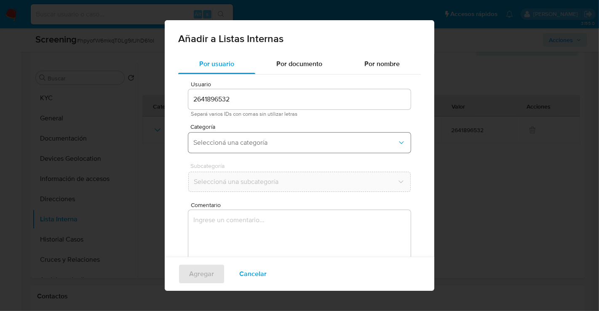
click at [215, 139] on span "Seleccioná una categoría" at bounding box center [295, 143] width 204 height 8
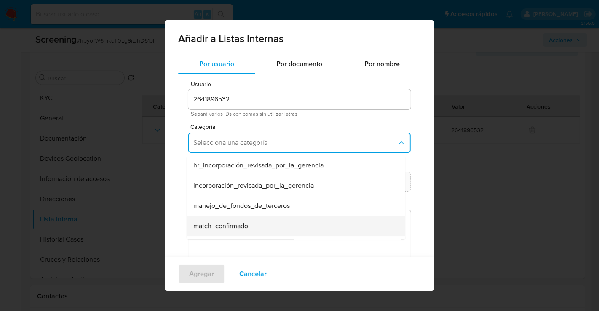
click at [212, 227] on span "match_confirmado" at bounding box center [220, 226] width 55 height 8
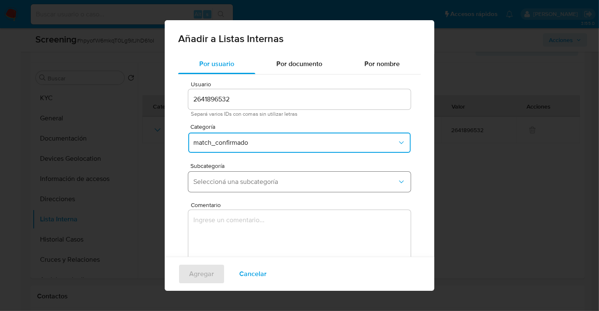
click at [207, 182] on span "Seleccioná una subcategoría" at bounding box center [295, 182] width 204 height 8
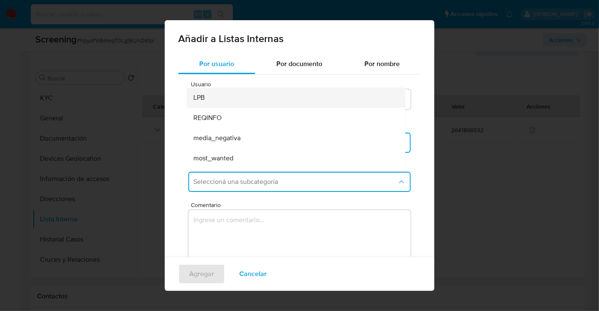
click at [212, 98] on div "LPB" at bounding box center [293, 98] width 200 height 20
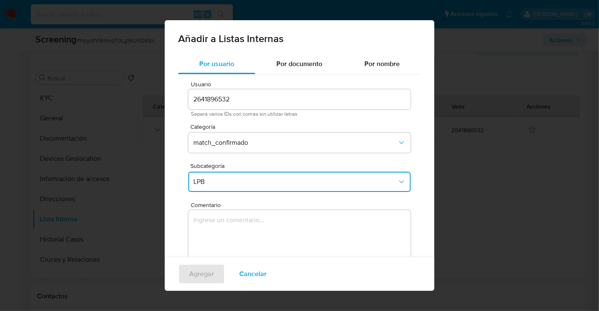
click at [225, 233] on textarea "Comentario" at bounding box center [299, 250] width 222 height 81
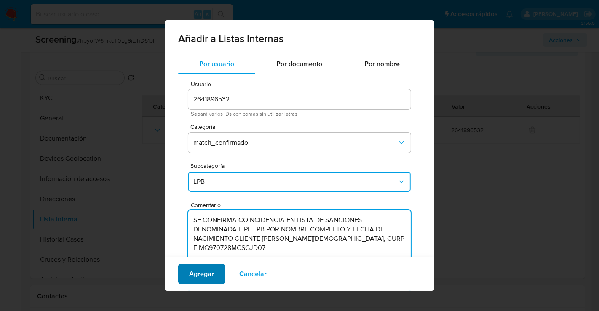
type textarea "SE CONFIRMA COINCIDENCIA EN LISTA DE SANCIONES DENOMINADA IFPE LPB POR NOMBRE C…"
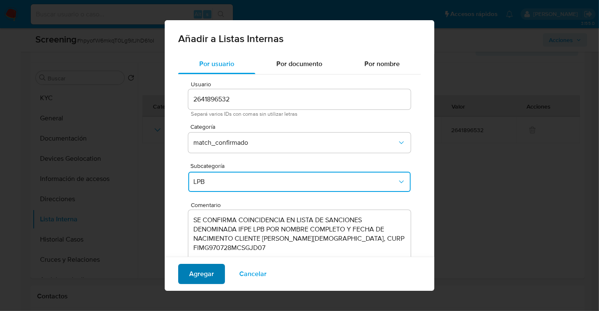
click at [201, 273] on span "Agregar" at bounding box center [201, 274] width 25 height 19
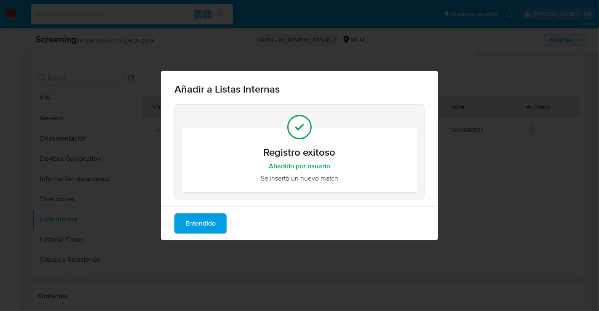
click at [204, 223] on span "Entendido" at bounding box center [200, 223] width 30 height 19
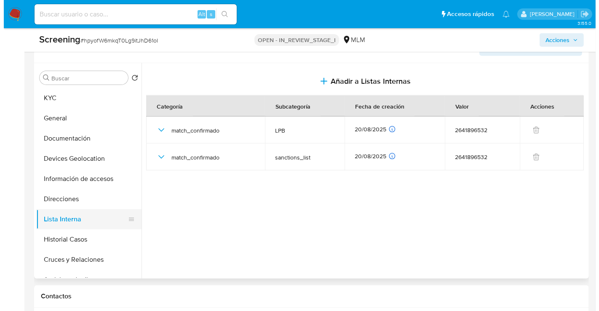
scroll to position [47, 0]
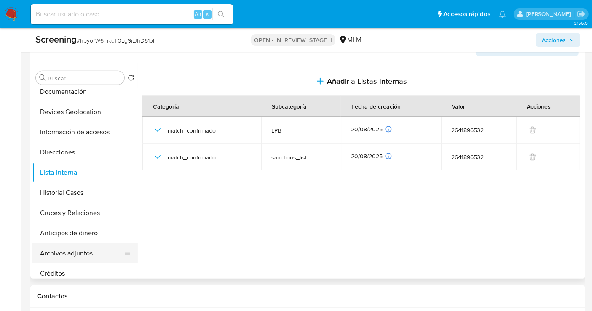
click at [66, 253] on button "Archivos adjuntos" at bounding box center [81, 254] width 99 height 20
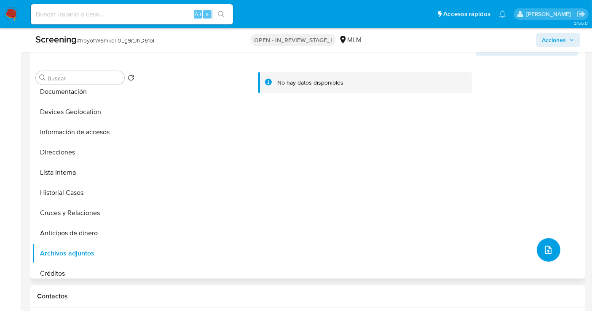
click at [545, 246] on icon "upload-file" at bounding box center [548, 250] width 7 height 8
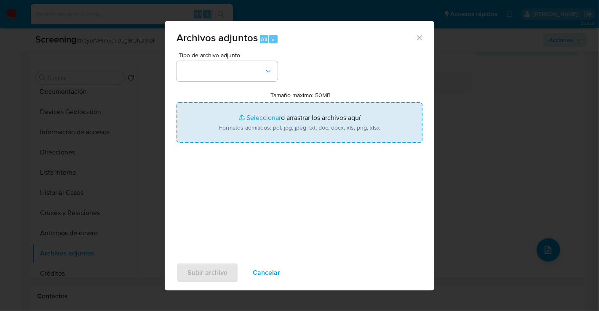
type input "C:\fakepath\2641896532_MARIA GUADALUPE FIGUEROA MEJIA_AGO25.pdf"
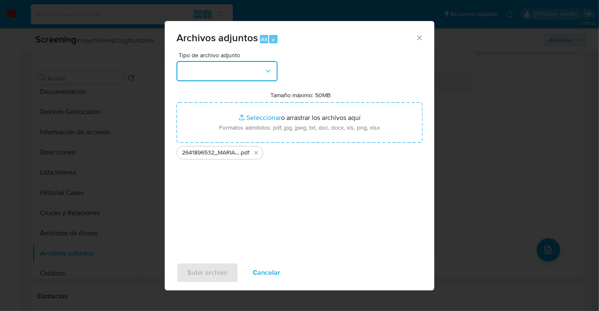
click at [220, 74] on button "button" at bounding box center [227, 71] width 101 height 20
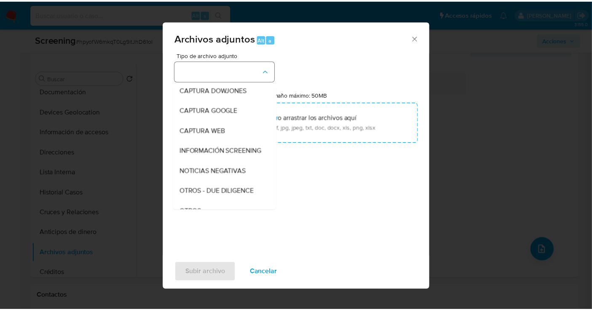
scroll to position [43, 0]
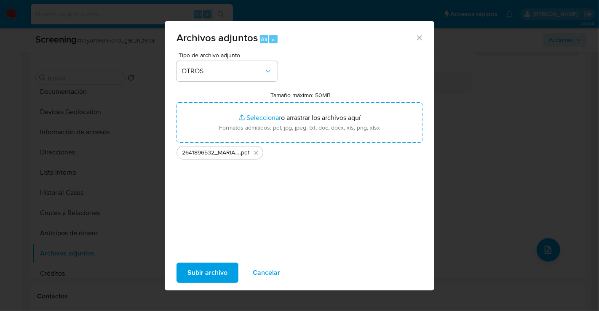
click at [209, 279] on span "Subir archivo" at bounding box center [207, 273] width 40 height 19
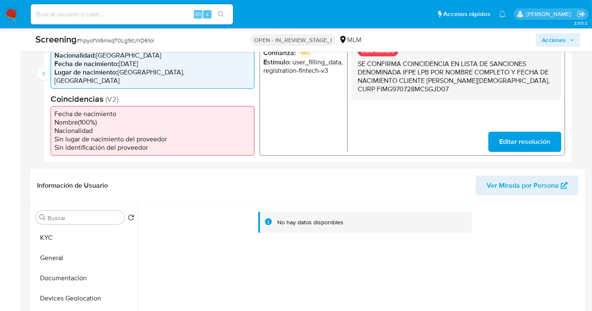
scroll to position [234, 0]
click at [42, 236] on button "KYC" at bounding box center [81, 238] width 99 height 20
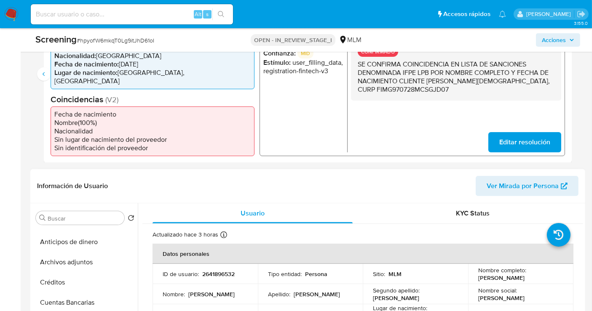
scroll to position [187, 0]
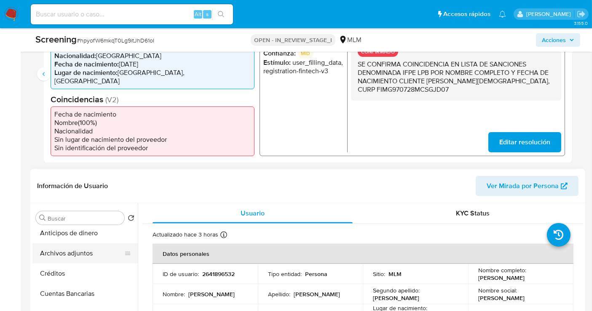
click at [70, 249] on button "Archivos adjuntos" at bounding box center [81, 254] width 99 height 20
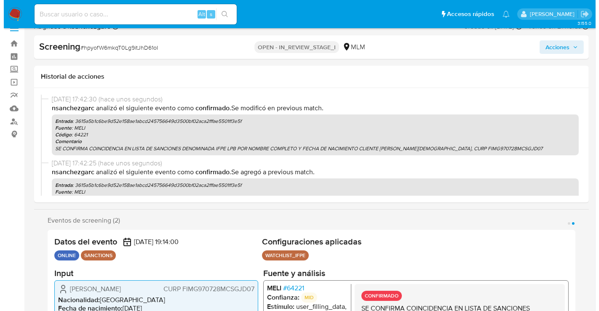
scroll to position [0, 0]
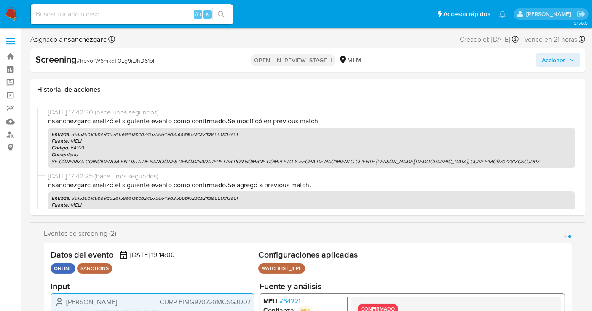
click at [541, 64] on button "Acciones" at bounding box center [558, 60] width 44 height 13
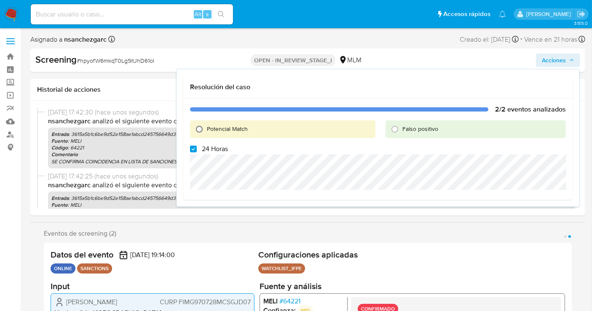
click at [201, 129] on input "Potencial Match" at bounding box center [199, 129] width 13 height 13
radio input "true"
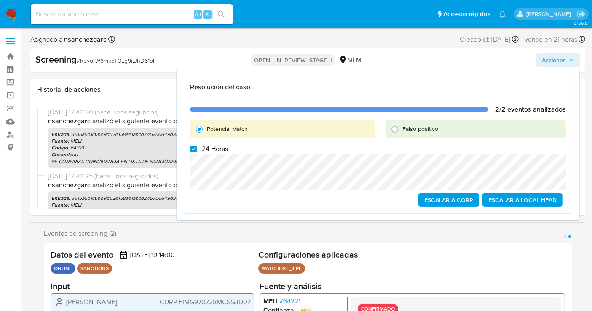
drag, startPoint x: 190, startPoint y: 149, endPoint x: 197, endPoint y: 152, distance: 7.2
click at [191, 149] on input "24 Horas" at bounding box center [193, 149] width 7 height 7
checkbox input "false"
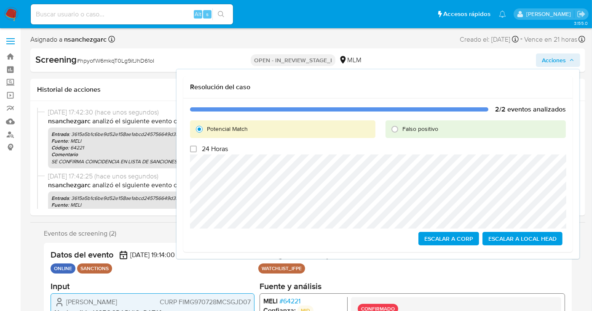
click at [509, 236] on span "Escalar a Local Head" at bounding box center [522, 239] width 68 height 12
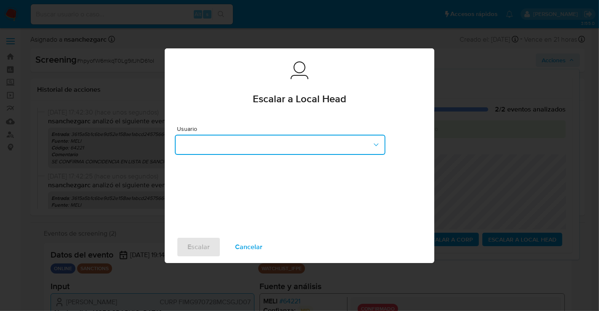
click at [210, 146] on button "button" at bounding box center [280, 145] width 211 height 20
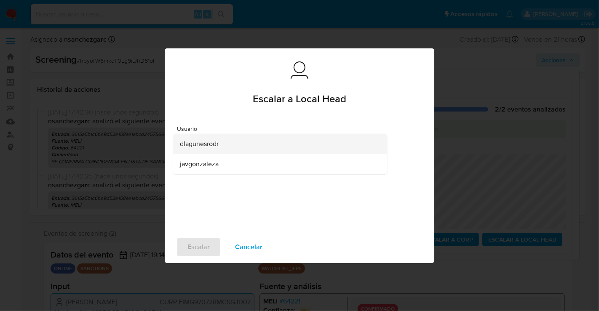
click at [196, 145] on span "dlagunesrodr" at bounding box center [199, 143] width 39 height 8
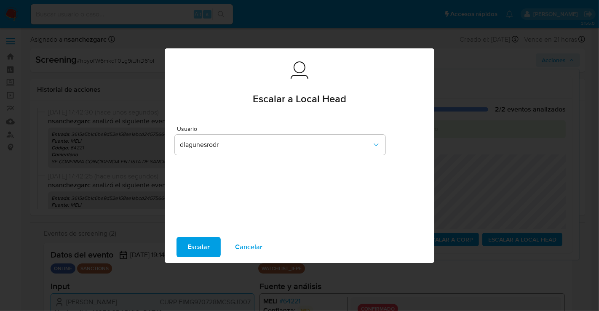
click at [201, 246] on span "Escalar" at bounding box center [198, 247] width 22 height 19
